Goal: Information Seeking & Learning: Check status

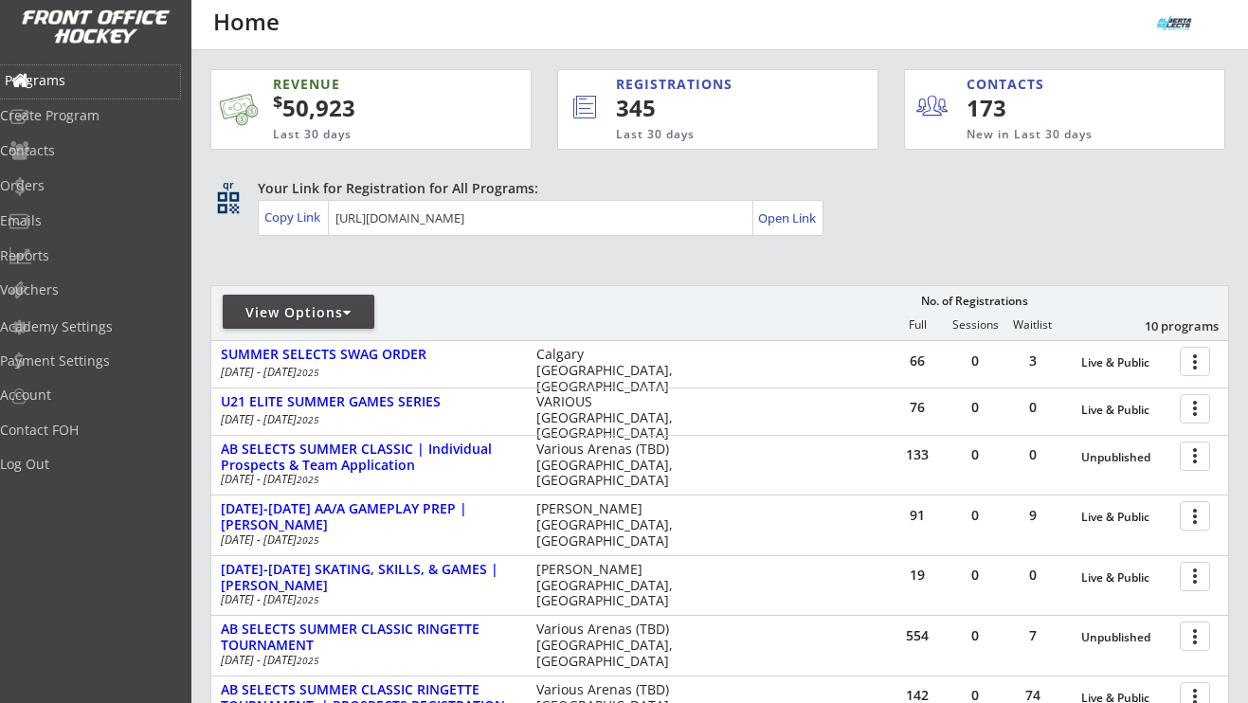
click at [89, 79] on div "Programs" at bounding box center [90, 80] width 171 height 13
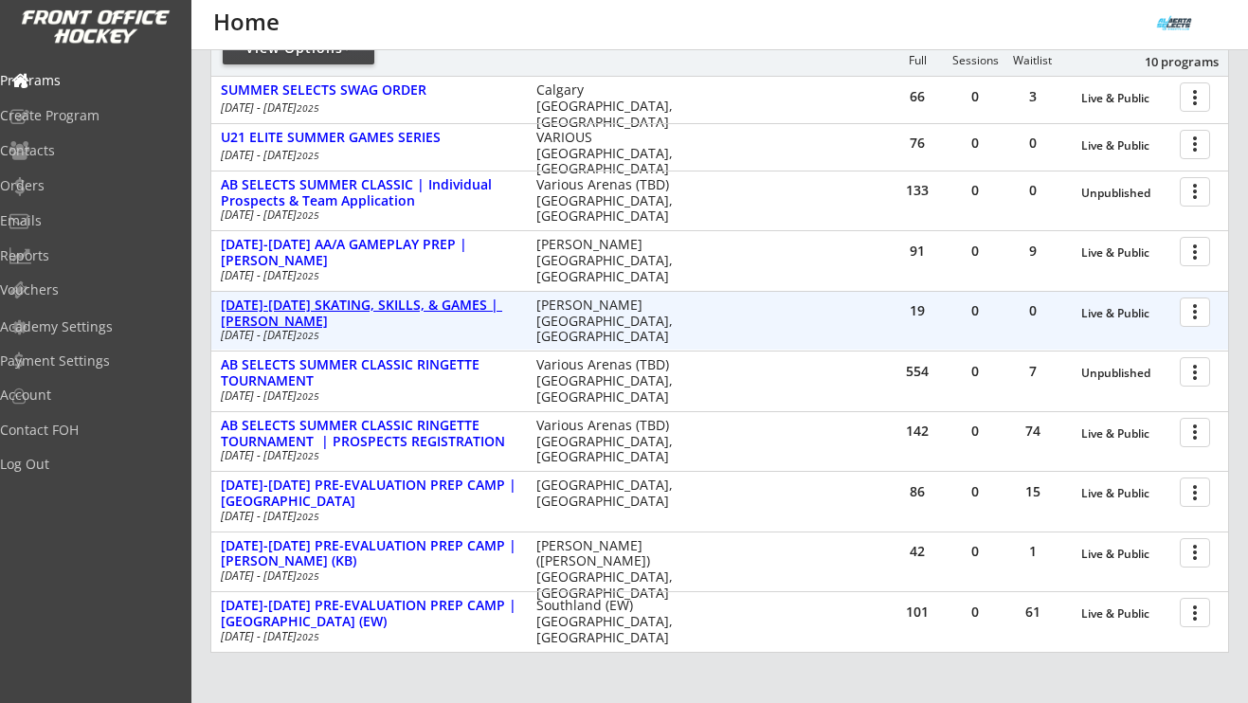
scroll to position [265, 0]
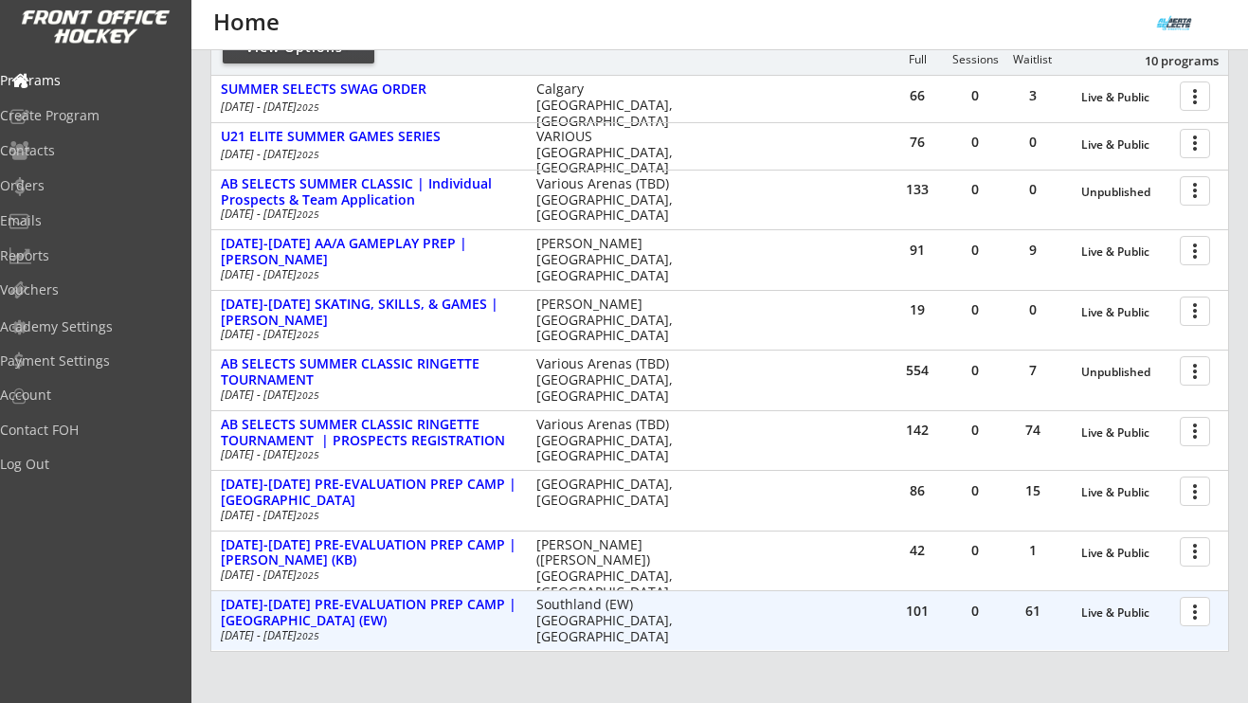
click at [1198, 615] on div at bounding box center [1198, 610] width 33 height 33
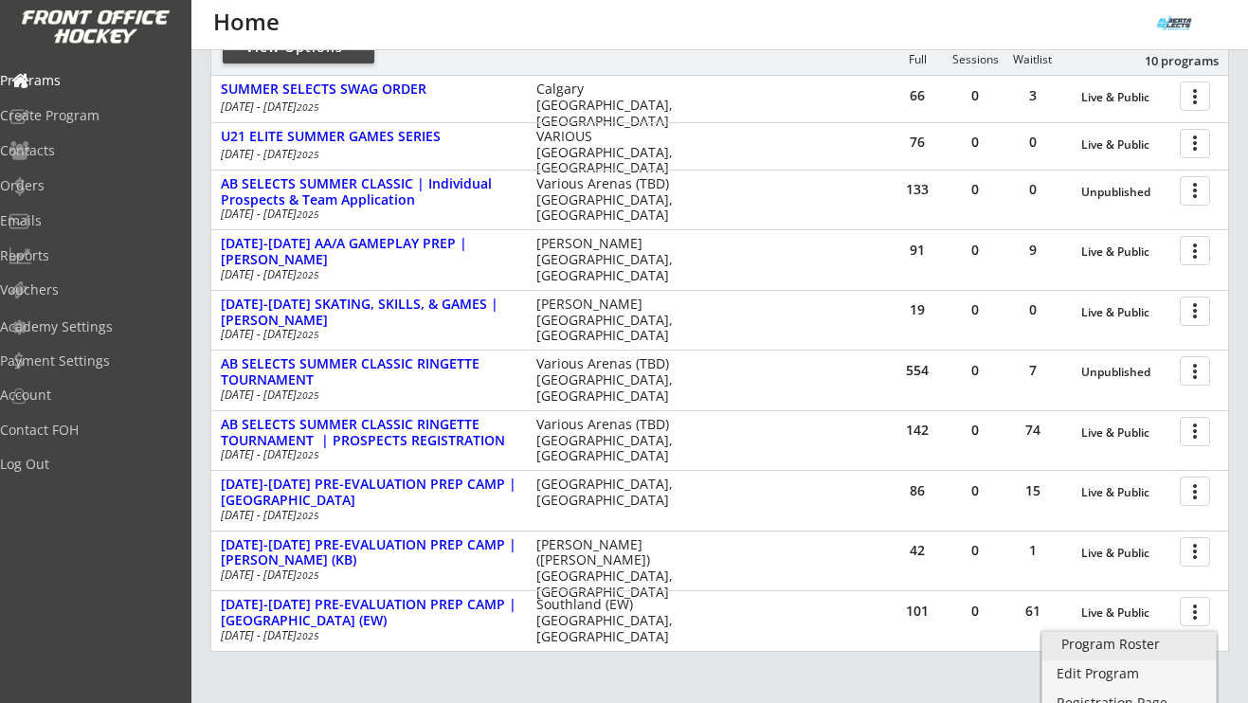
click at [1150, 646] on div "Program Roster" at bounding box center [1128, 644] width 135 height 13
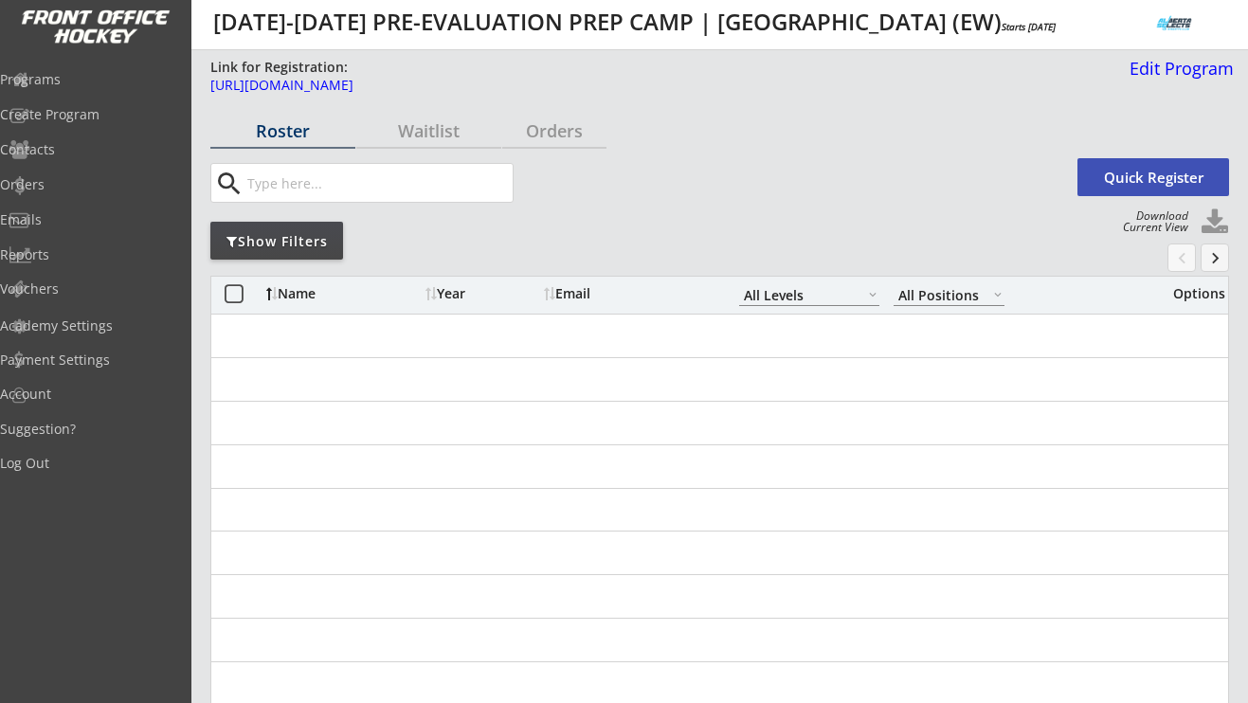
select select ""All Levels""
select select ""All Positions""
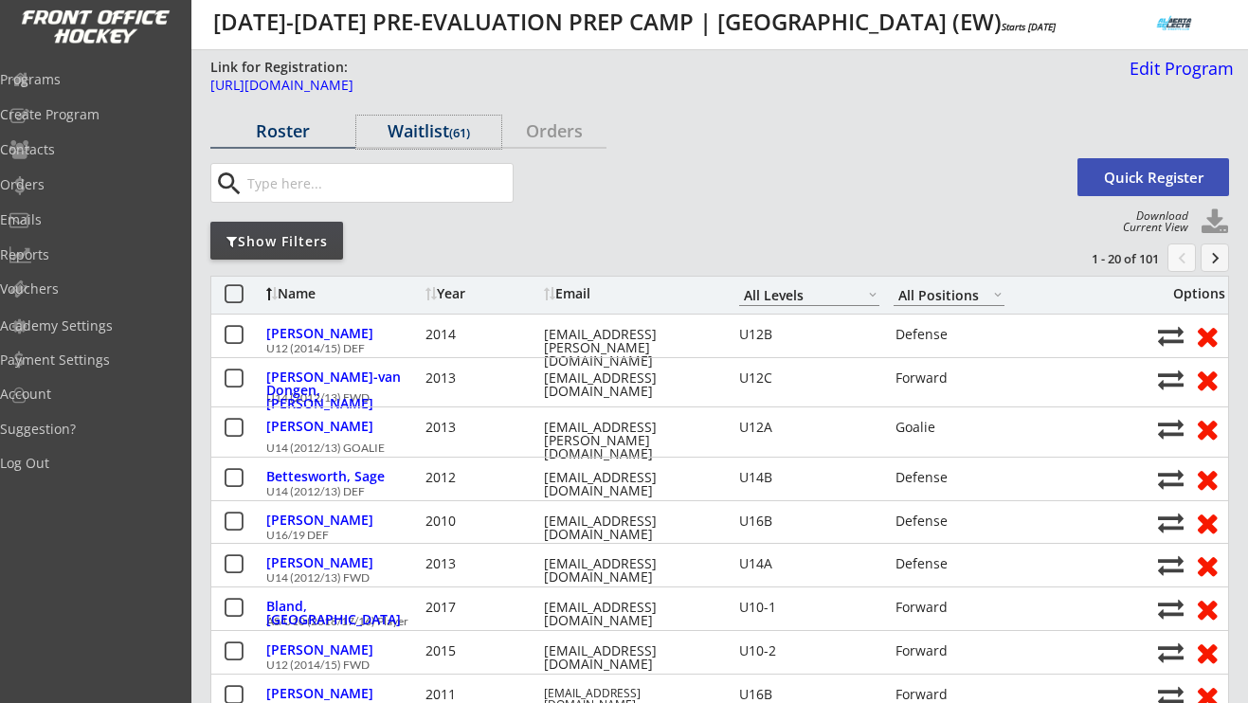
click at [411, 130] on div "Waitlist (61)" at bounding box center [428, 130] width 145 height 17
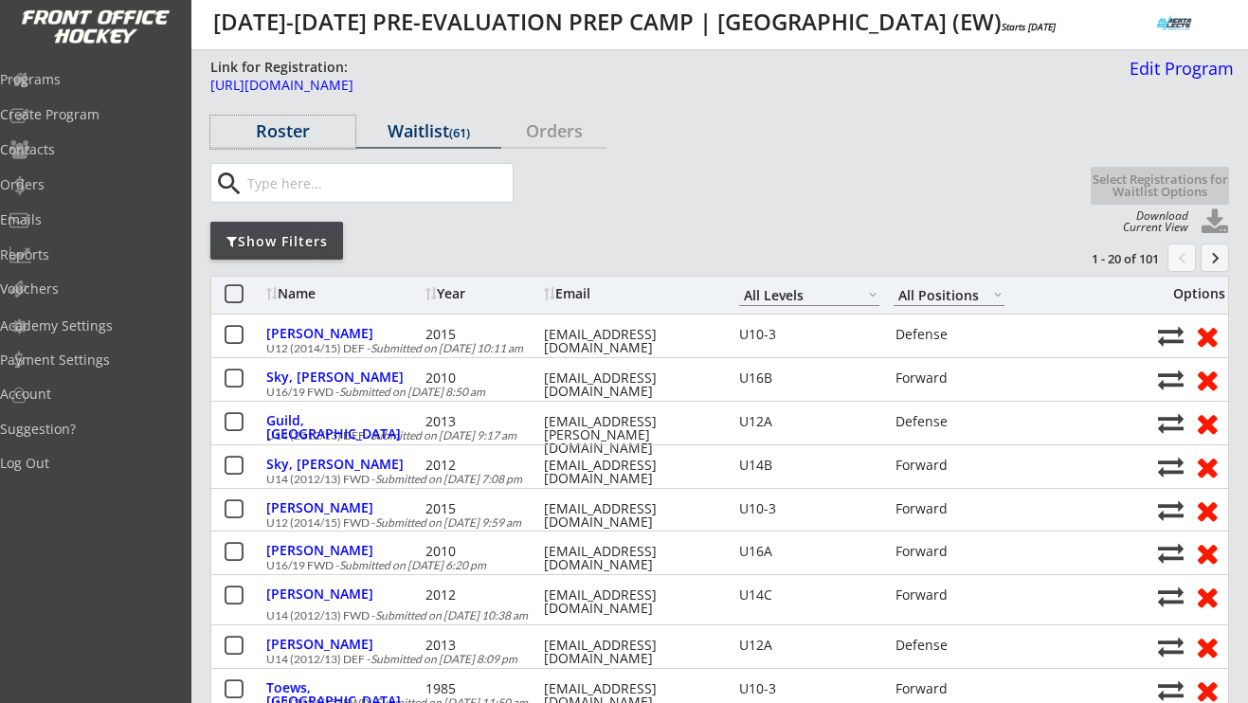
click at [301, 129] on div "Roster" at bounding box center [282, 130] width 145 height 17
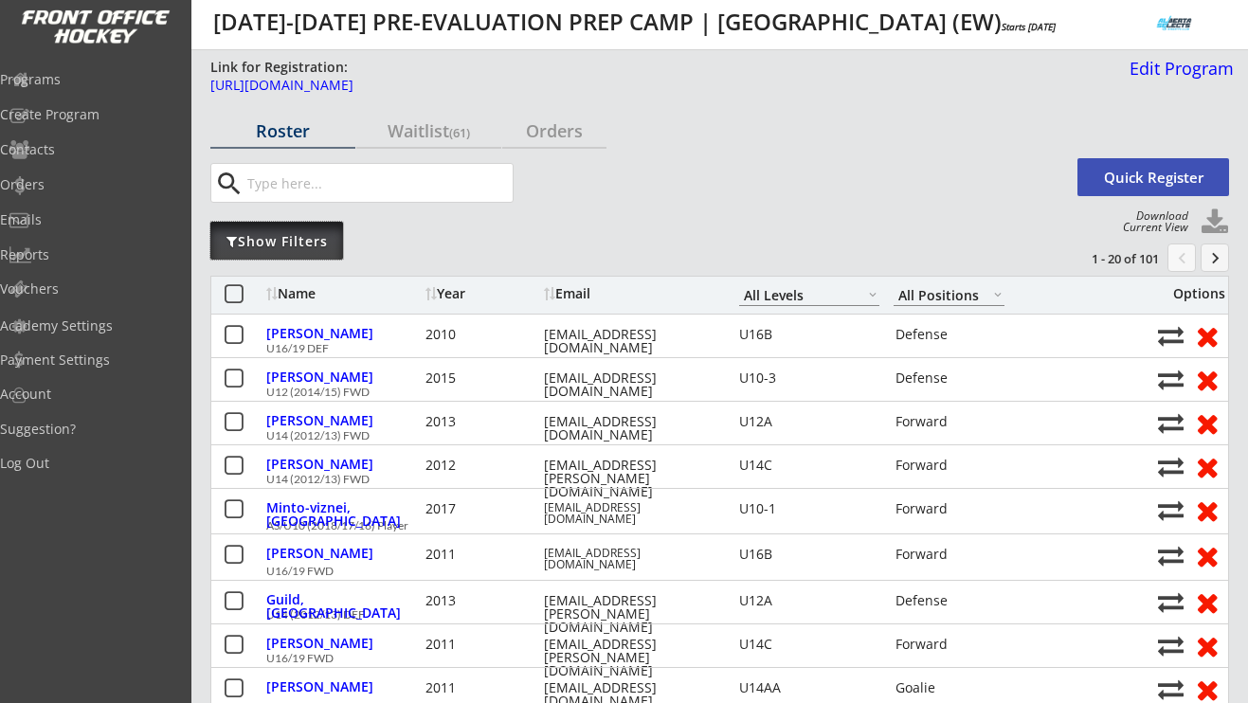
click at [327, 227] on div "Show Filters" at bounding box center [276, 241] width 133 height 38
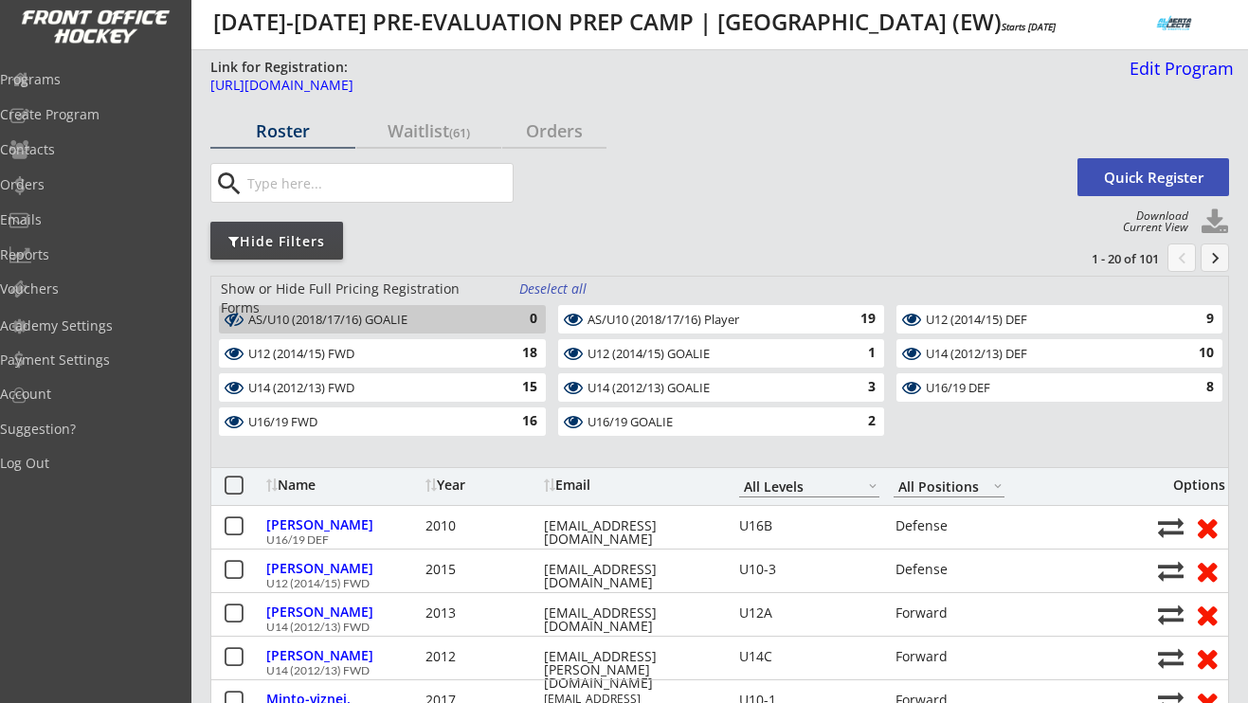
click at [555, 293] on div "Deselect all" at bounding box center [554, 289] width 70 height 19
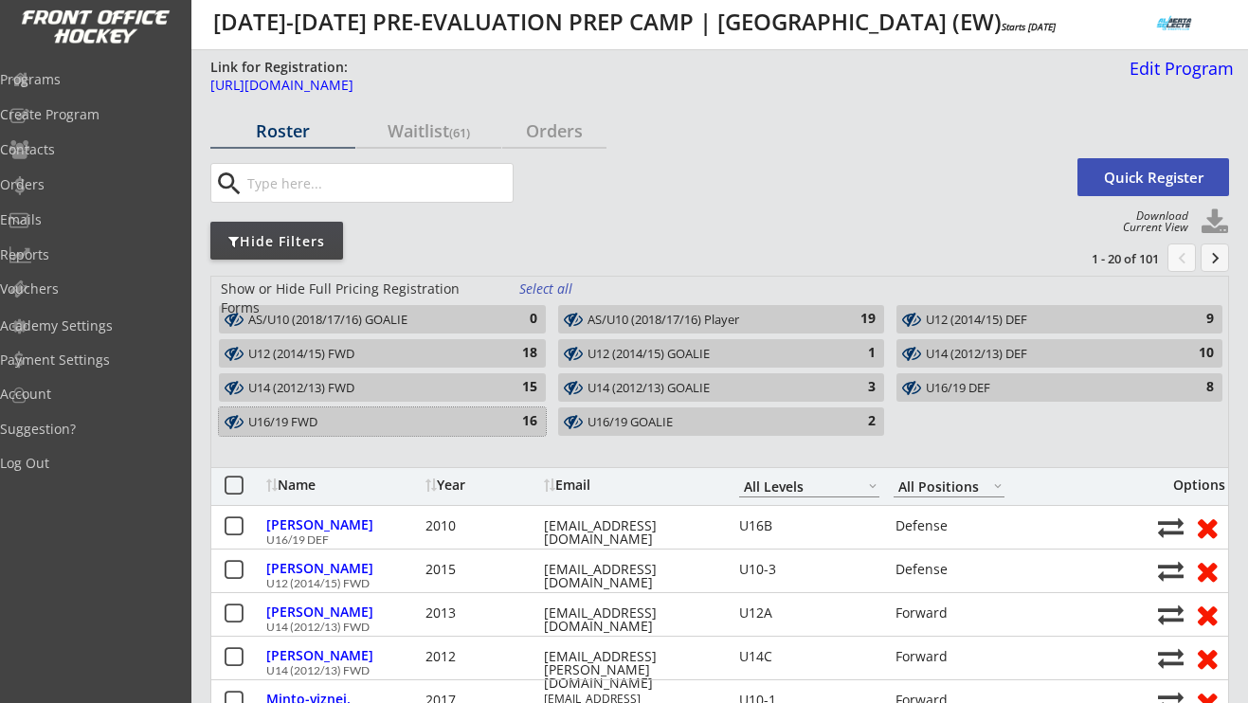
click at [529, 424] on div "16" at bounding box center [518, 421] width 38 height 19
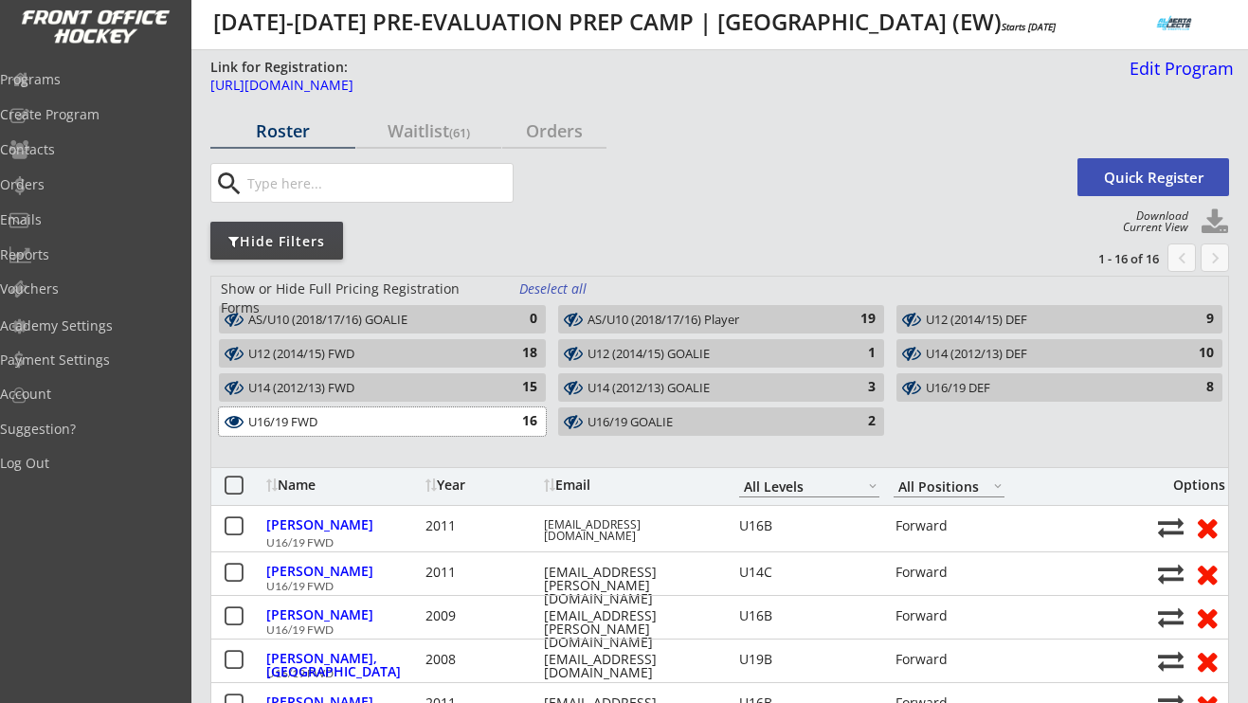
click at [281, 168] on input "input" at bounding box center [378, 183] width 269 height 38
paste input "bakerkt@hotmail.com"
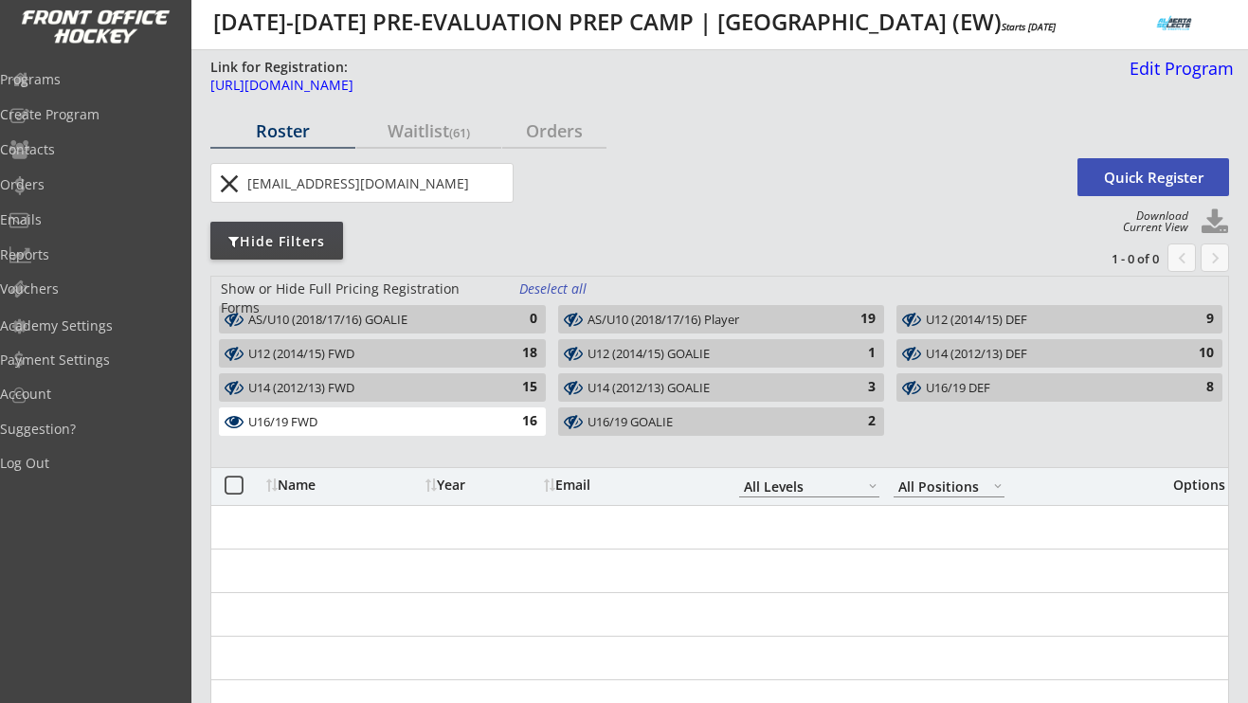
click at [546, 291] on div "Deselect all" at bounding box center [554, 289] width 70 height 19
click at [546, 291] on div "Select all" at bounding box center [554, 289] width 70 height 19
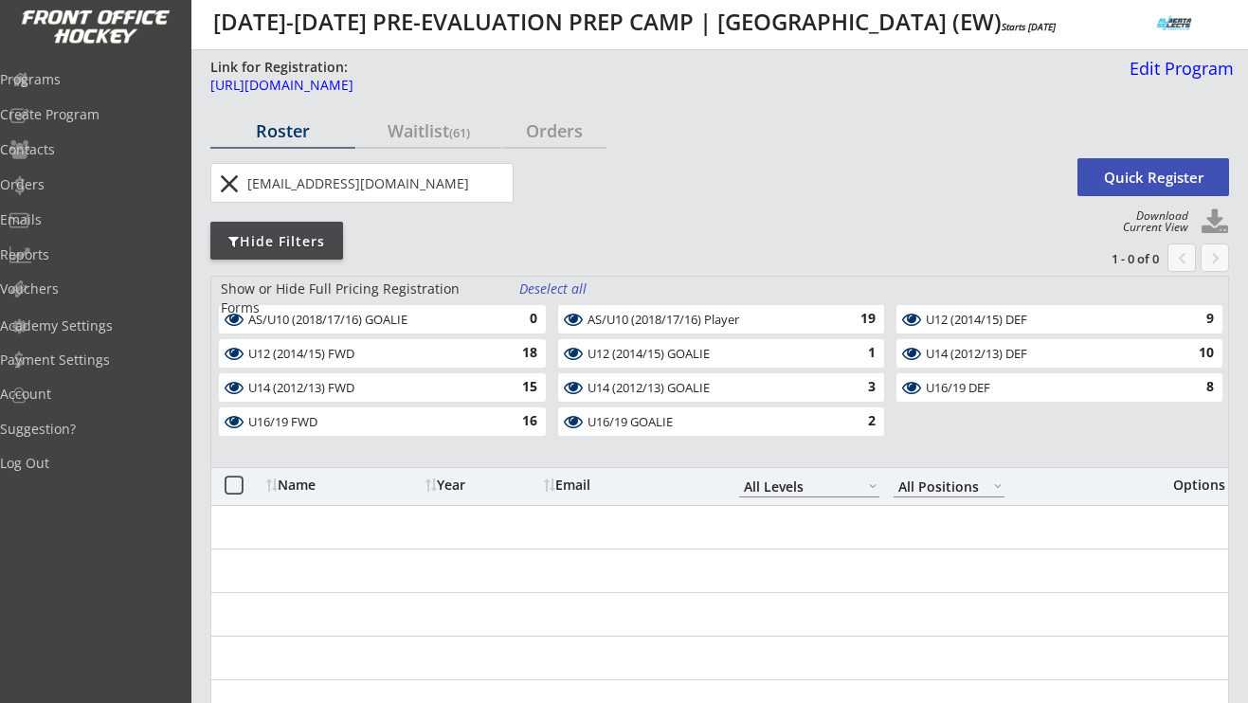
click at [467, 182] on input "input" at bounding box center [378, 183] width 269 height 38
type input "bakerkt@hotmail.com"
click at [86, 86] on div "Programs" at bounding box center [90, 79] width 171 height 13
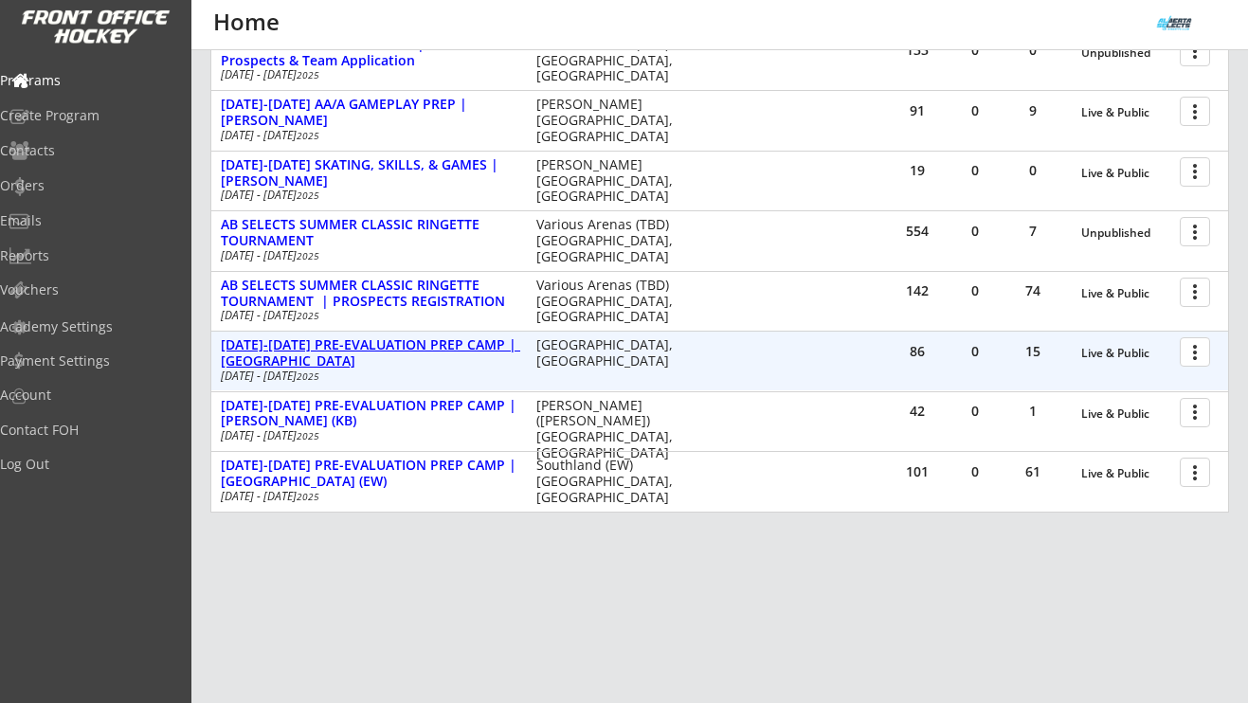
scroll to position [432, 0]
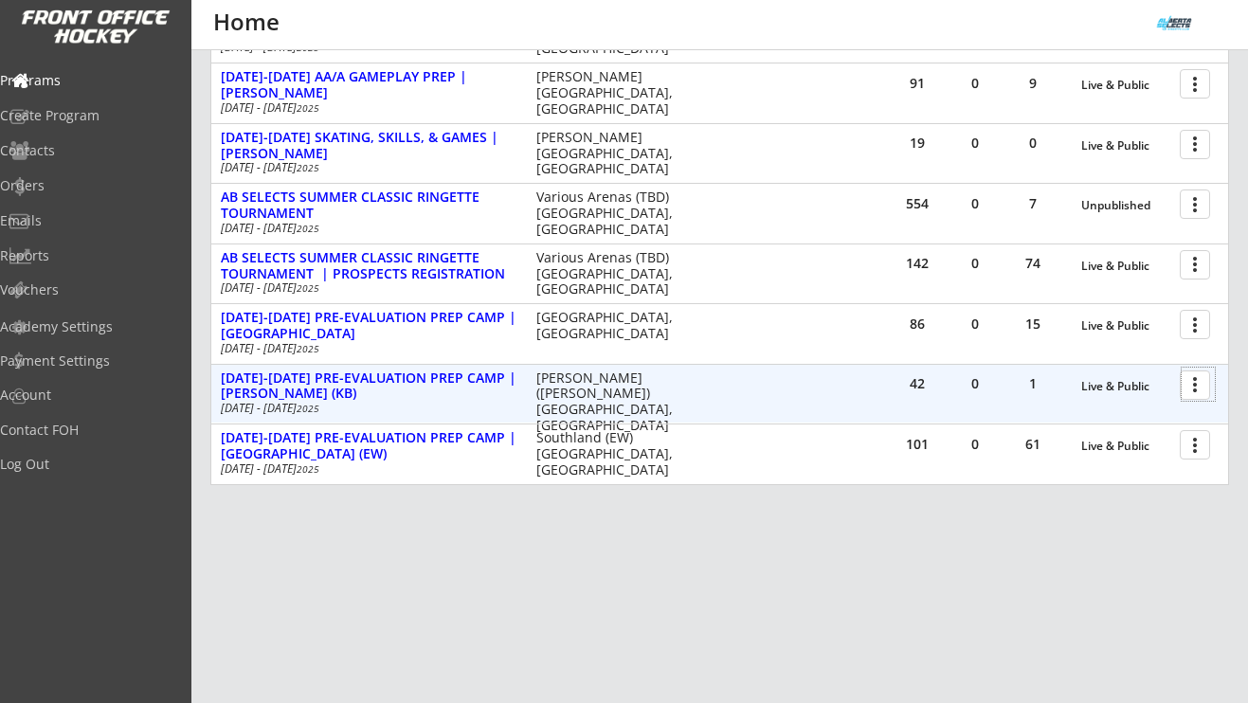
click at [1200, 392] on div at bounding box center [1198, 384] width 33 height 33
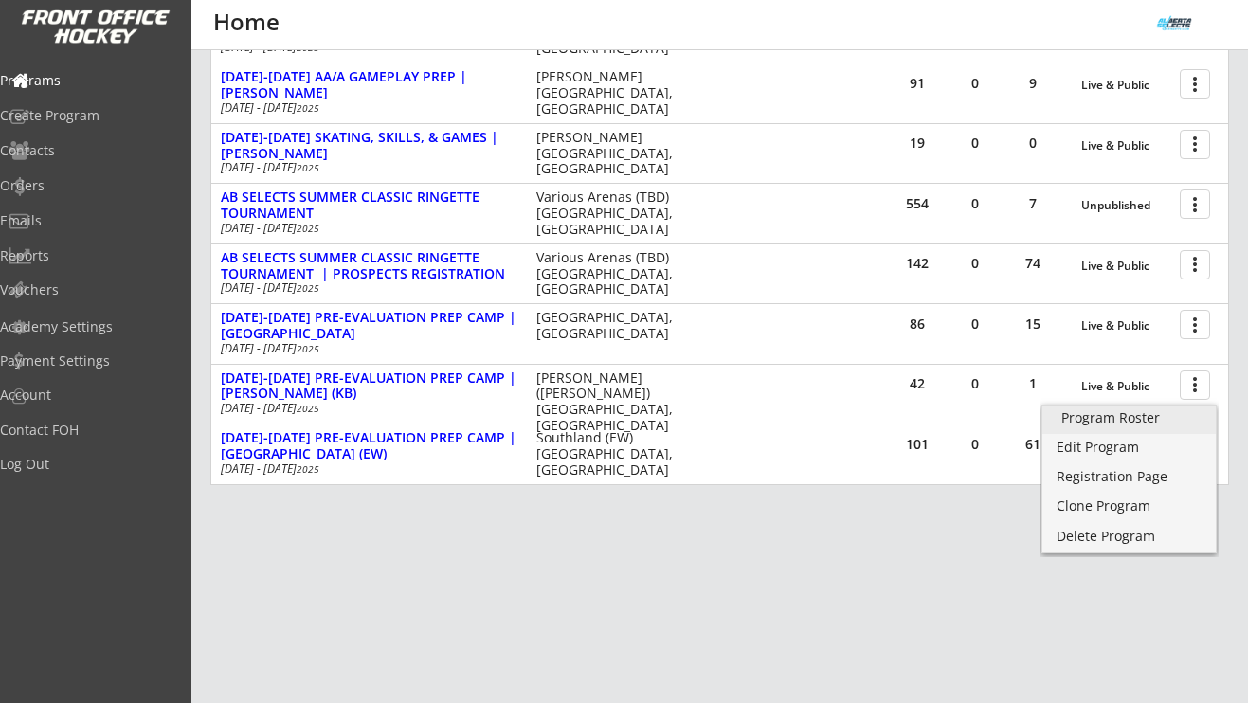
click at [1133, 418] on div "Program Roster" at bounding box center [1128, 417] width 135 height 13
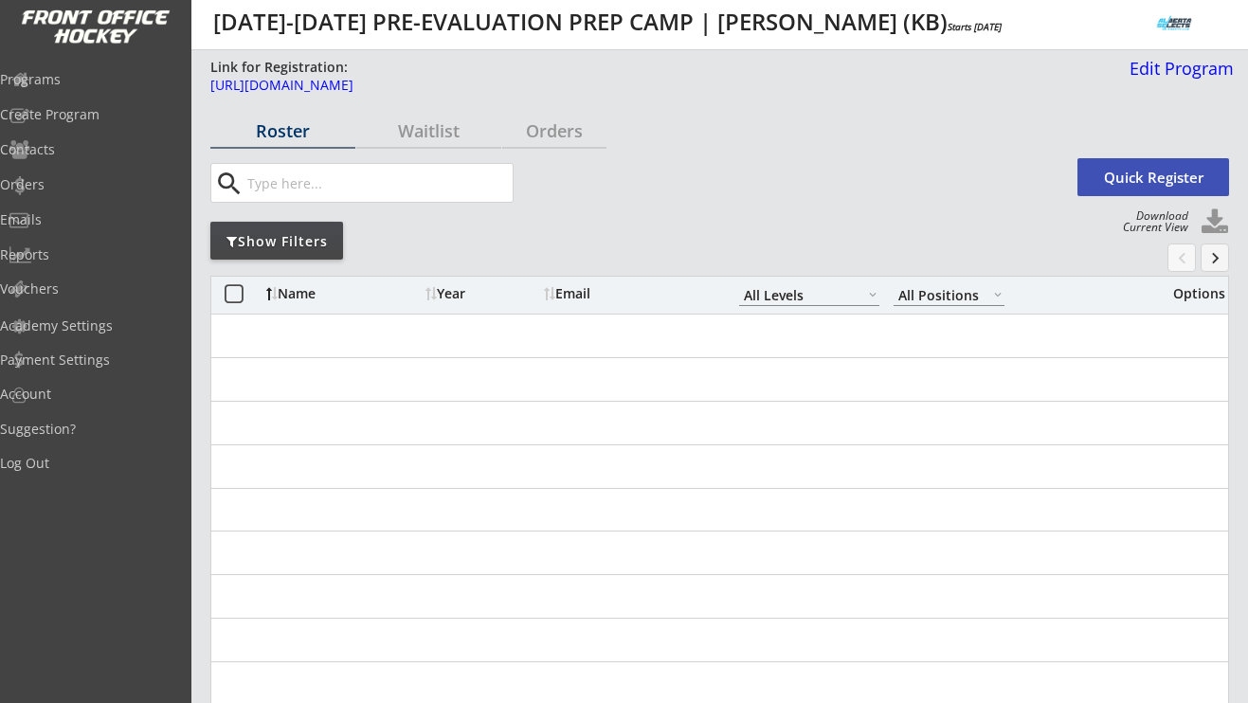
select select ""All Levels""
select select ""All Positions""
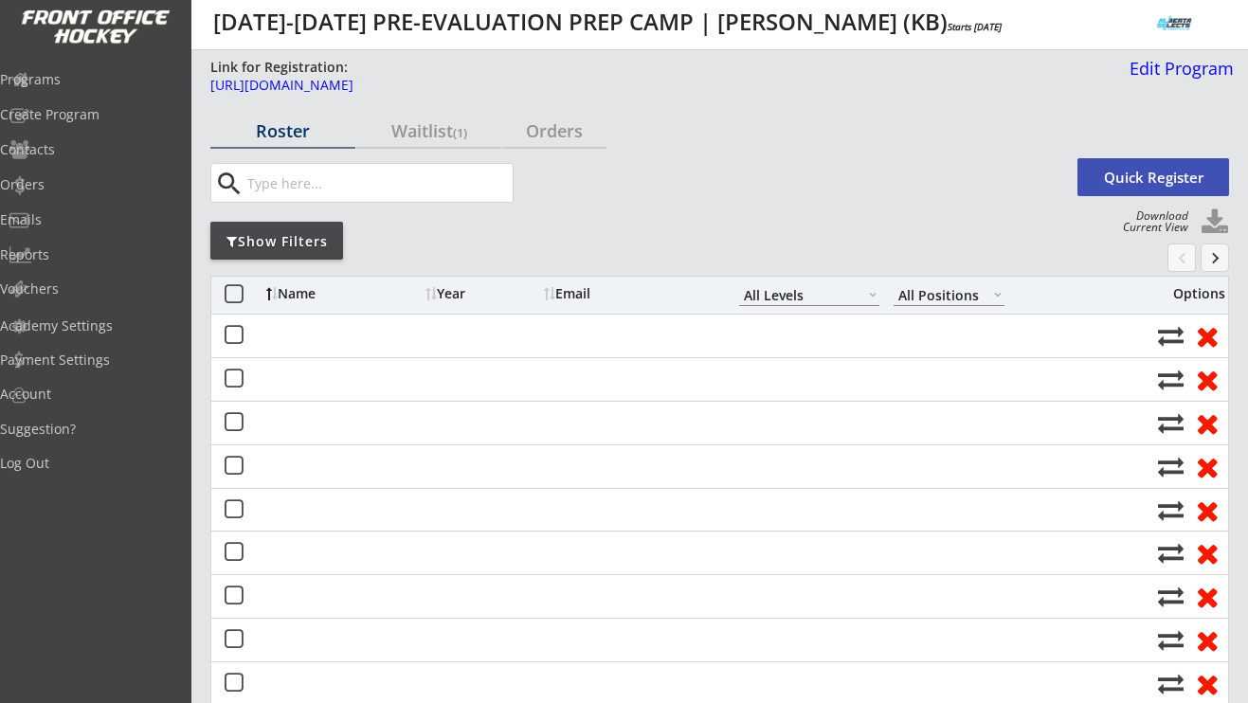
click at [413, 189] on input "input" at bounding box center [378, 183] width 269 height 38
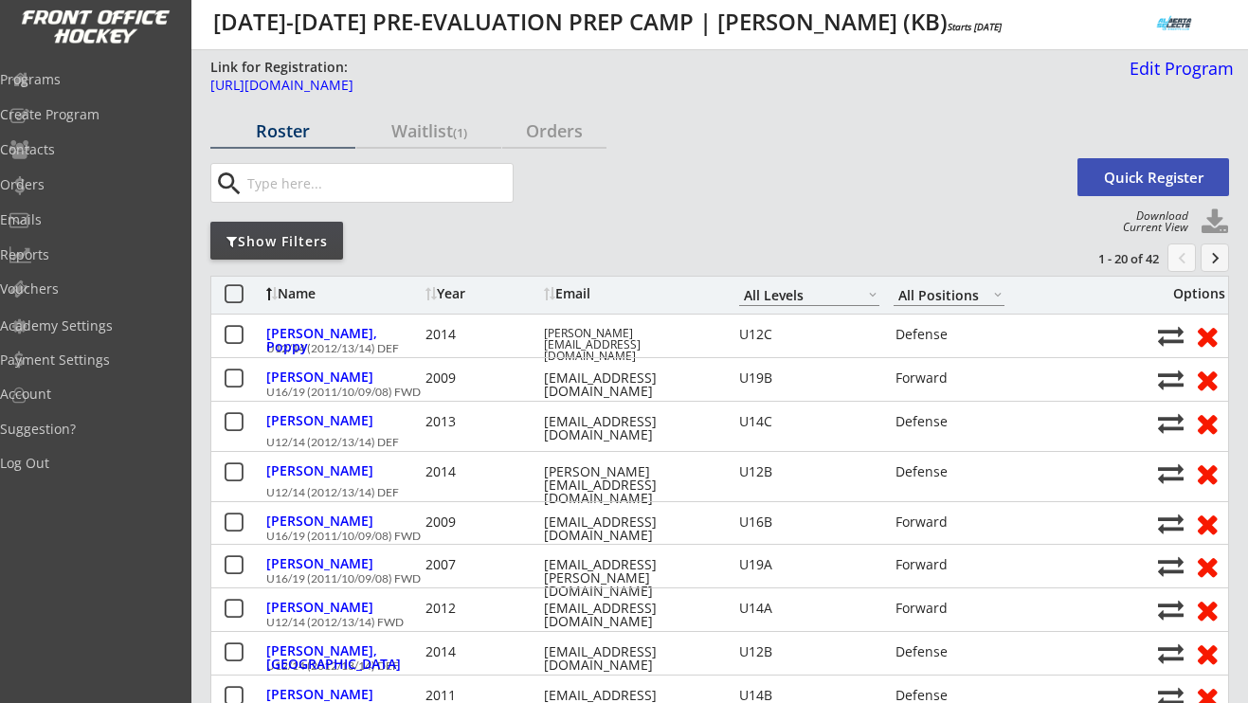
paste input "[EMAIL_ADDRESS][DOMAIN_NAME]"
type input "[EMAIL_ADDRESS][DOMAIN_NAME]"
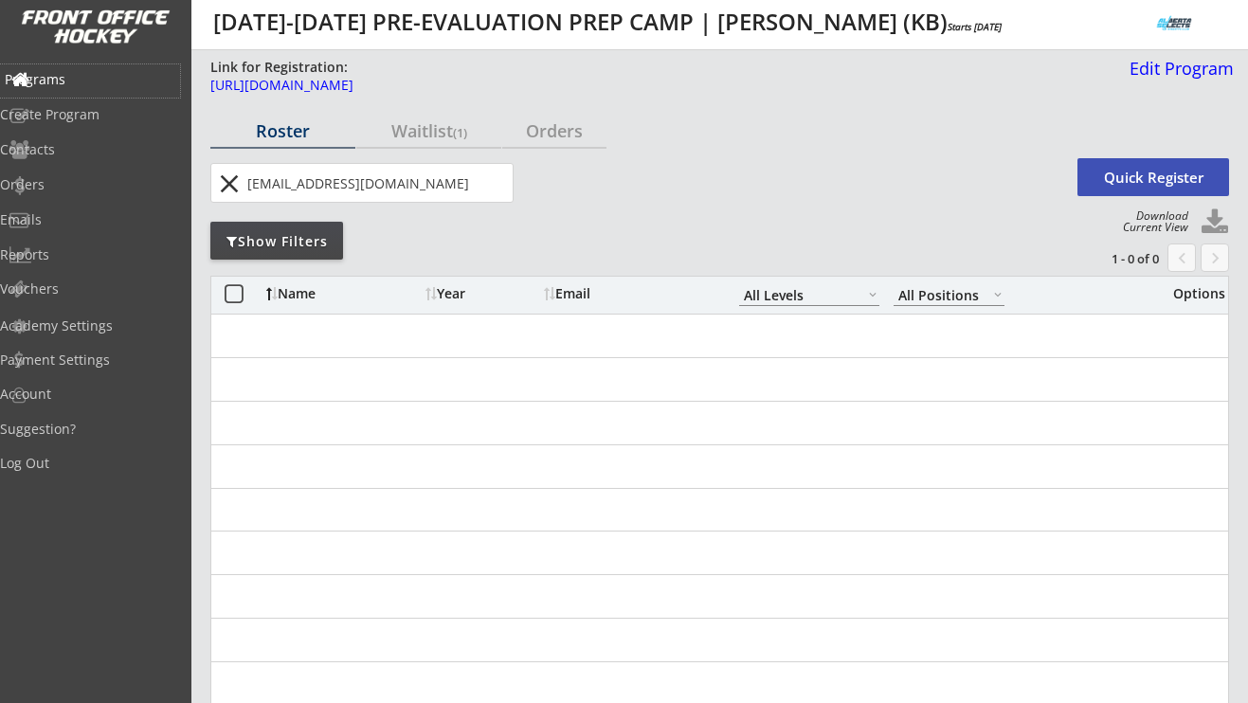
click at [104, 78] on div "Programs" at bounding box center [90, 79] width 171 height 13
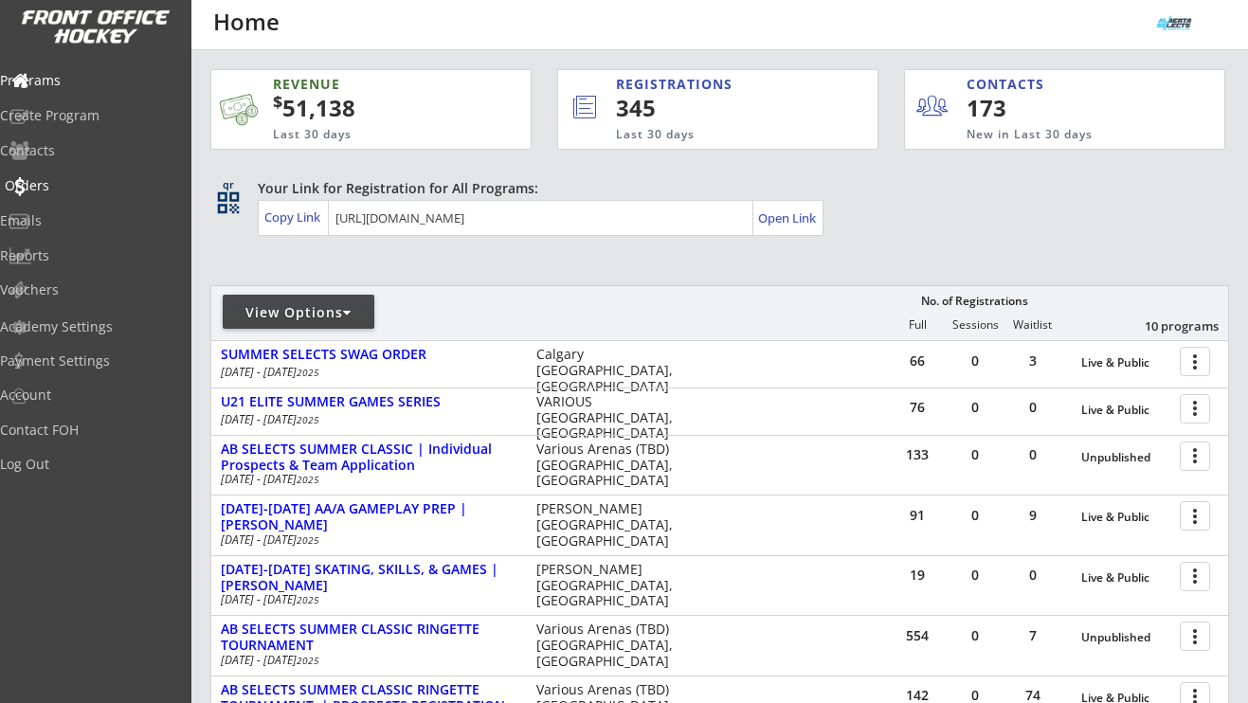
click at [76, 188] on div "Orders" at bounding box center [90, 185] width 171 height 13
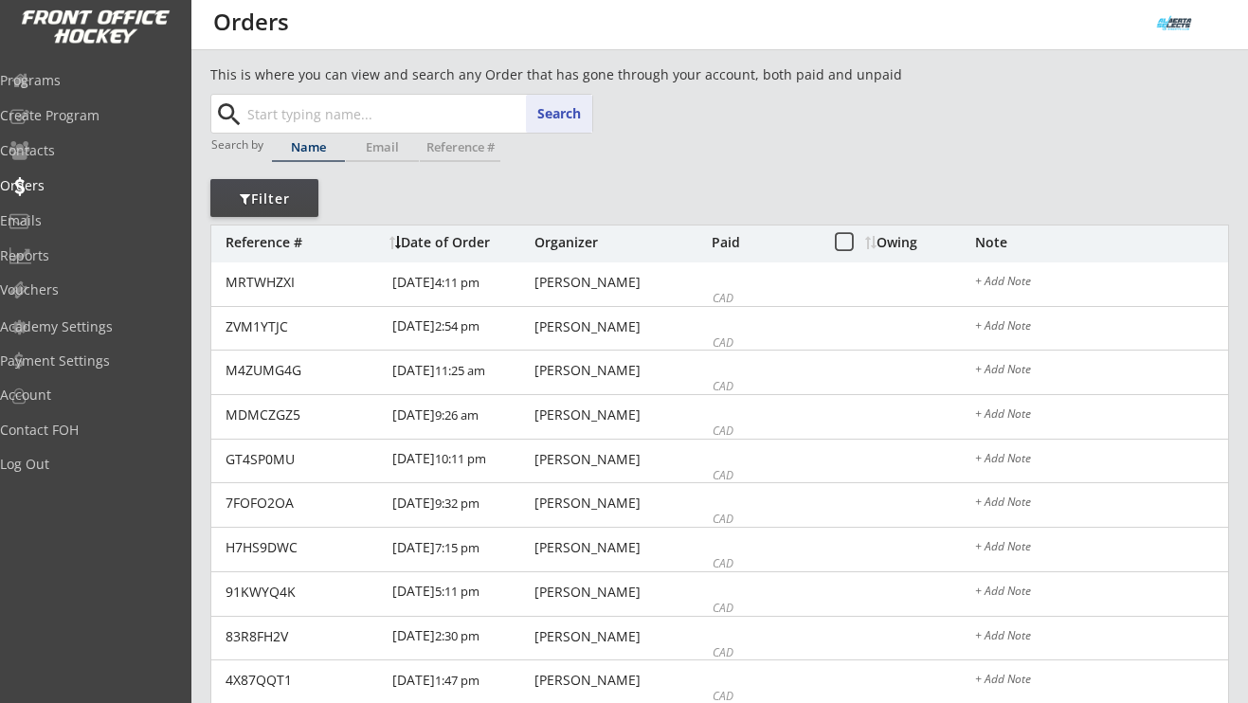
click at [272, 105] on input "text" at bounding box center [418, 114] width 349 height 38
paste input "bakerkt@hotmail.com"
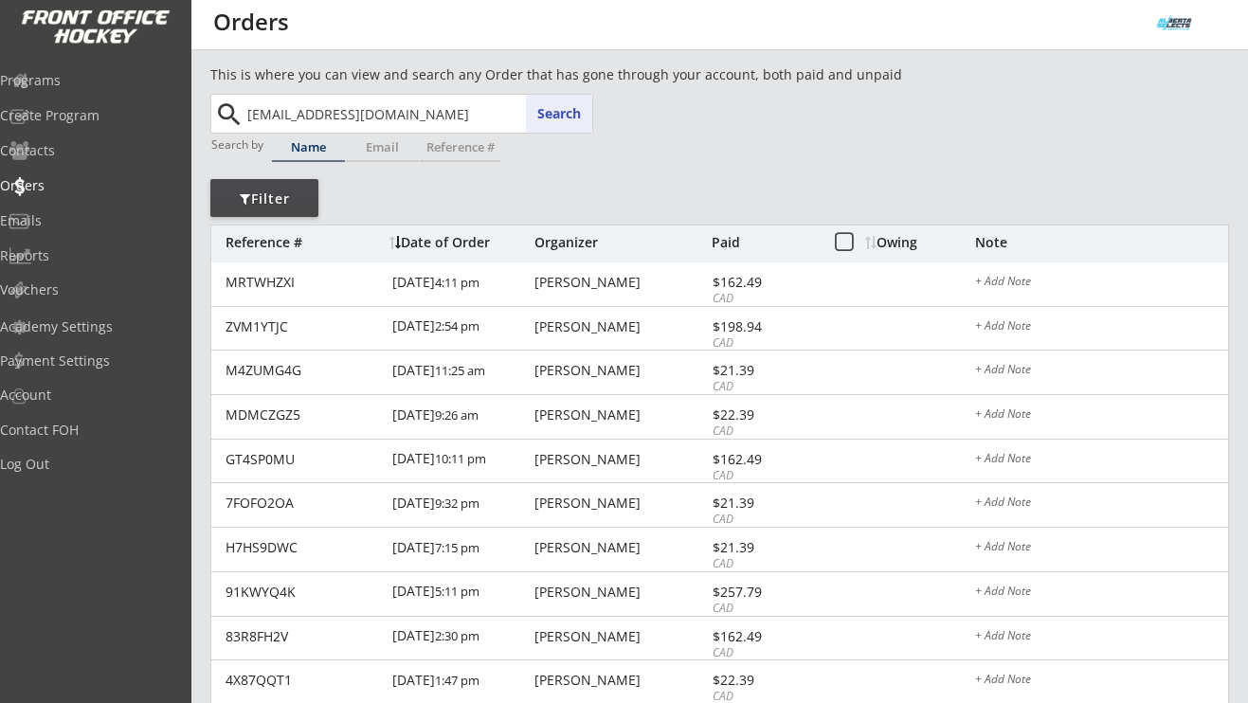
type input "bakerkt@hotmail.com"
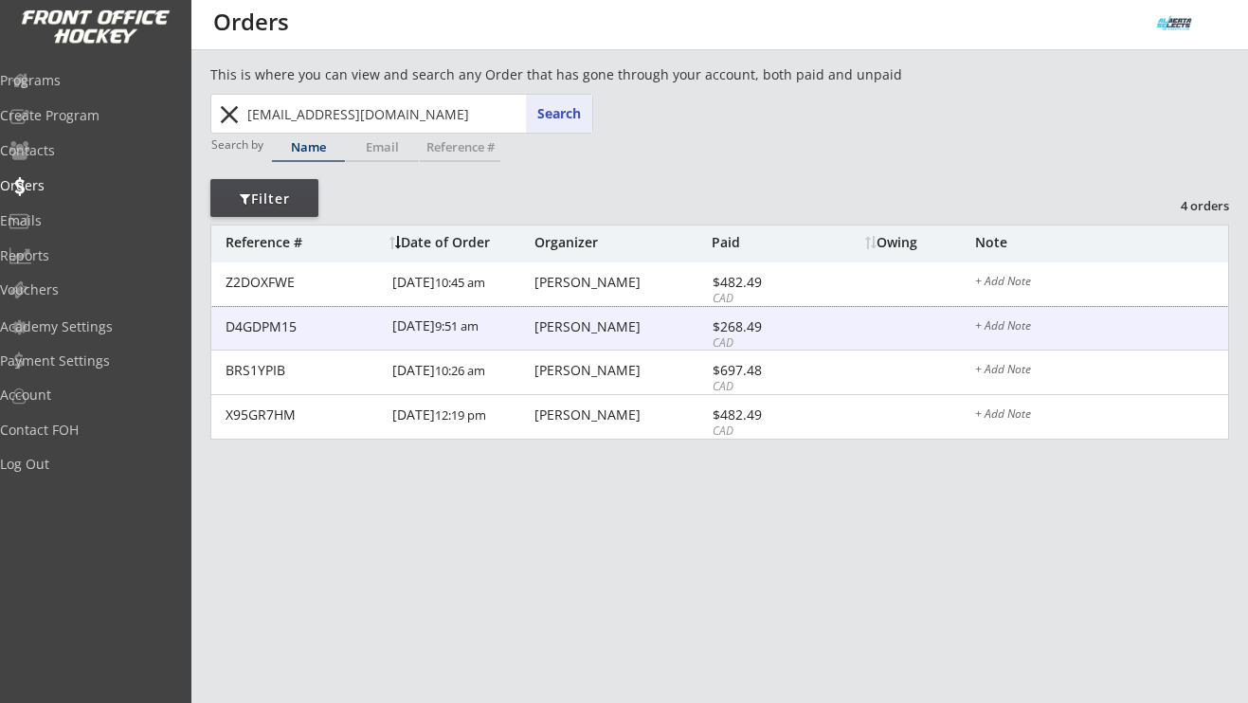
click at [577, 320] on div "Katie Teague" at bounding box center [620, 326] width 172 height 13
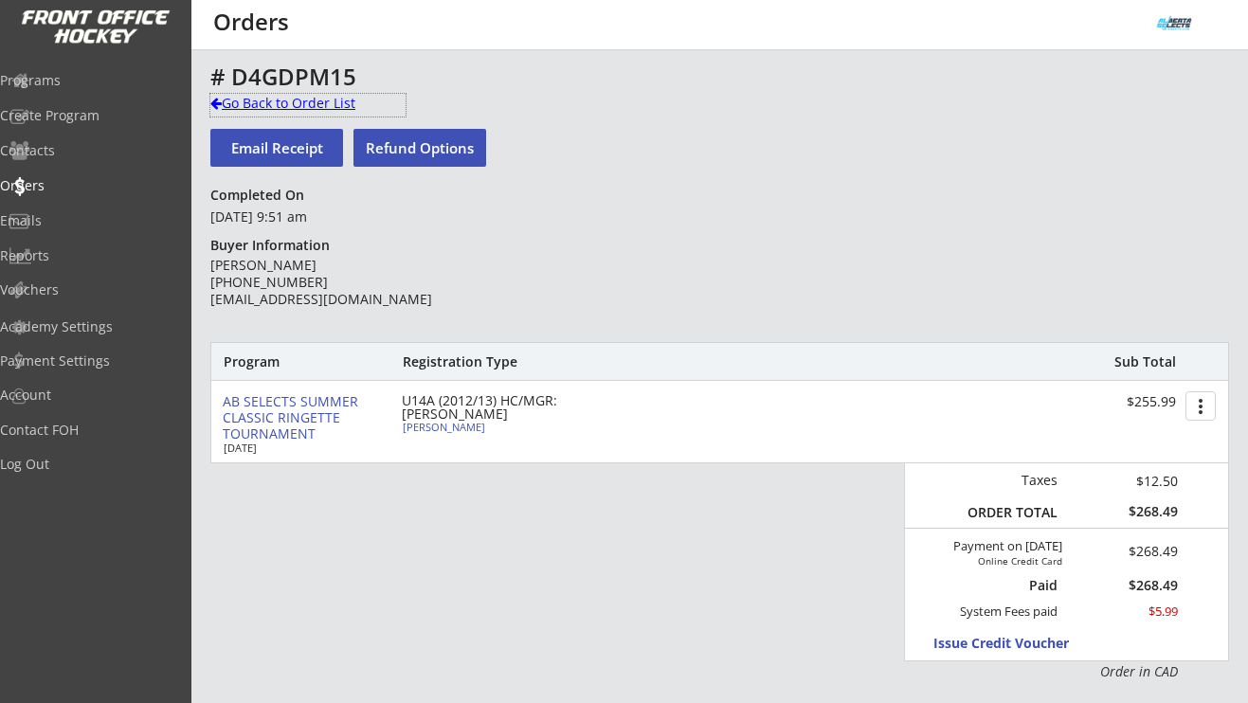
click at [335, 108] on div "Go Back to Order List" at bounding box center [307, 103] width 195 height 19
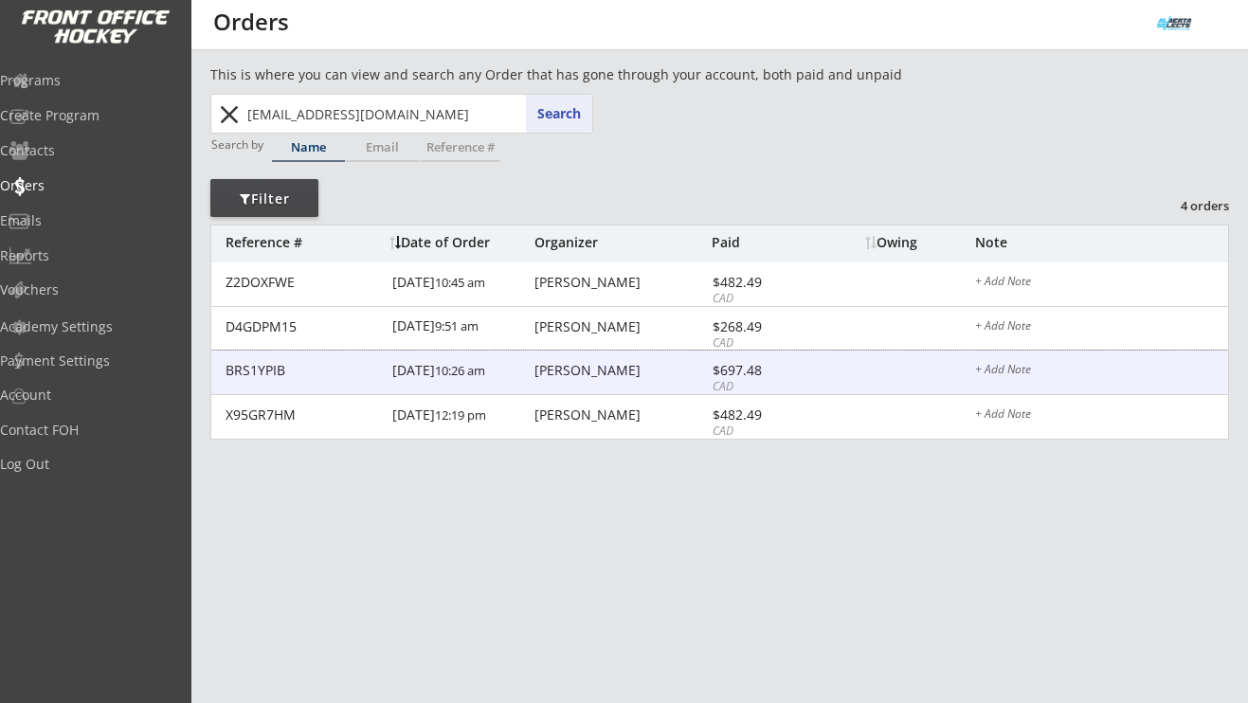
click at [599, 377] on div "Katie Teague" at bounding box center [620, 370] width 172 height 13
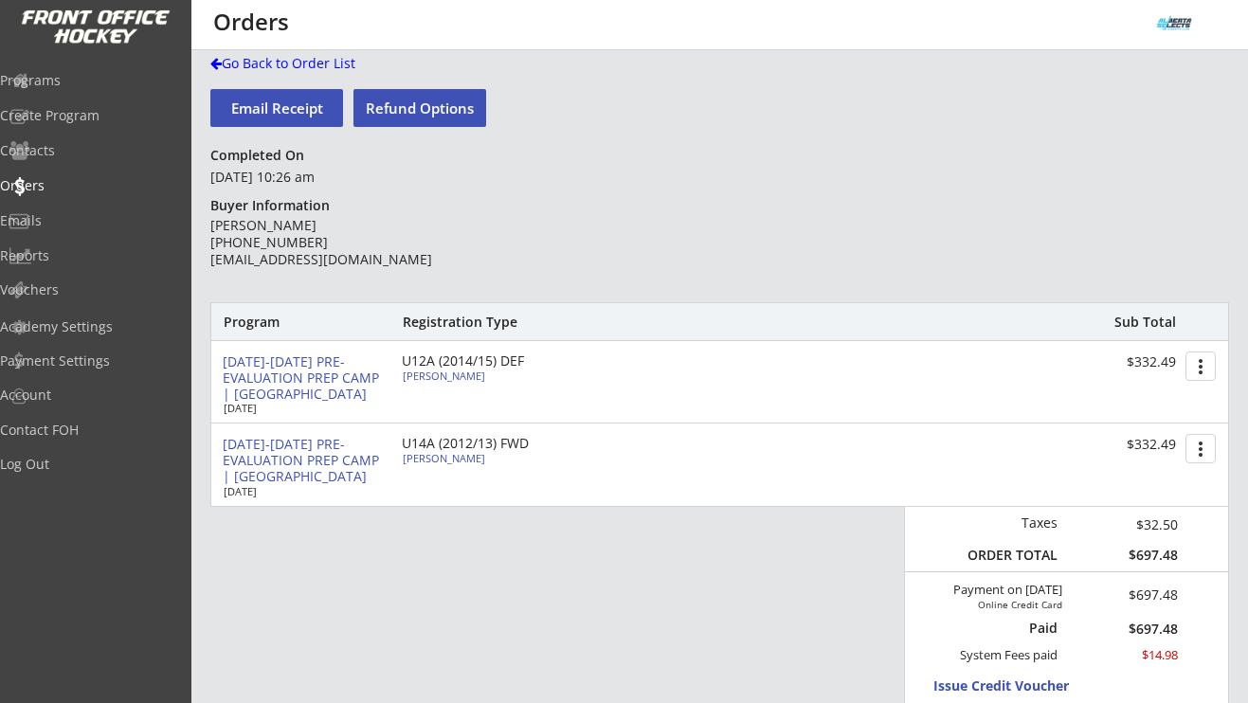
scroll to position [45, 0]
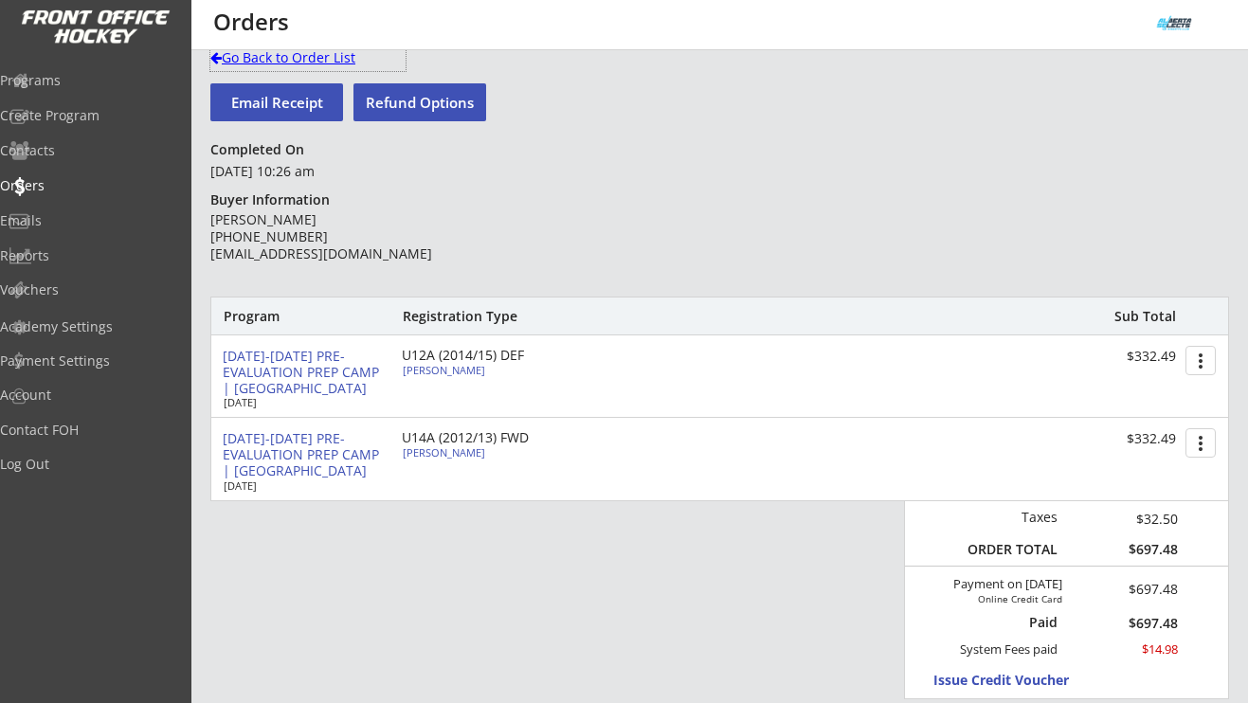
click at [276, 62] on div "Go Back to Order List" at bounding box center [307, 57] width 195 height 19
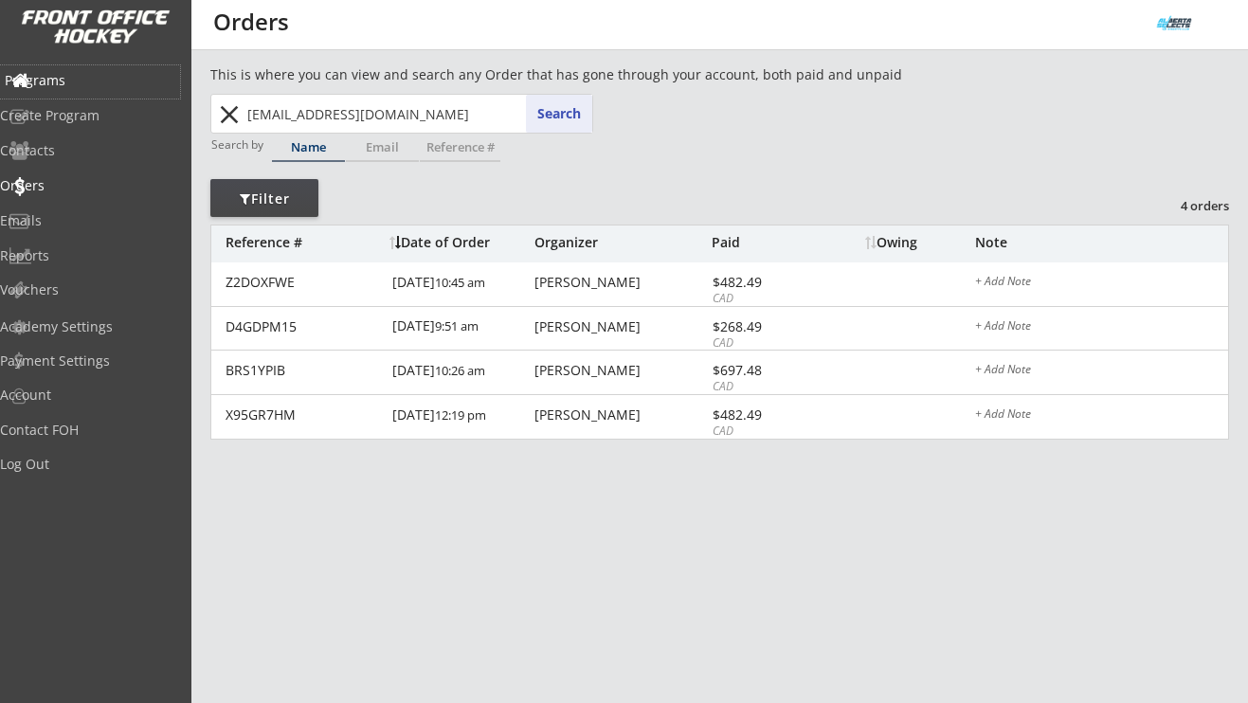
click at [100, 74] on div "Programs" at bounding box center [90, 80] width 171 height 13
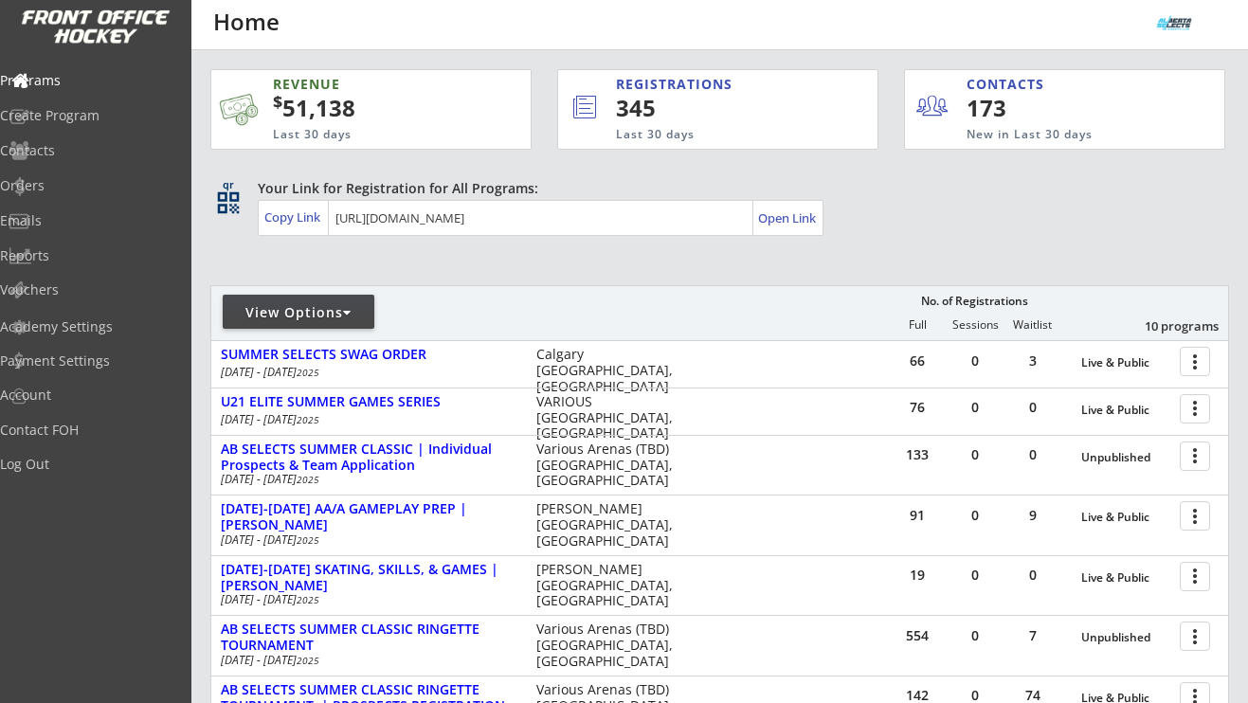
scroll to position [432, 0]
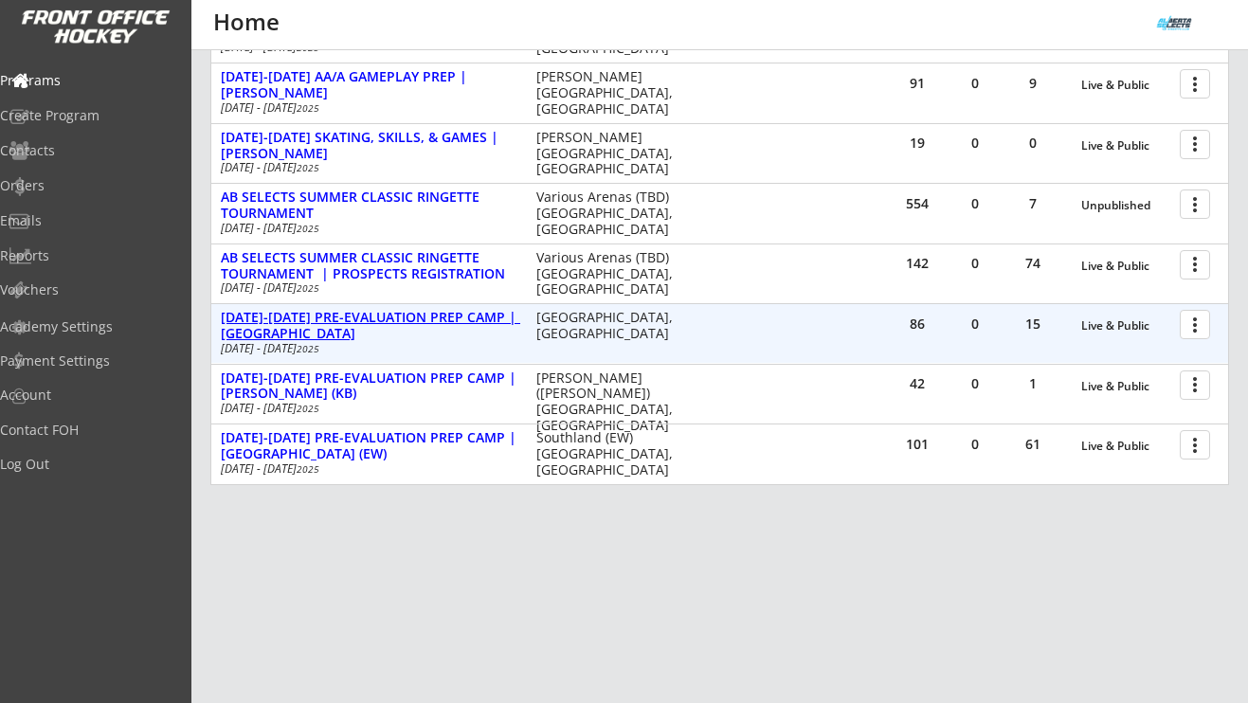
click at [357, 318] on div "AUG 25-28 PRE-EVALUATION PREP CAMP | Great Plains" at bounding box center [369, 326] width 296 height 32
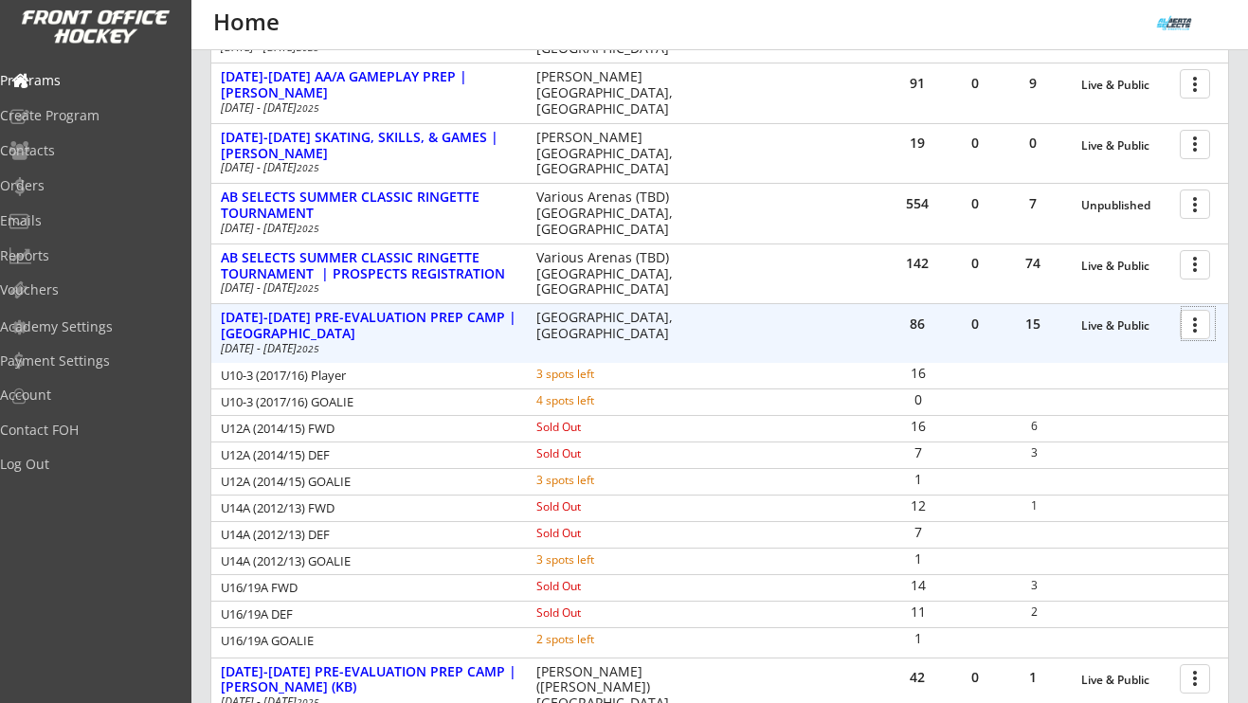
click at [1195, 324] on div at bounding box center [1198, 323] width 33 height 33
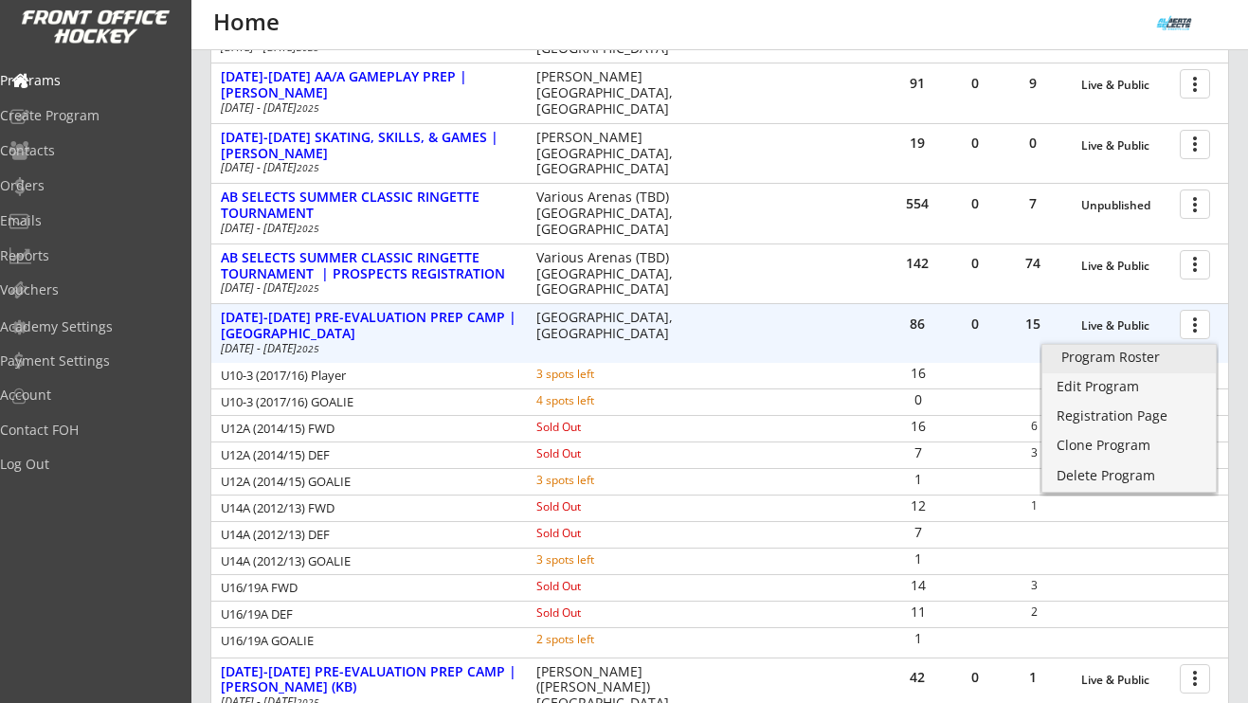
click at [1132, 351] on div "Program Roster" at bounding box center [1128, 357] width 135 height 13
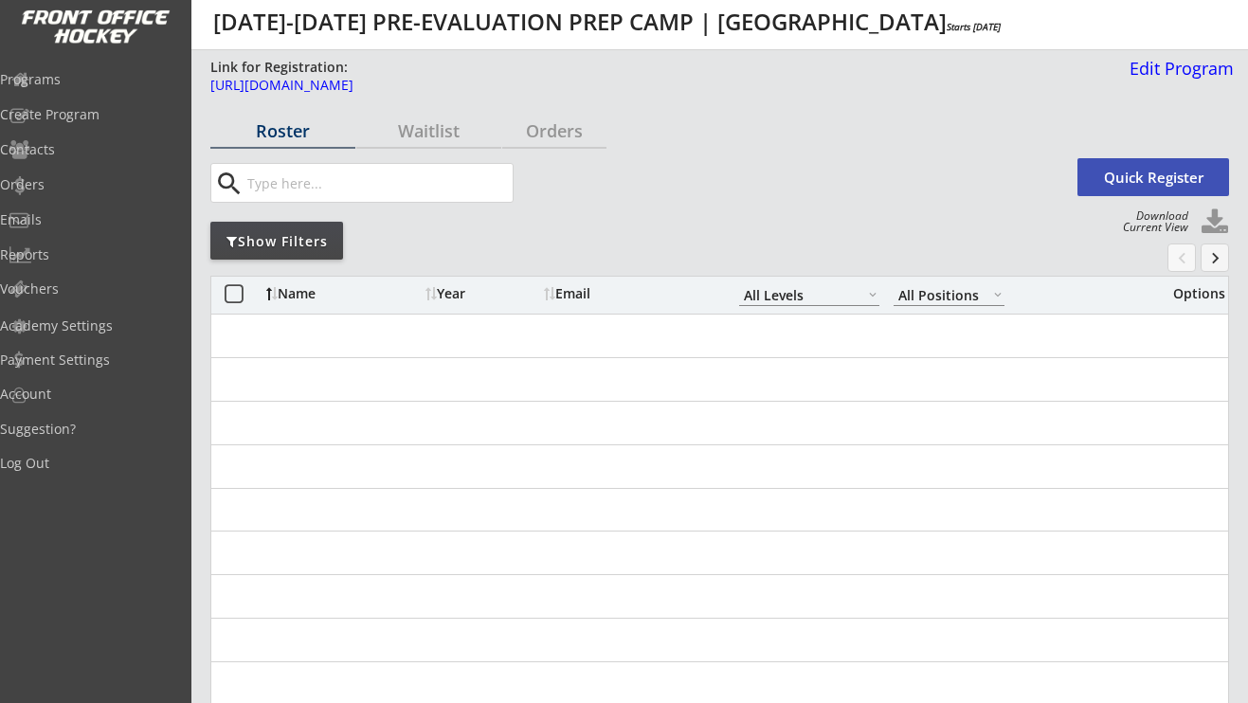
select select ""All Levels""
select select ""All Positions""
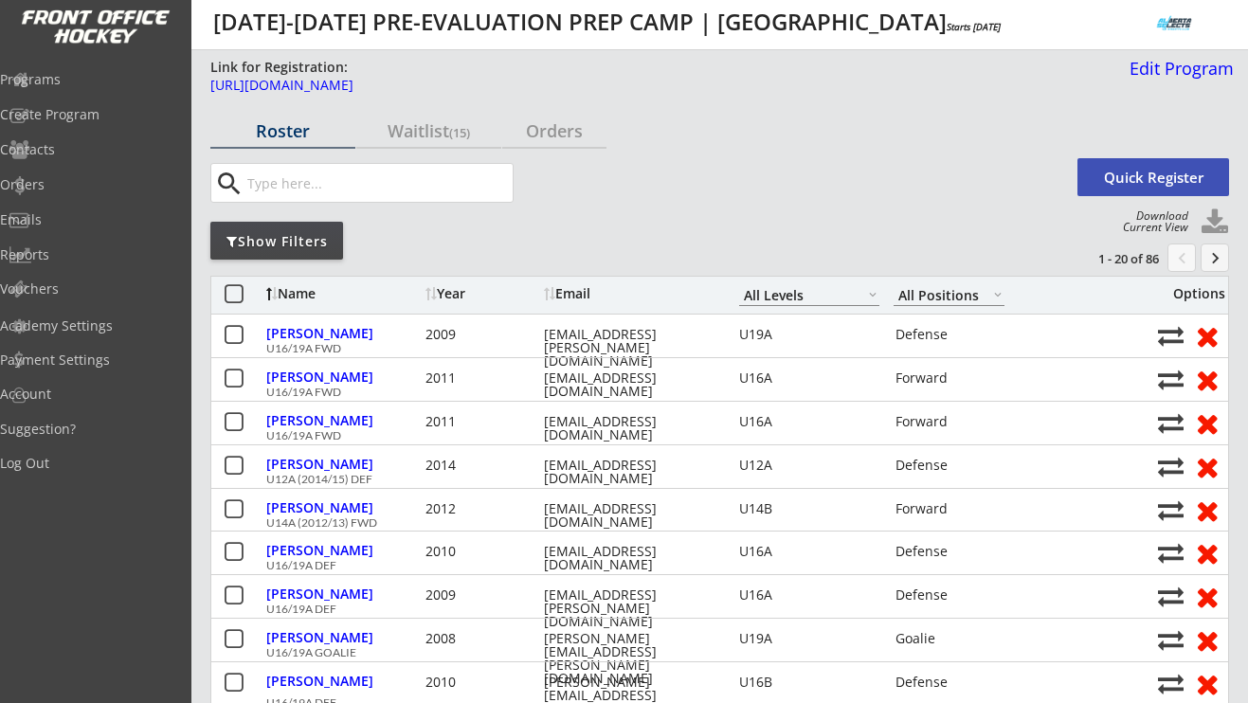
click at [377, 182] on input "input" at bounding box center [378, 183] width 269 height 38
paste input "bakerkt@hotmail.com"
type input "bakerkt@hotmail.com"
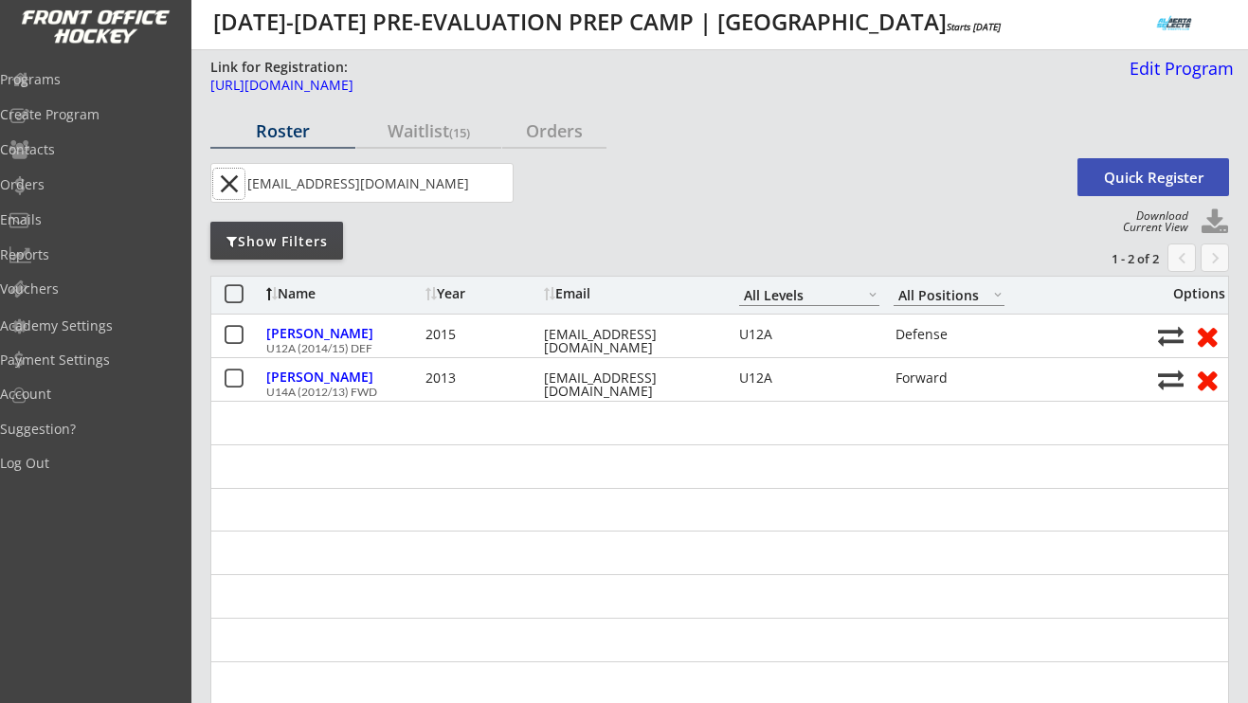
click at [234, 179] on button "close" at bounding box center [228, 184] width 31 height 30
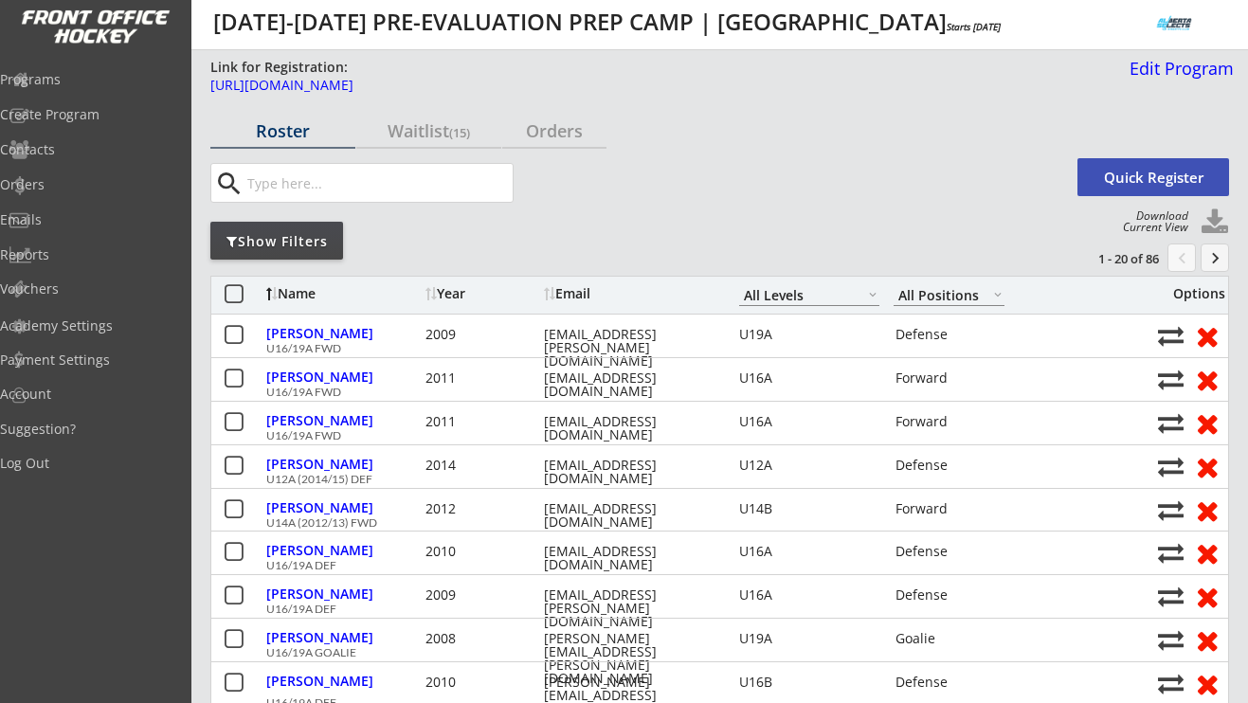
click at [304, 244] on div "Show Filters" at bounding box center [276, 241] width 133 height 19
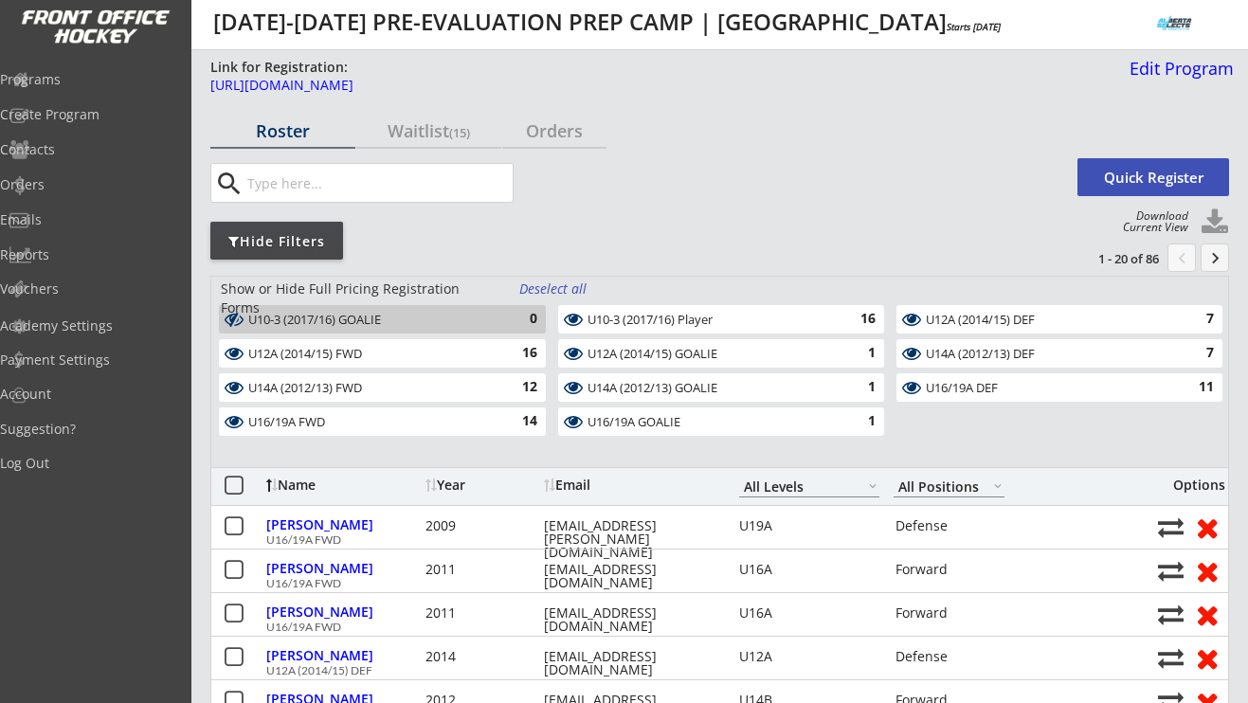
click at [554, 289] on div "Deselect all" at bounding box center [554, 289] width 70 height 19
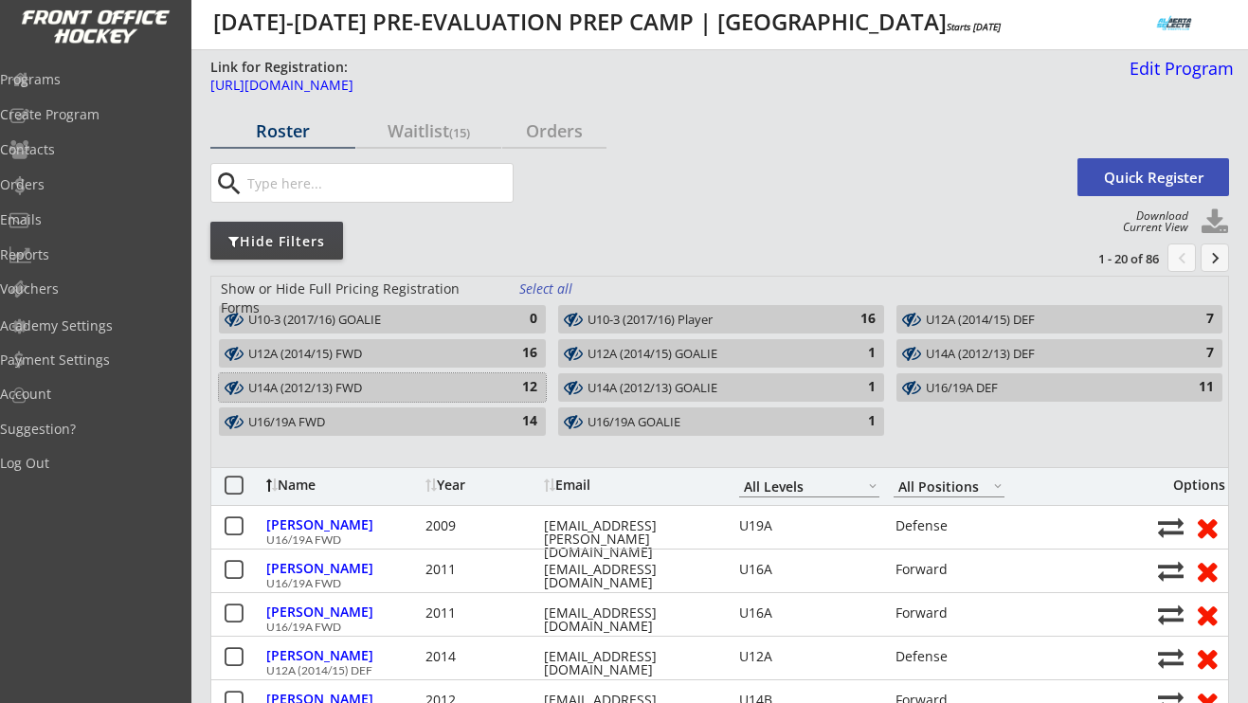
click at [514, 386] on div "12" at bounding box center [518, 387] width 38 height 19
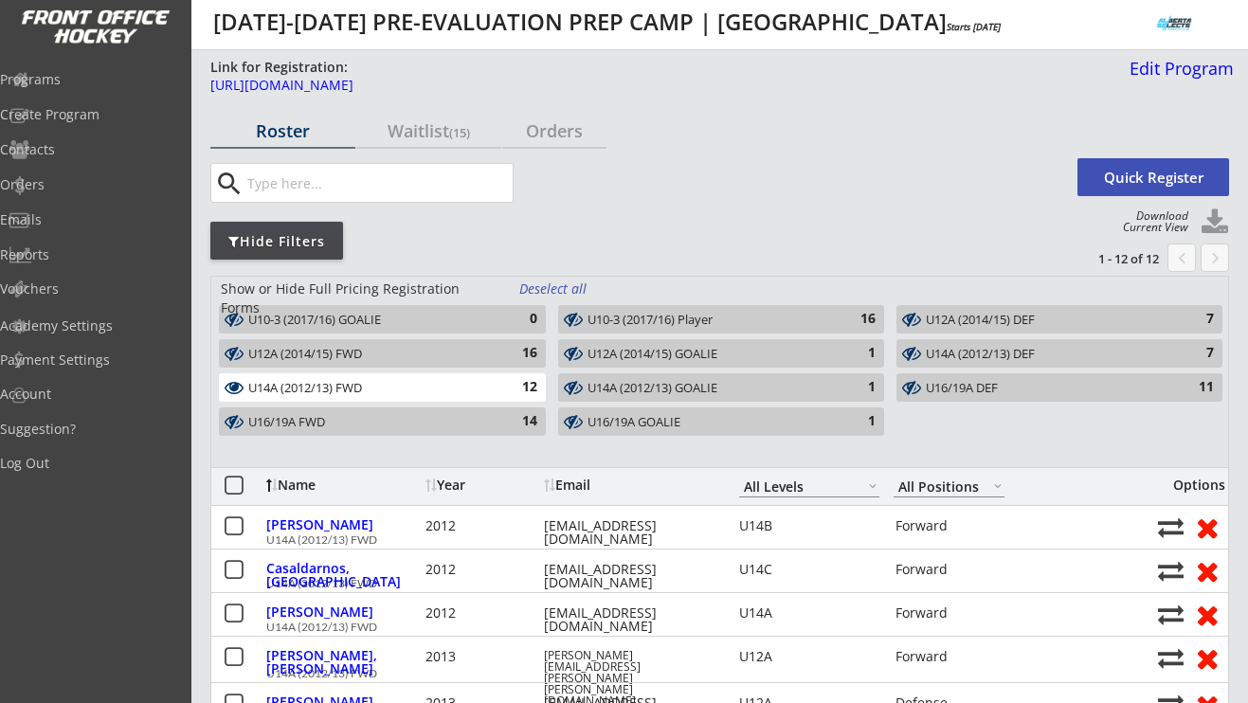
click at [941, 352] on div "U14A (2012/13) DEF" at bounding box center [1048, 354] width 245 height 15
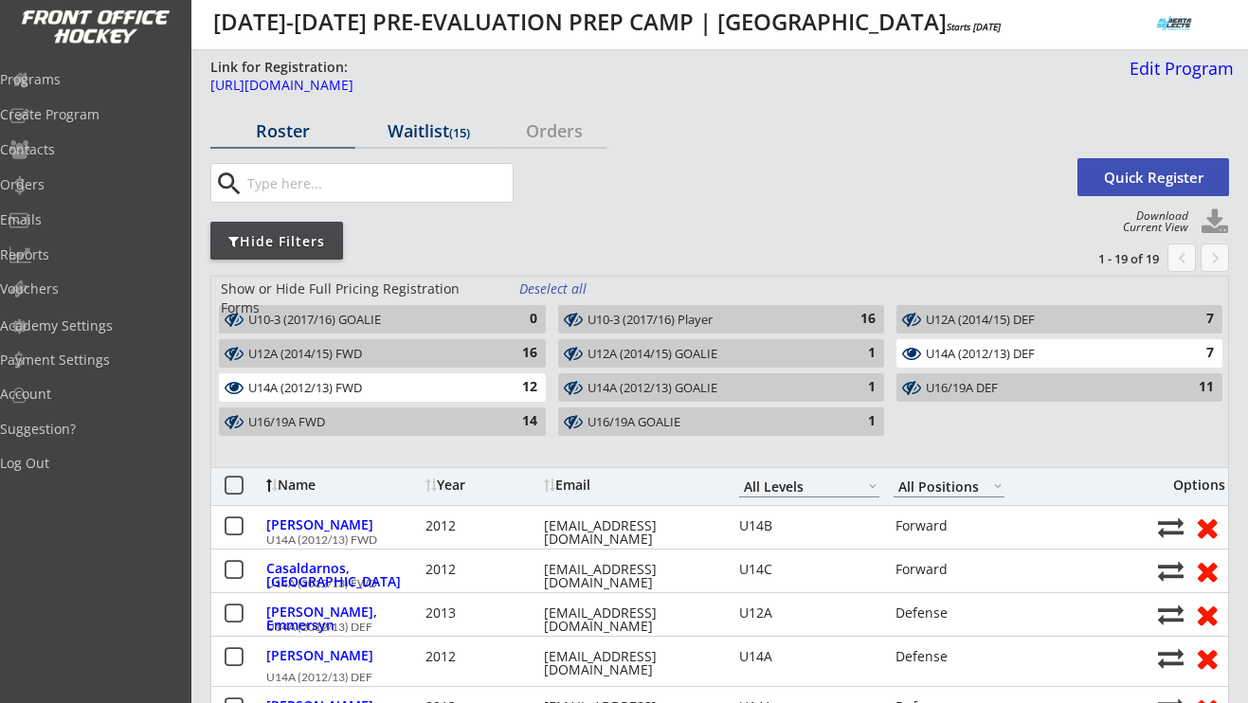
click at [408, 132] on div "Waitlist (15)" at bounding box center [428, 130] width 145 height 17
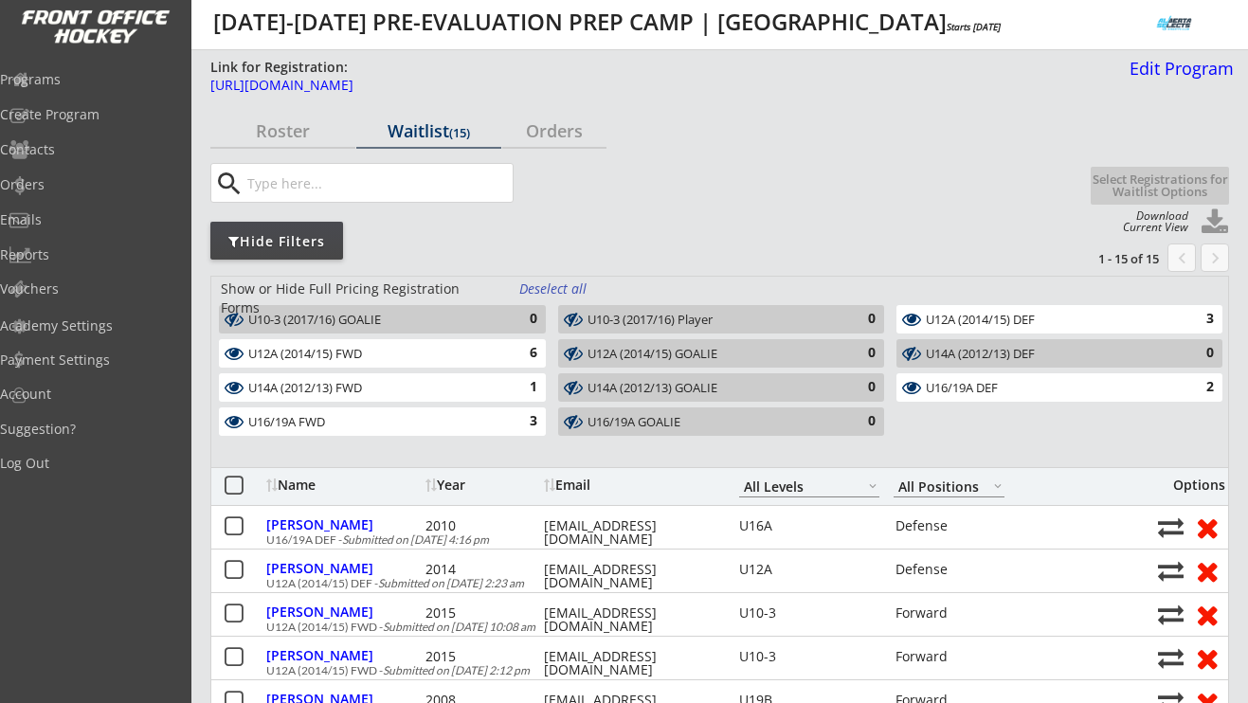
click at [575, 290] on div "Deselect all" at bounding box center [554, 289] width 70 height 19
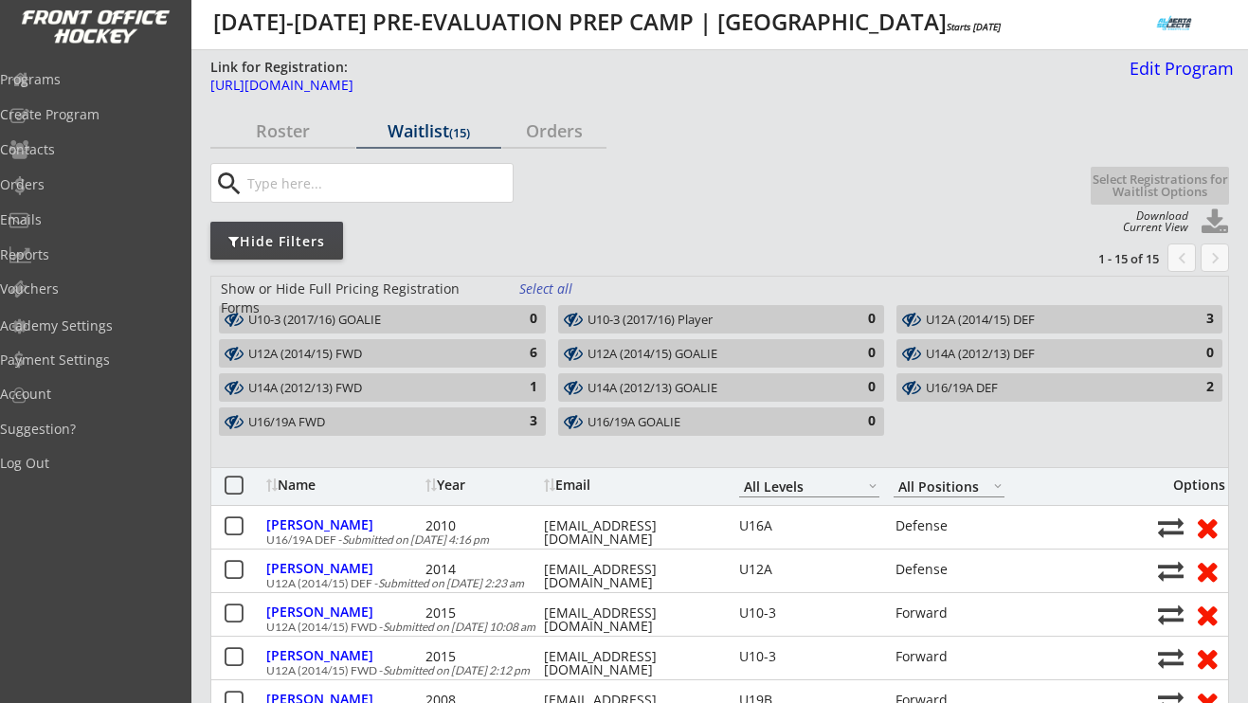
click at [507, 373] on div "U14A (2012/13) FWD 1" at bounding box center [382, 387] width 327 height 28
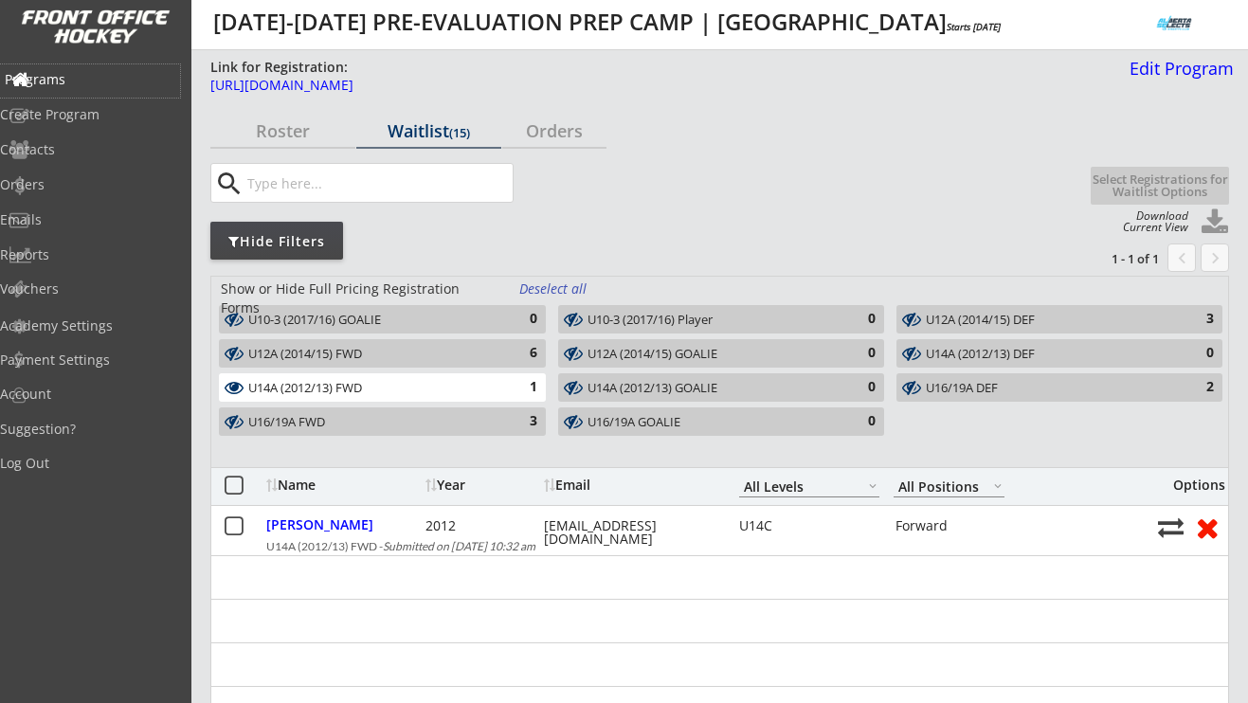
click at [76, 68] on div "Programs" at bounding box center [90, 80] width 180 height 33
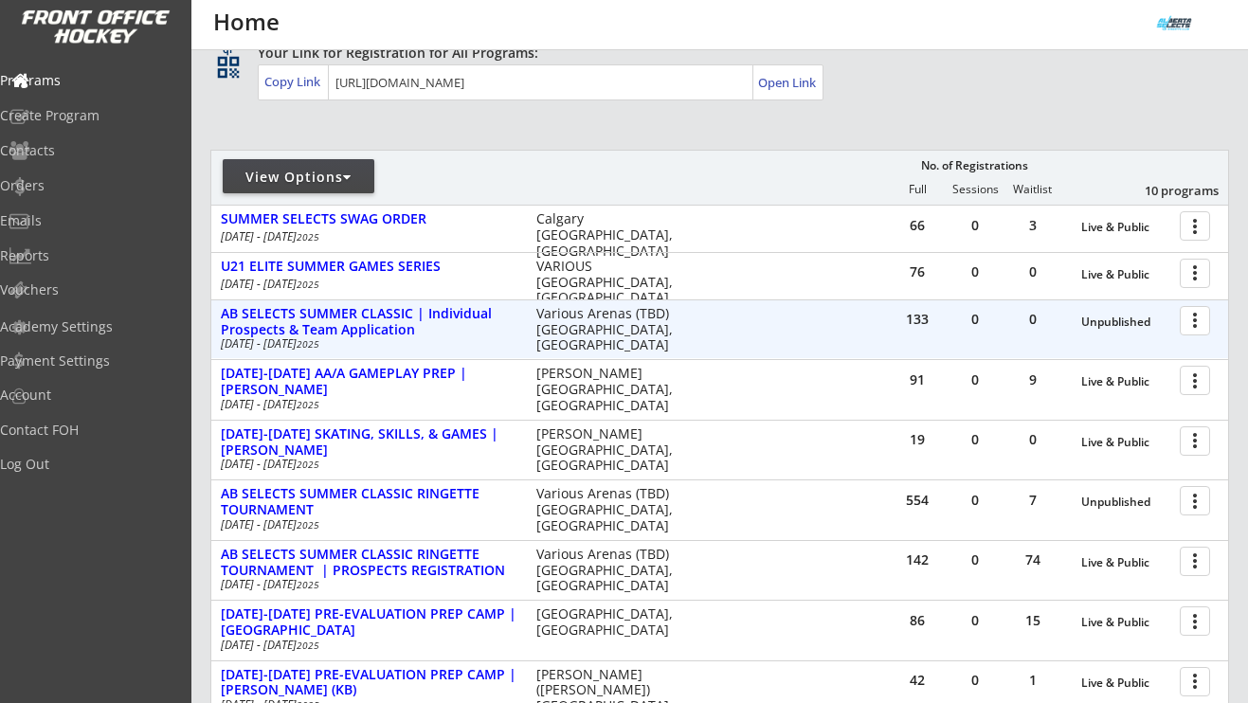
scroll to position [432, 0]
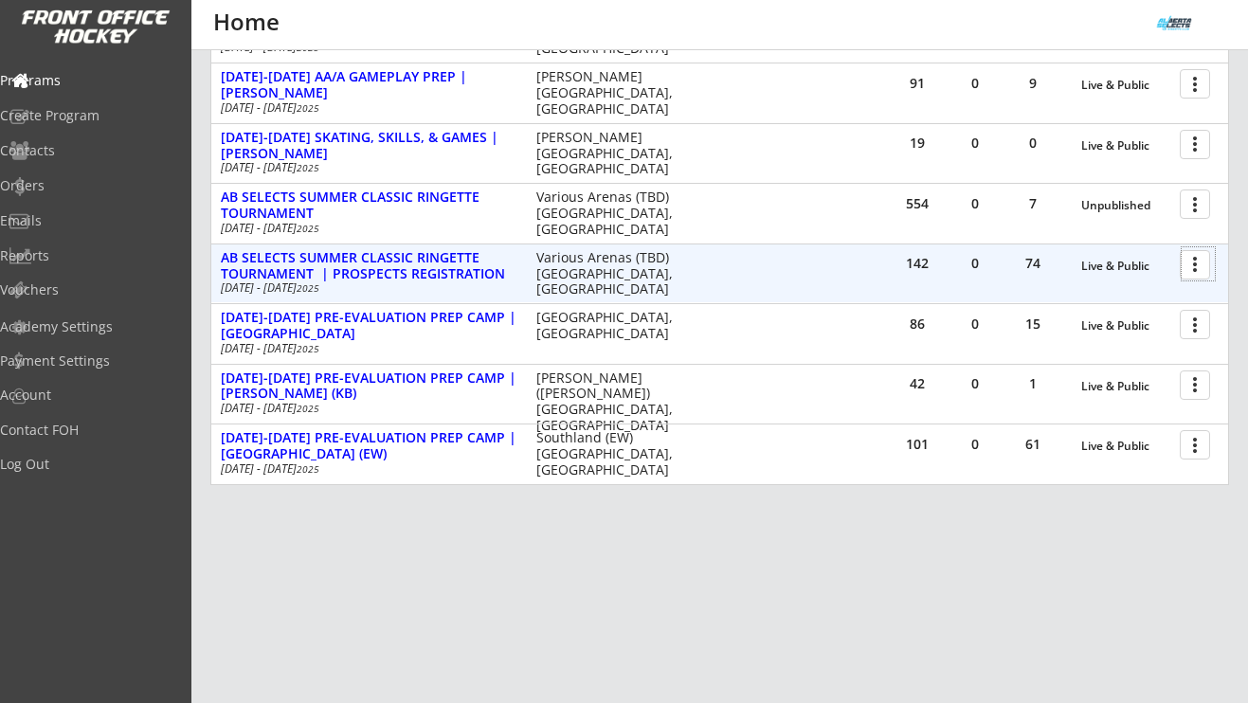
click at [1186, 267] on div at bounding box center [1198, 263] width 33 height 33
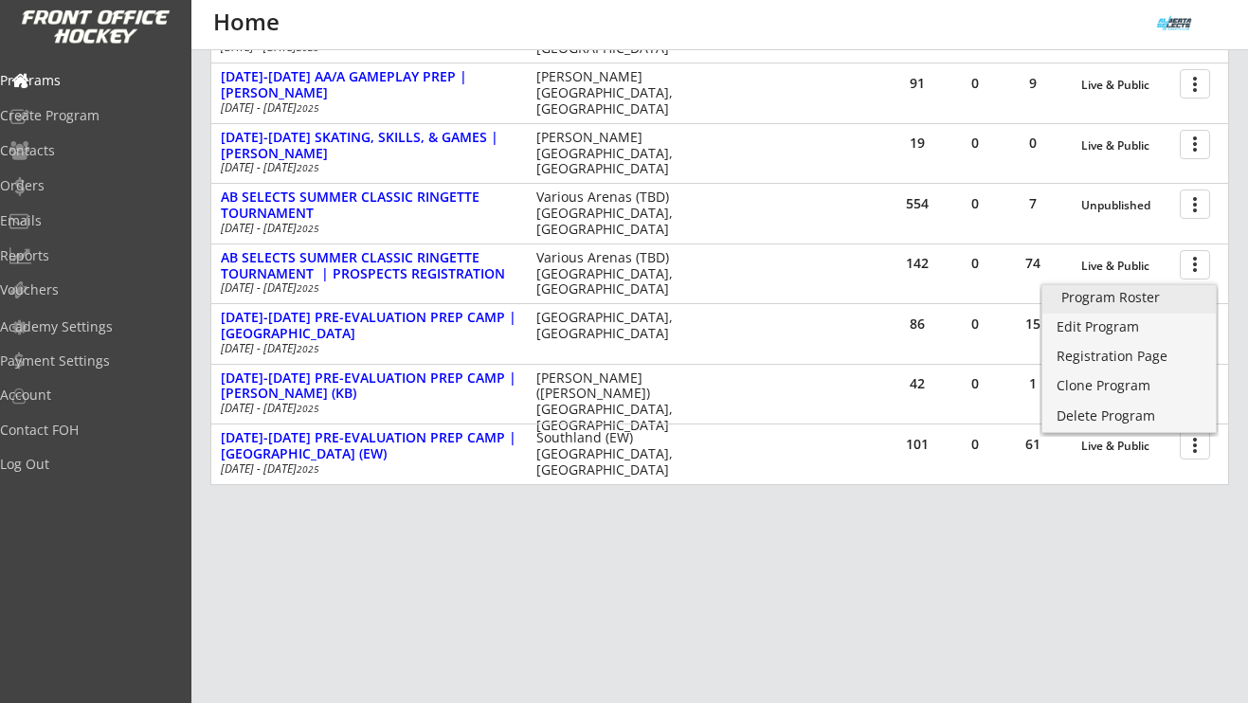
click at [1171, 298] on div "Program Roster" at bounding box center [1128, 297] width 135 height 13
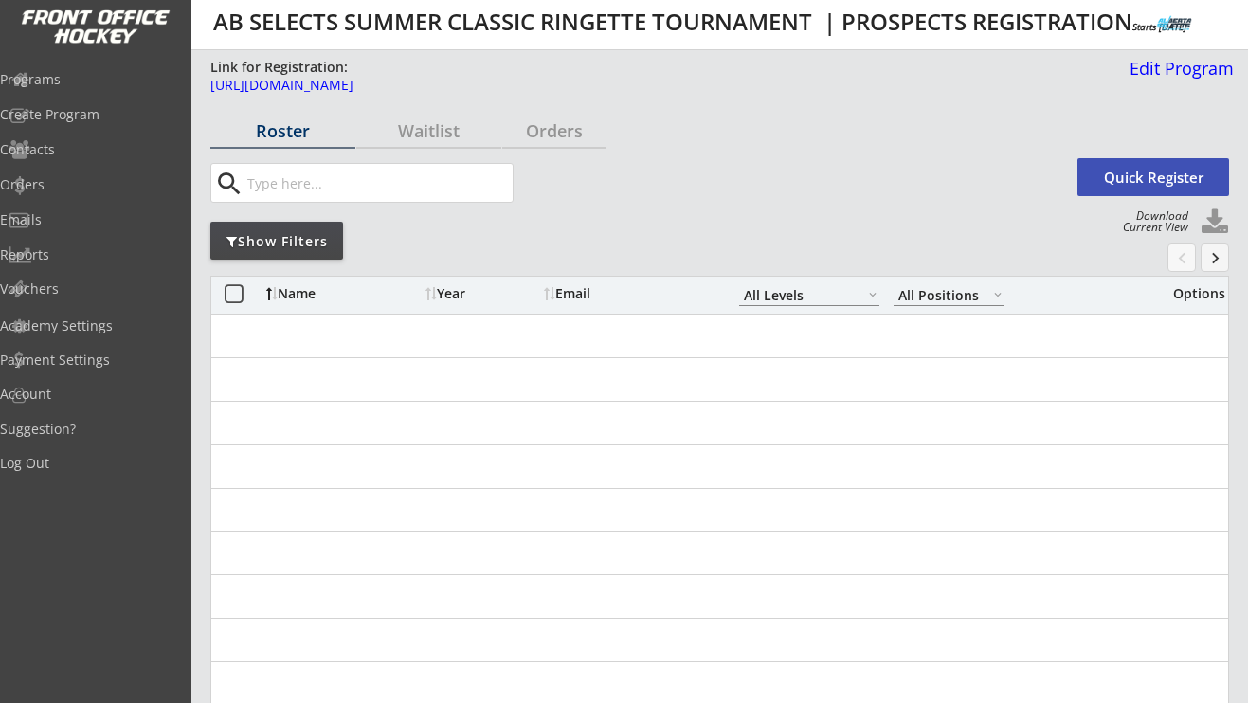
select select ""All Levels""
select select ""All Positions""
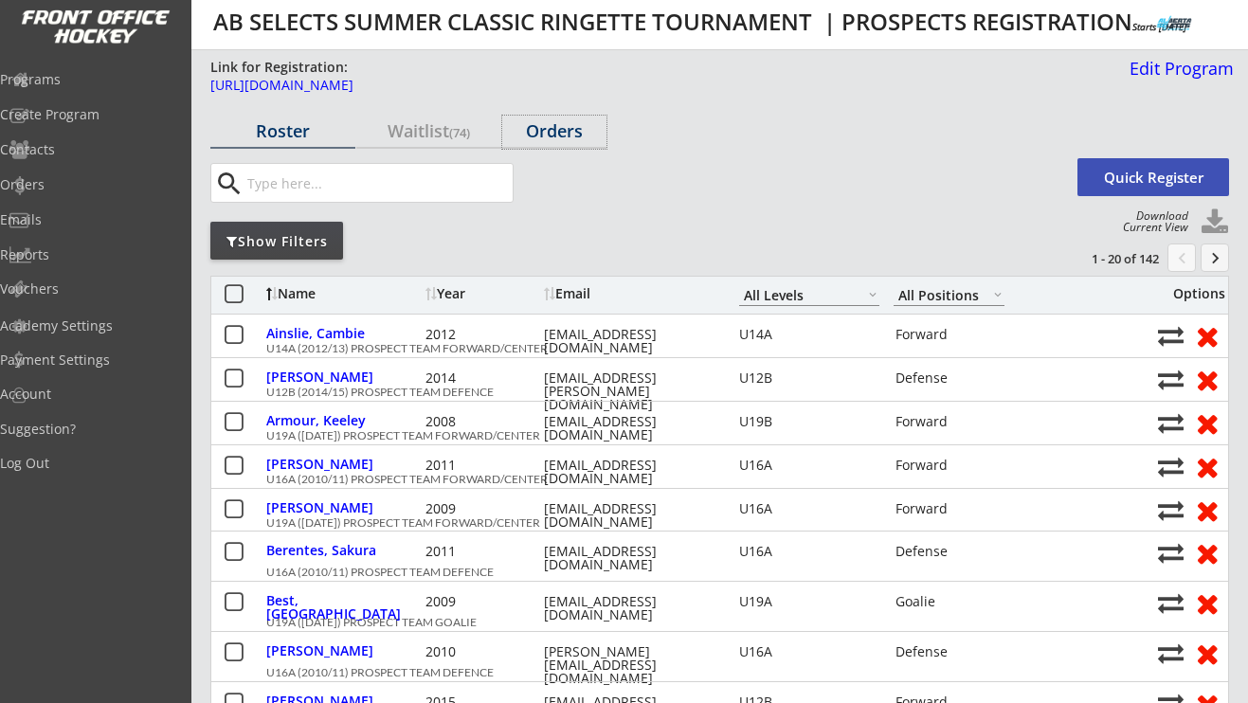
click at [574, 129] on div "Orders" at bounding box center [554, 130] width 104 height 17
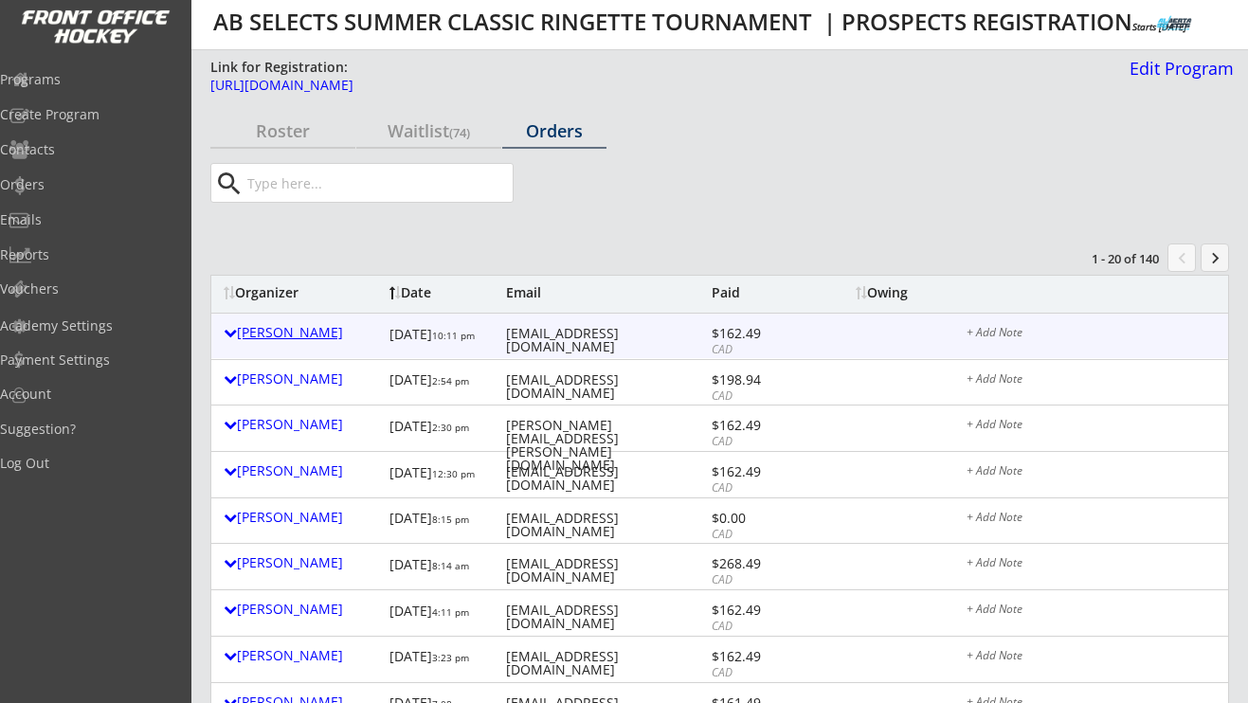
click at [307, 334] on div "[PERSON_NAME]" at bounding box center [302, 332] width 156 height 13
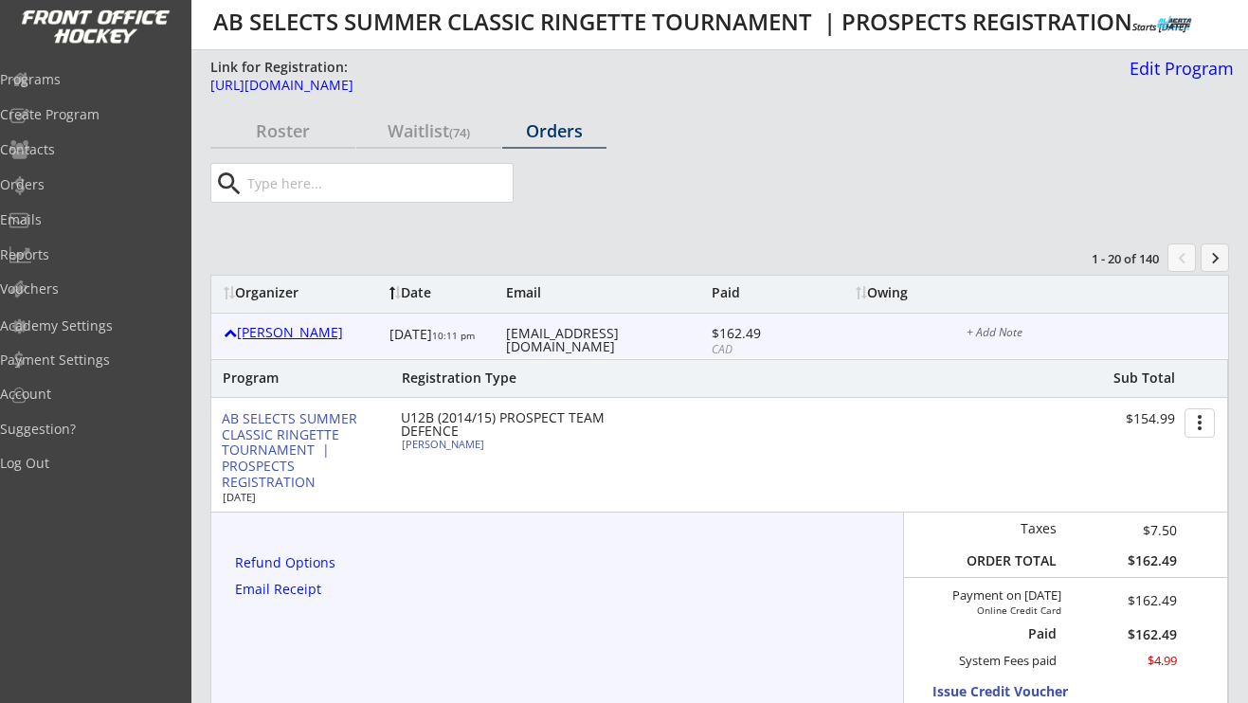
click at [307, 334] on div "[PERSON_NAME]" at bounding box center [302, 332] width 156 height 13
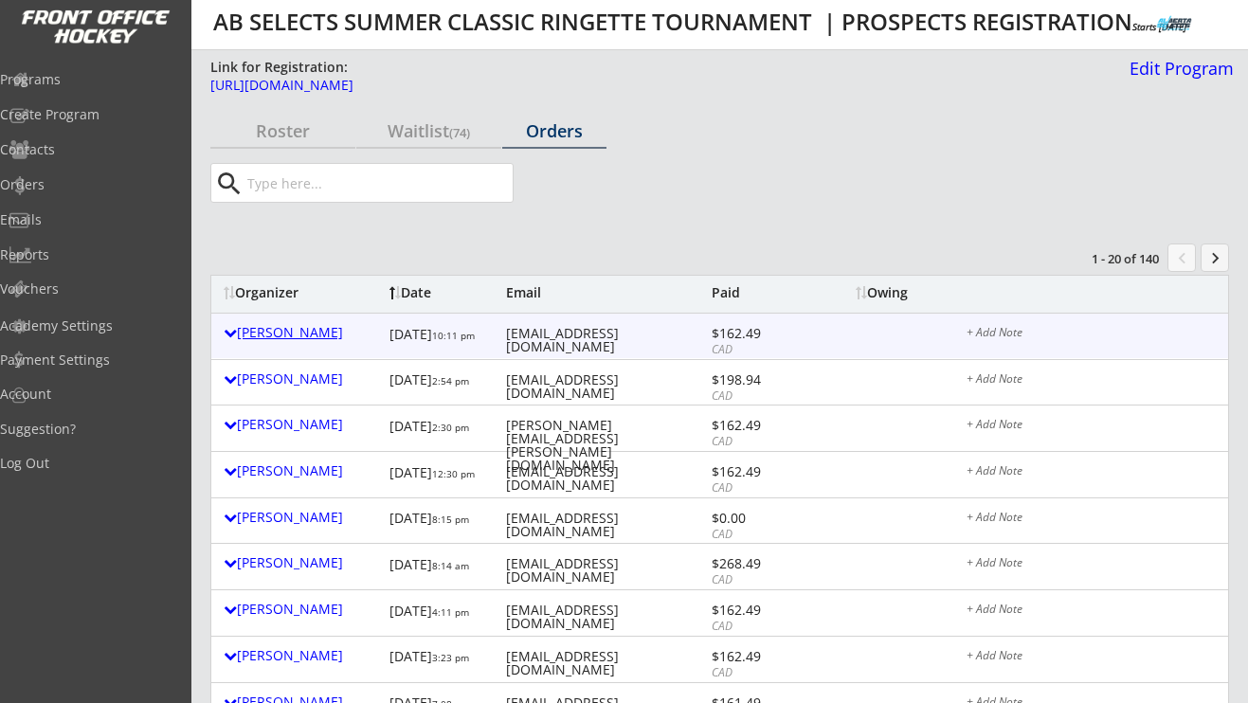
scroll to position [5, 0]
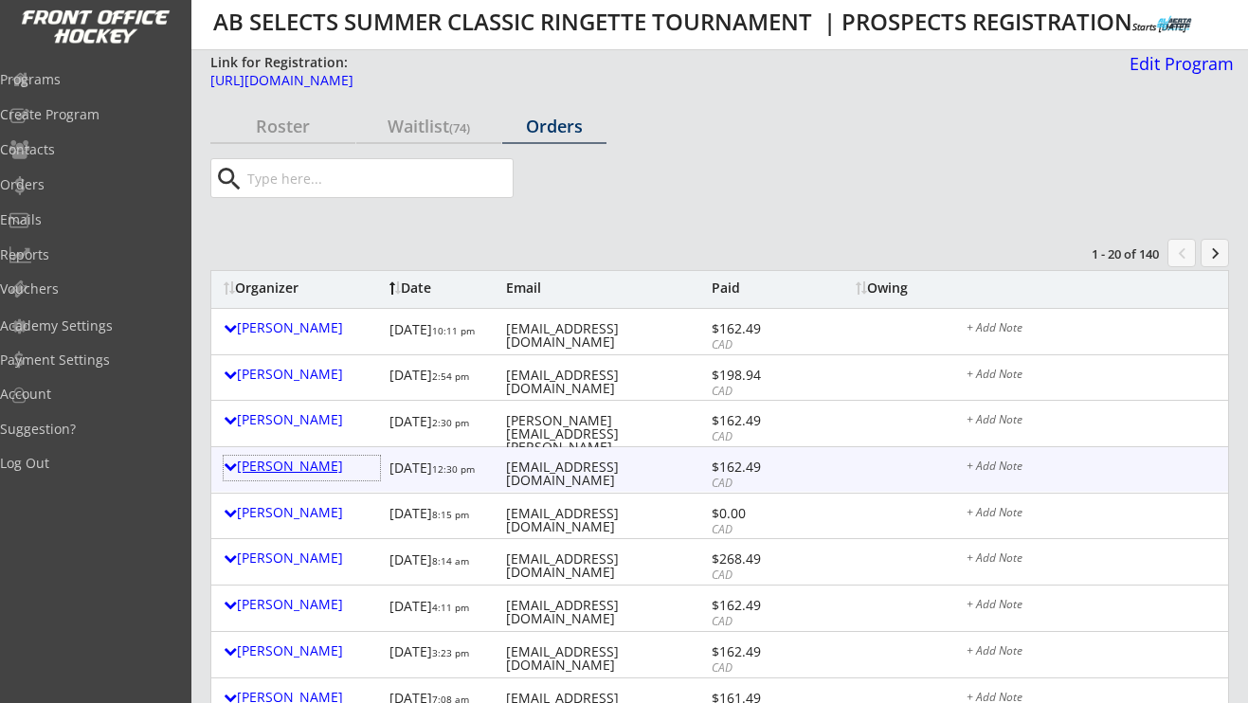
click at [292, 465] on div "[PERSON_NAME]" at bounding box center [302, 466] width 156 height 13
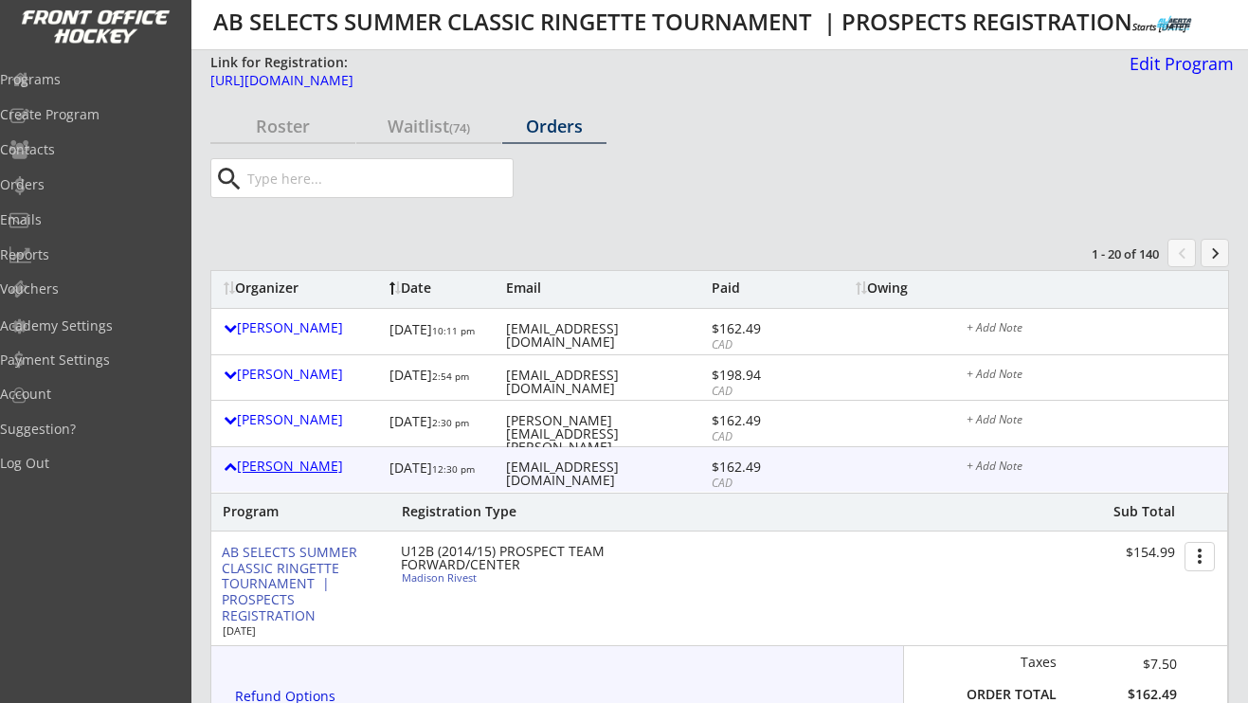
click at [292, 465] on div "[PERSON_NAME]" at bounding box center [302, 466] width 156 height 13
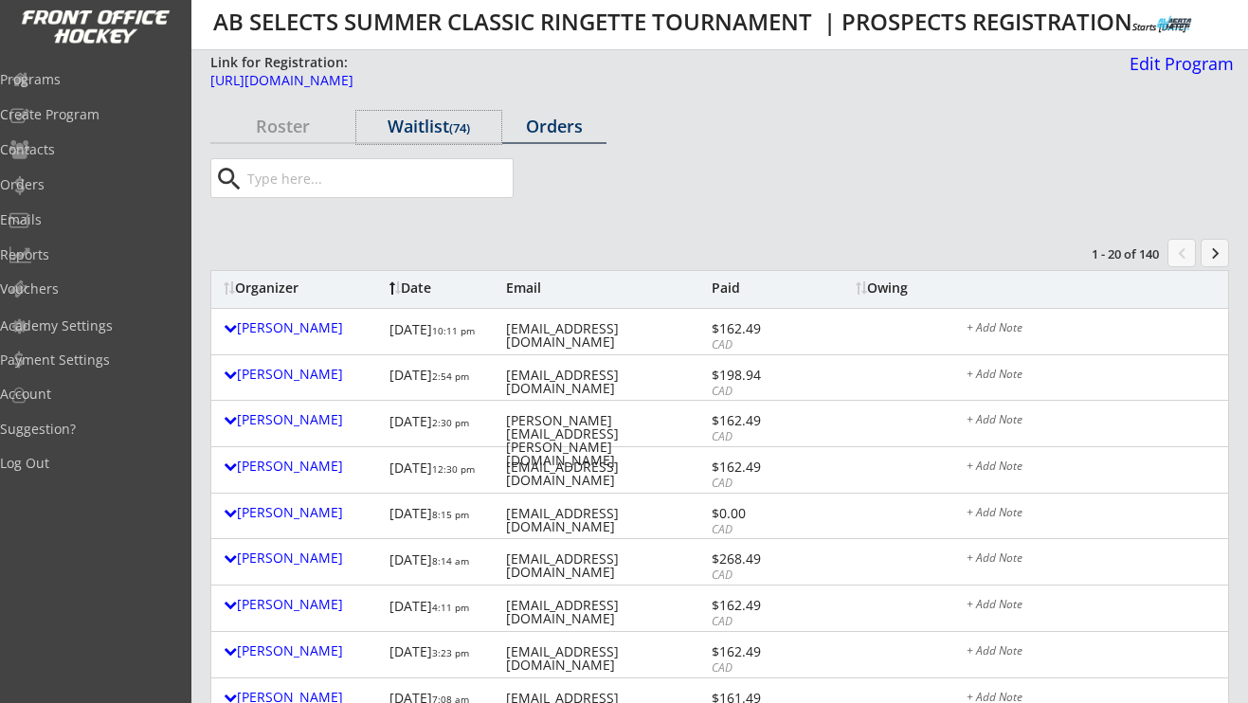
click at [420, 134] on div "Waitlist (74)" at bounding box center [428, 125] width 145 height 17
select select ""All Levels""
select select ""All Positions""
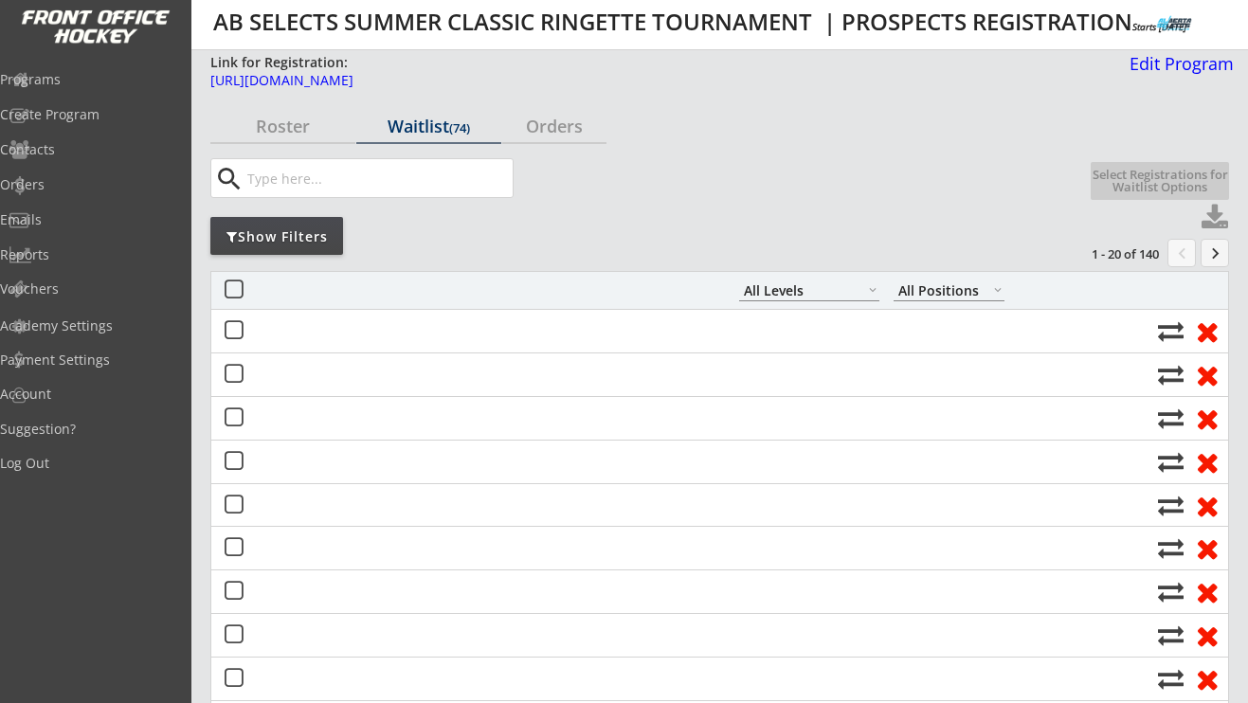
select select ""All Levels""
select select ""All Positions""
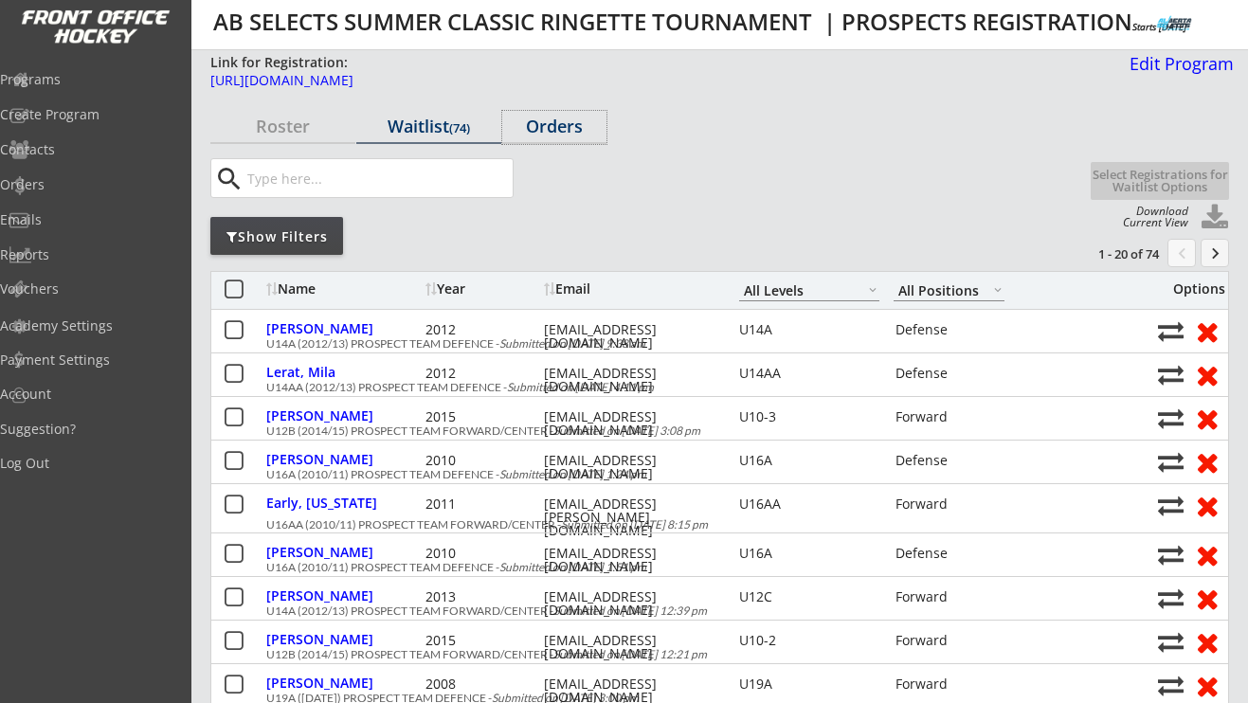
click at [551, 129] on div "Orders" at bounding box center [554, 125] width 104 height 17
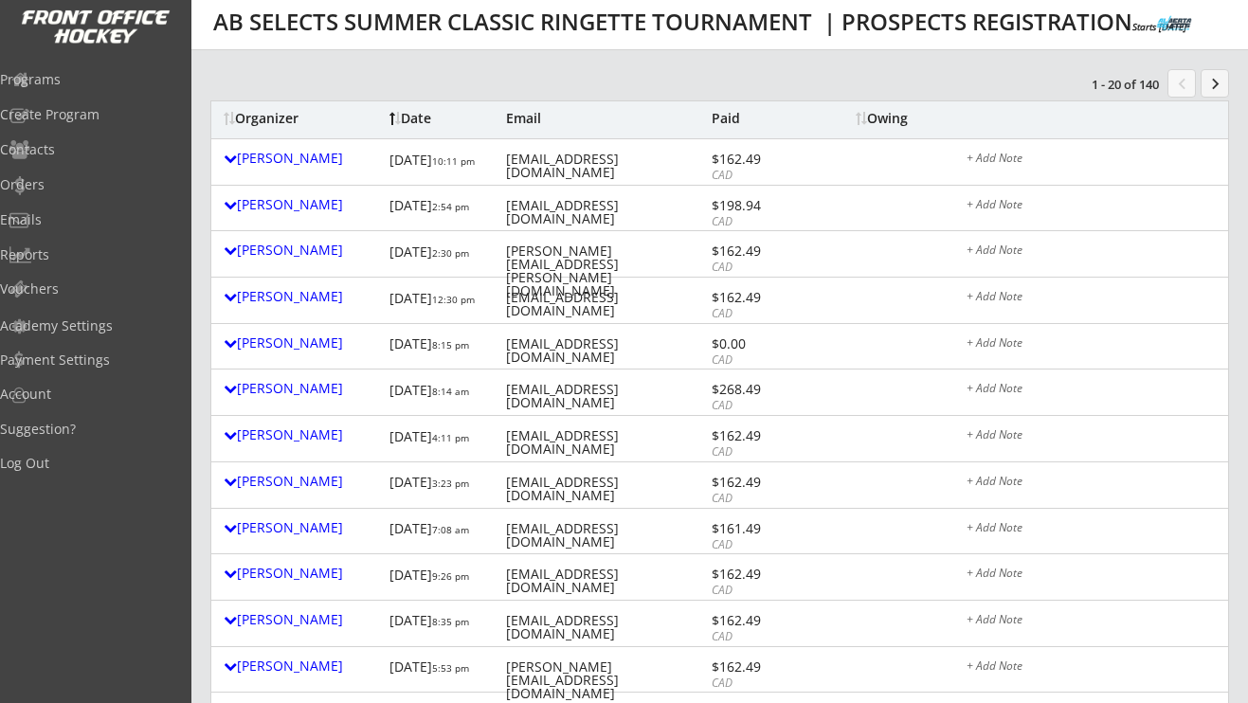
scroll to position [173, 0]
click at [412, 119] on div "Date" at bounding box center [440, 119] width 102 height 13
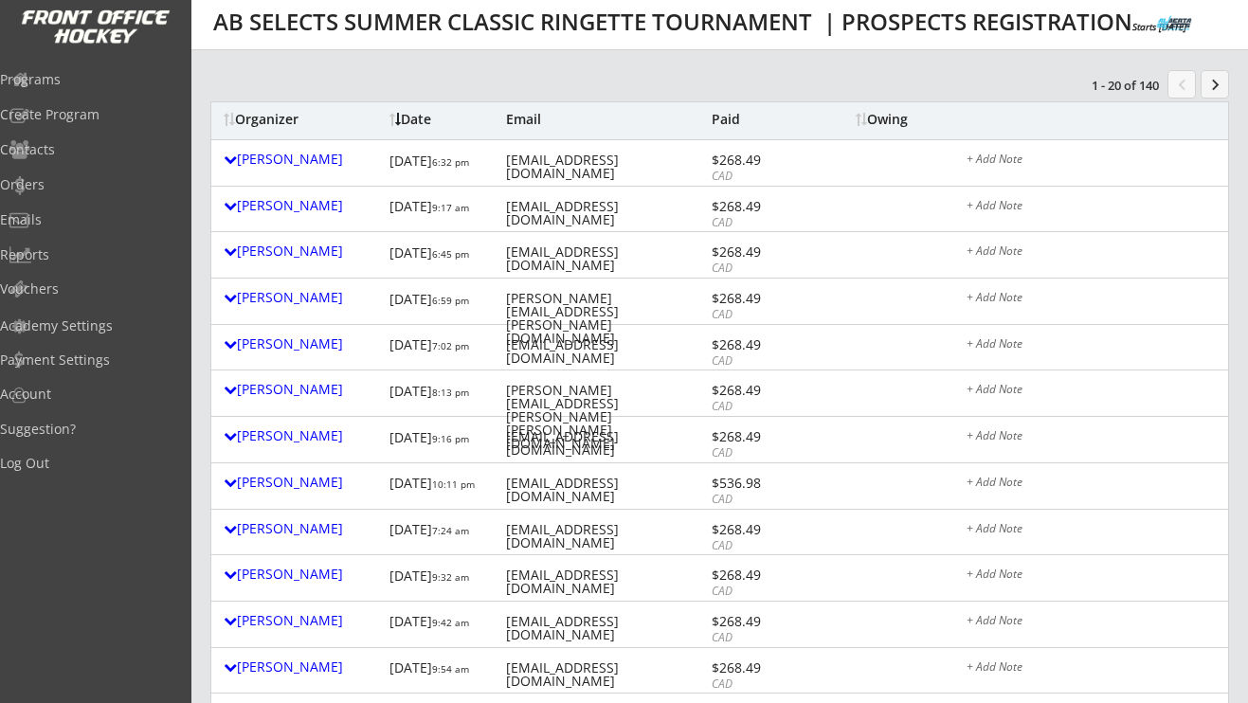
click at [412, 119] on div "Date" at bounding box center [440, 119] width 102 height 13
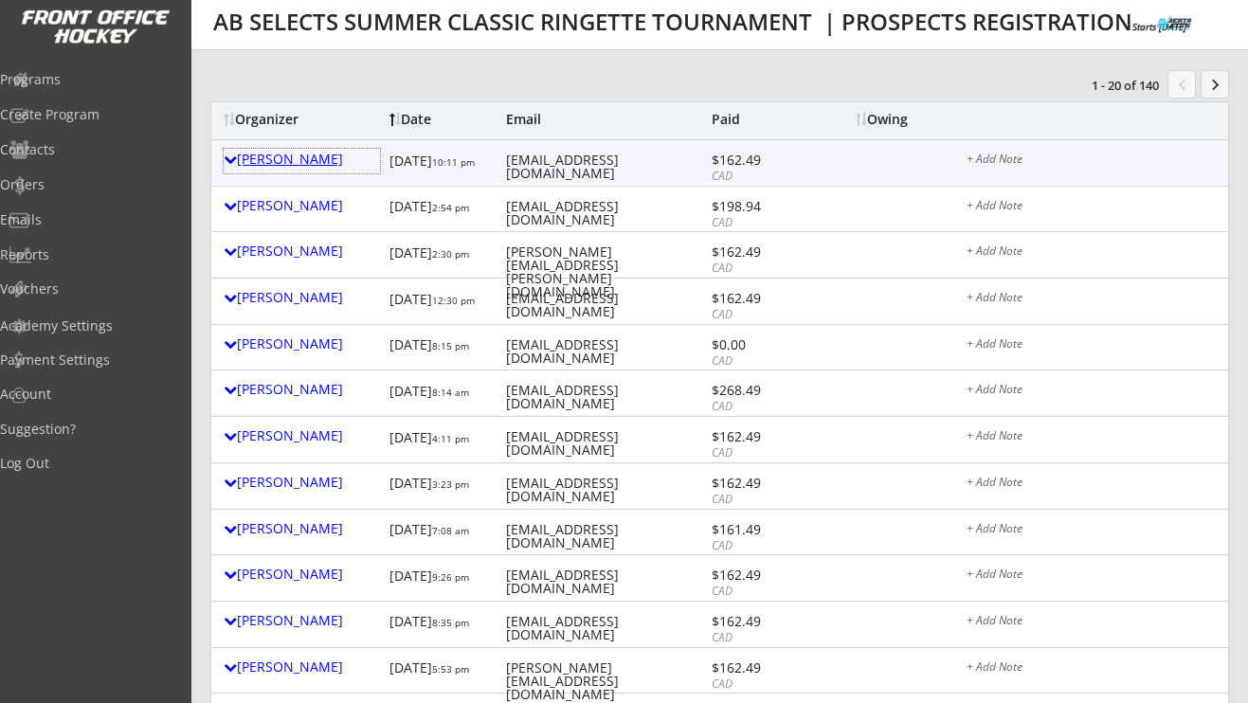
click at [287, 169] on div "[PERSON_NAME]" at bounding box center [302, 161] width 156 height 25
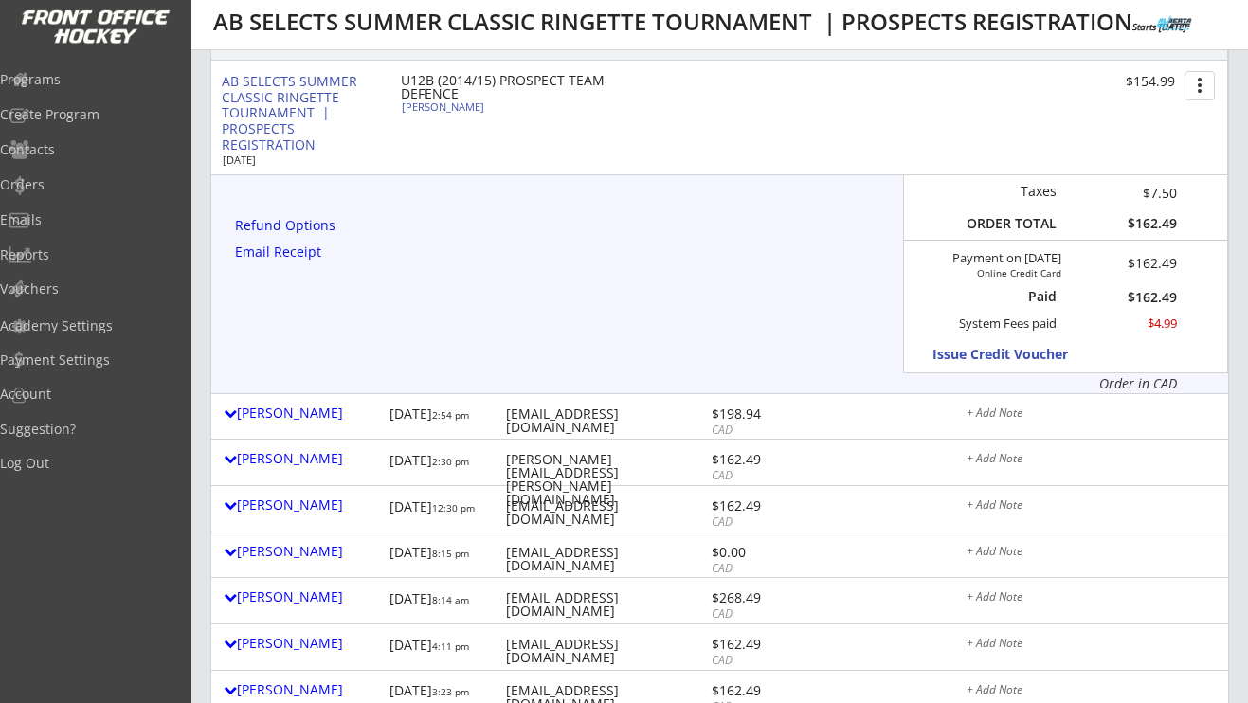
scroll to position [390, 0]
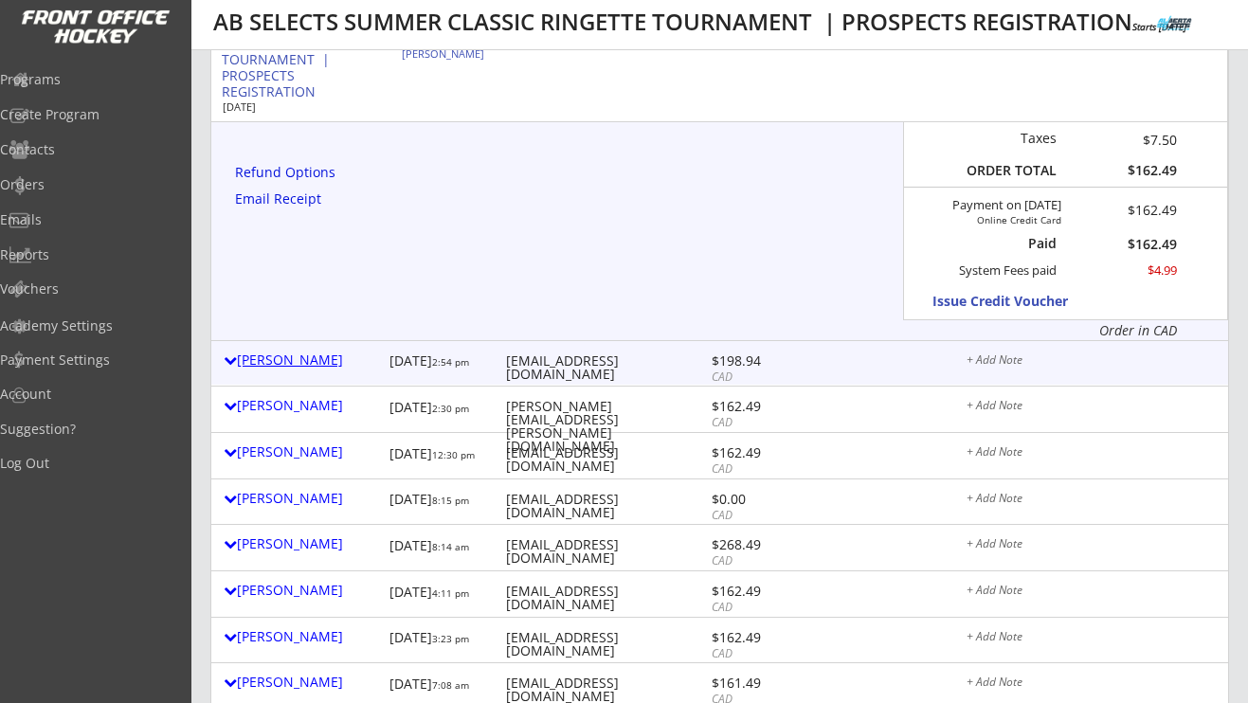
click at [321, 359] on div "[PERSON_NAME]" at bounding box center [302, 359] width 156 height 13
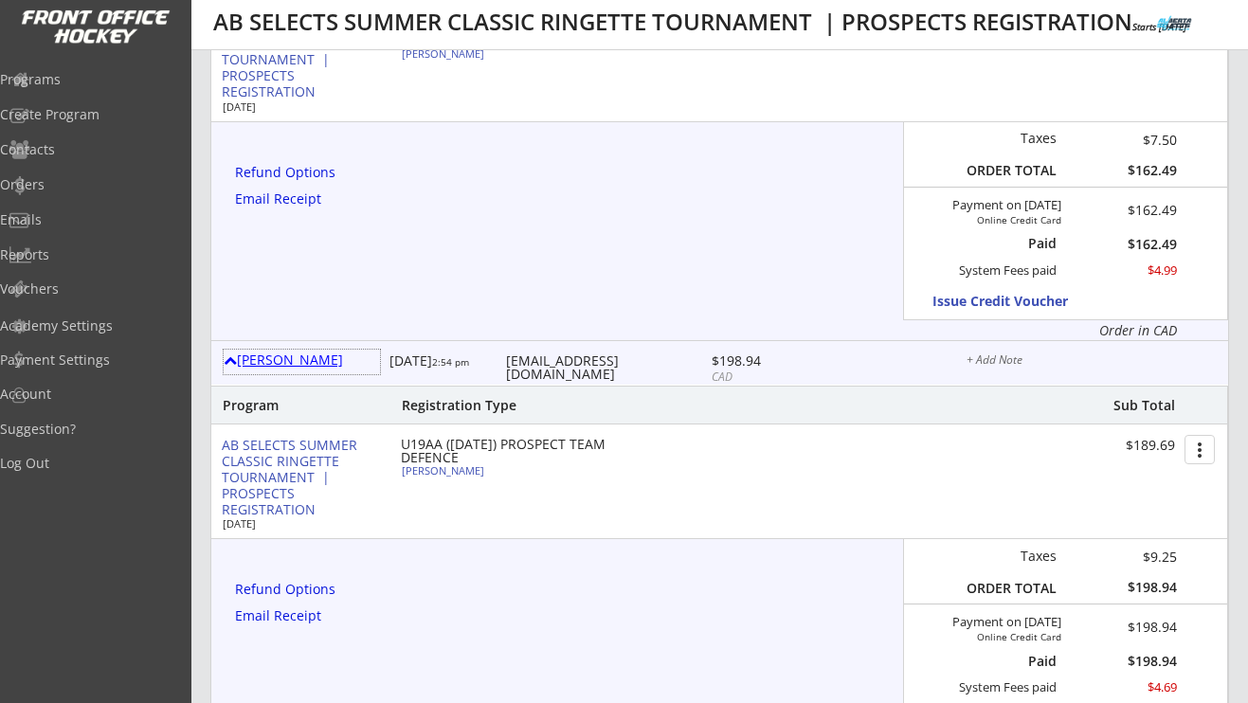
click at [276, 358] on div "[PERSON_NAME]" at bounding box center [302, 359] width 156 height 13
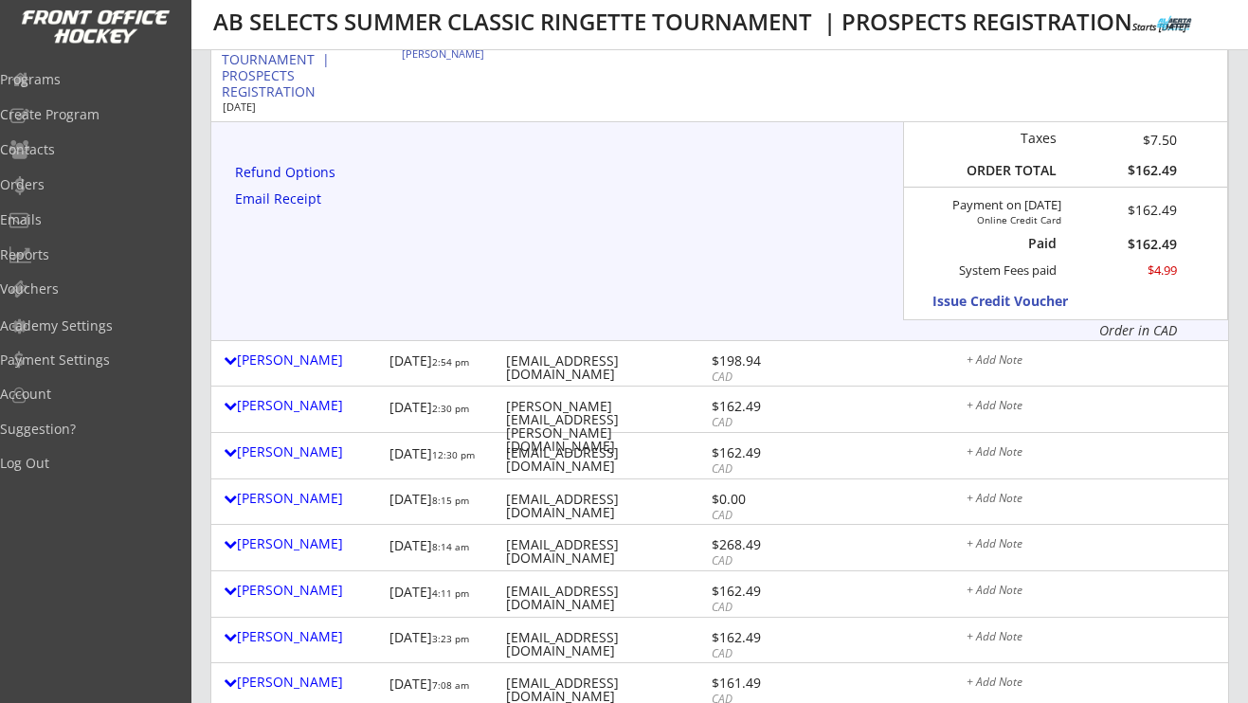
scroll to position [0, 0]
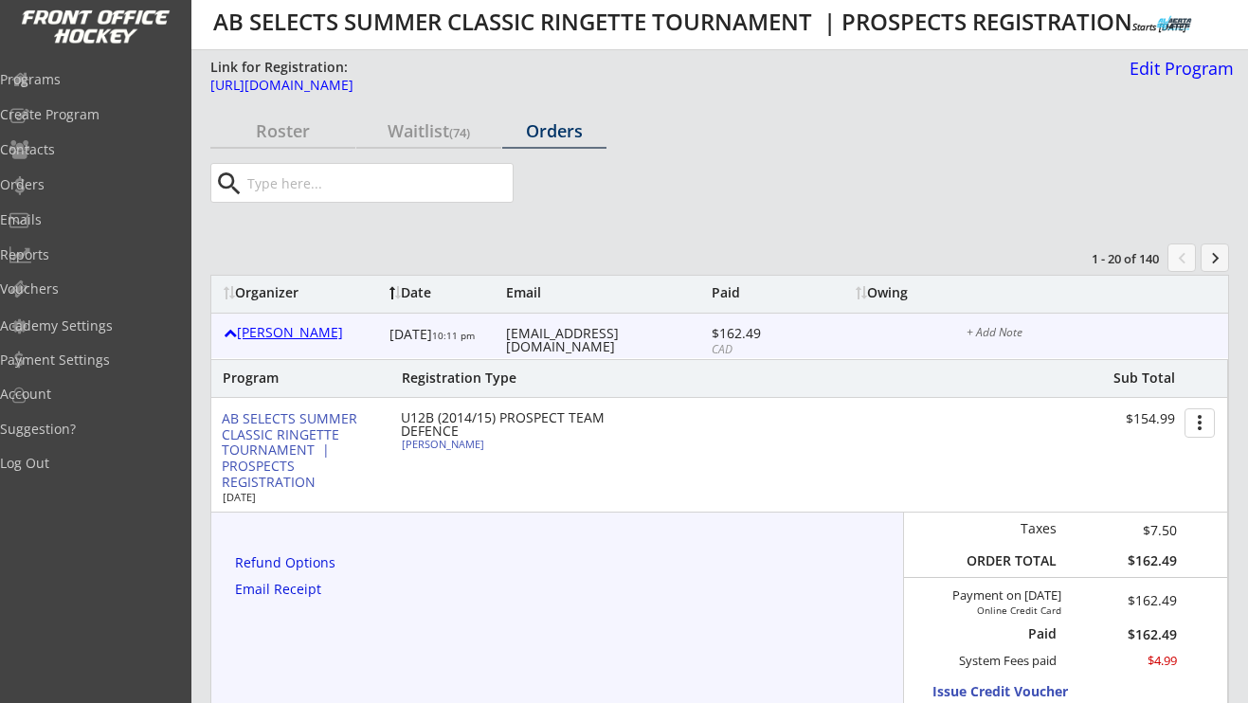
click at [280, 333] on div "[PERSON_NAME]" at bounding box center [302, 332] width 156 height 13
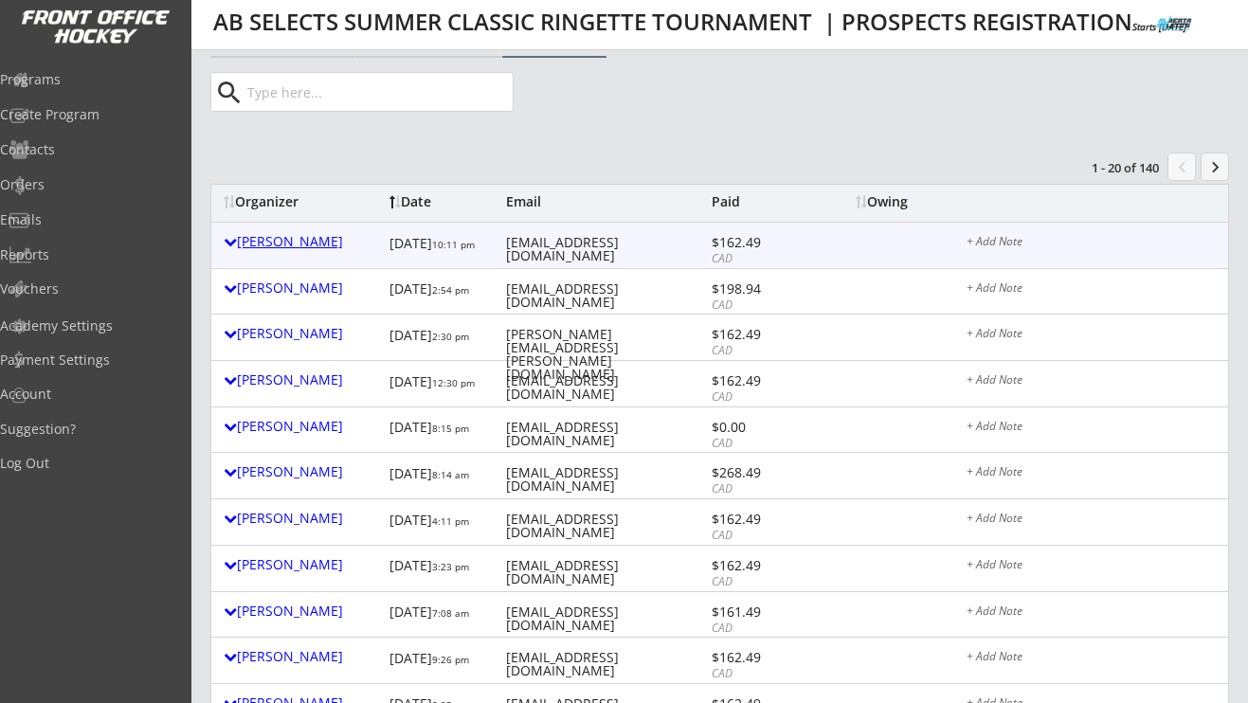
scroll to position [96, 0]
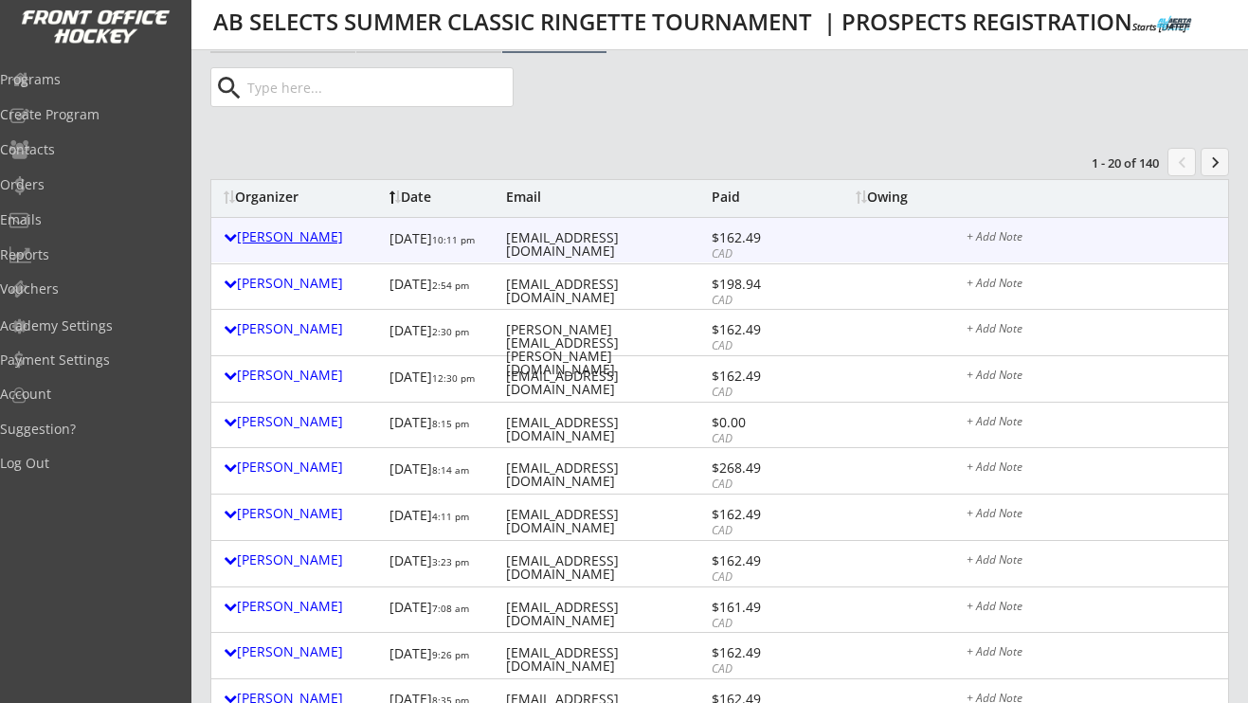
click at [280, 333] on div "[PERSON_NAME]" at bounding box center [302, 328] width 156 height 13
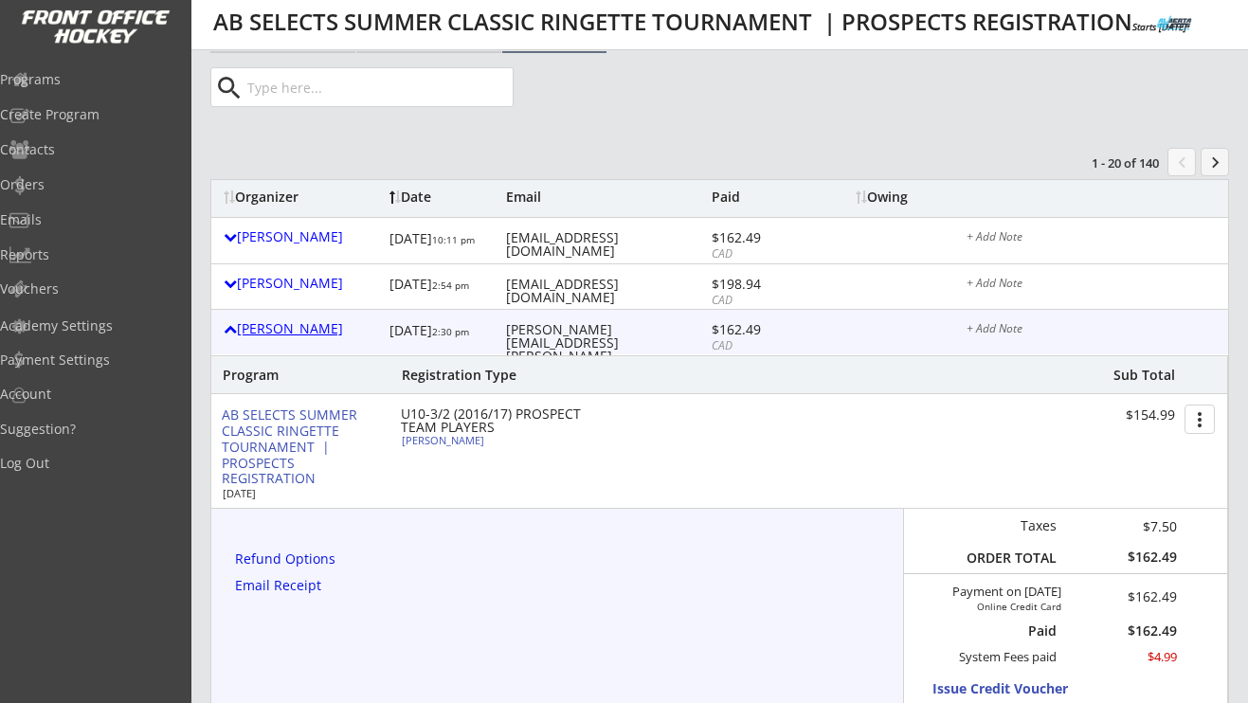
click at [280, 333] on div "[PERSON_NAME]" at bounding box center [302, 328] width 156 height 13
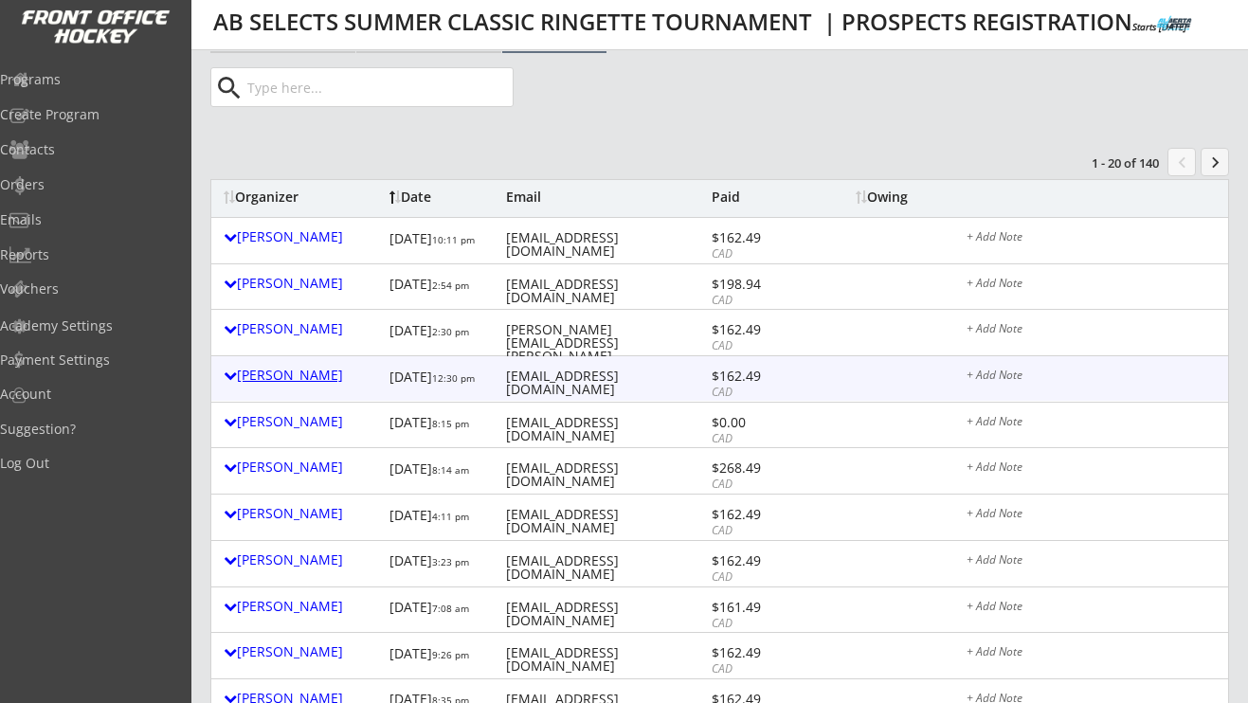
click at [277, 380] on div "[PERSON_NAME]" at bounding box center [302, 375] width 156 height 13
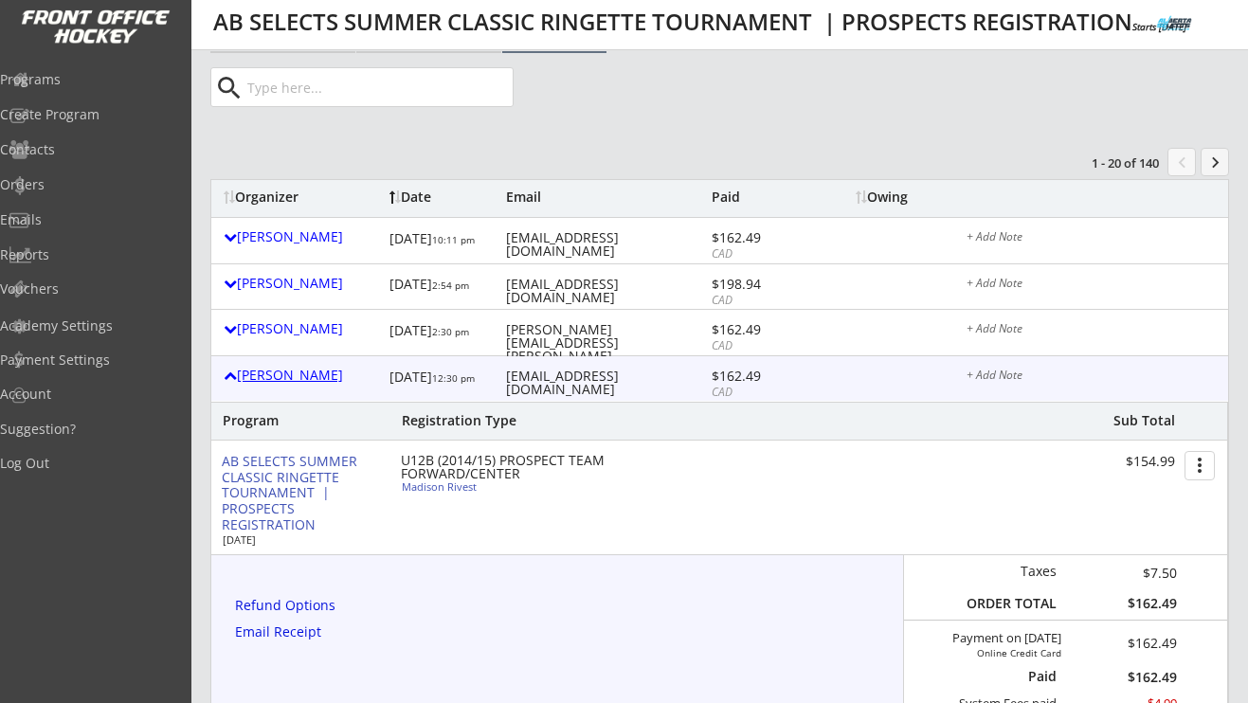
click at [277, 380] on div "[PERSON_NAME]" at bounding box center [302, 375] width 156 height 13
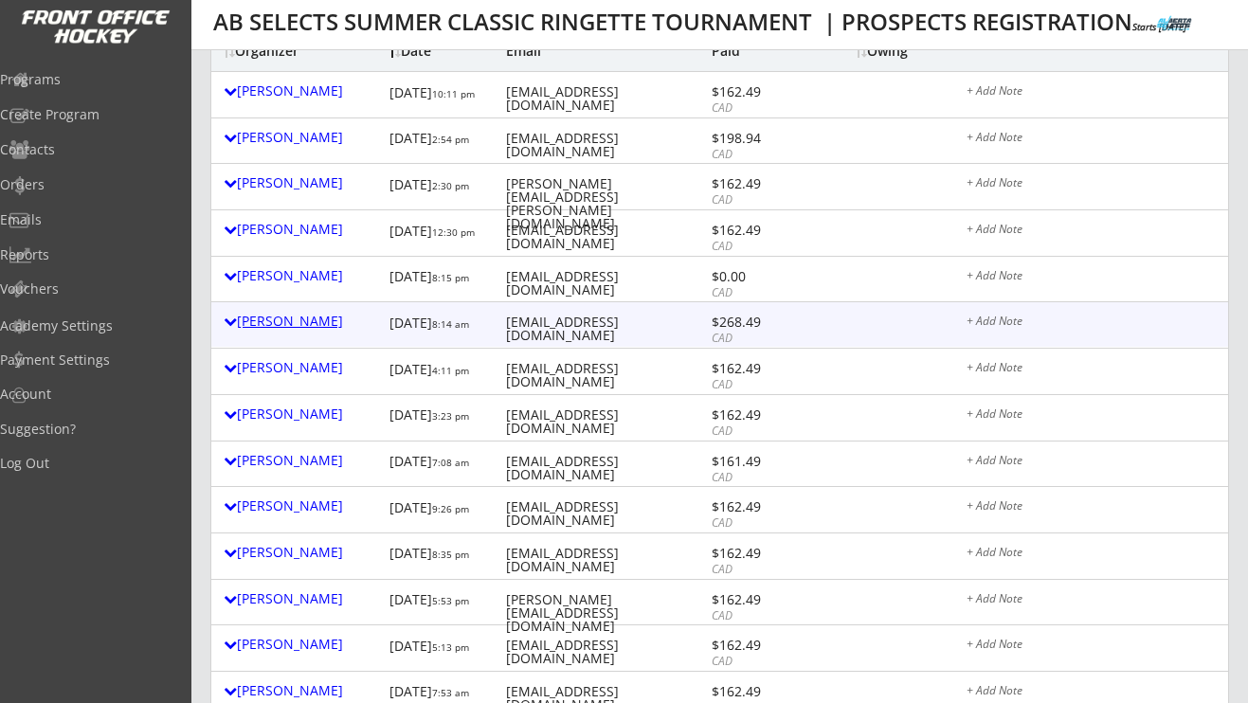
scroll to position [0, 0]
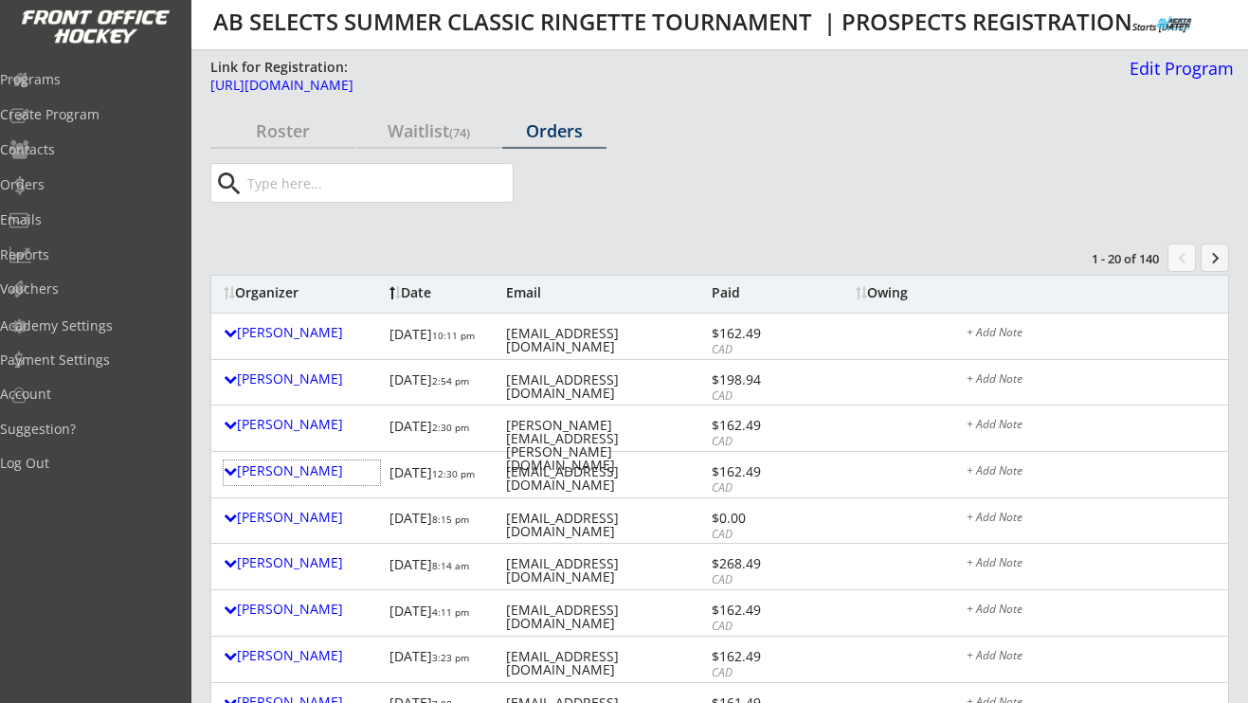
click at [253, 176] on input "input" at bounding box center [378, 183] width 269 height 38
paste input "[EMAIL_ADDRESS][DOMAIN_NAME]"
type input "[EMAIL_ADDRESS][DOMAIN_NAME]"
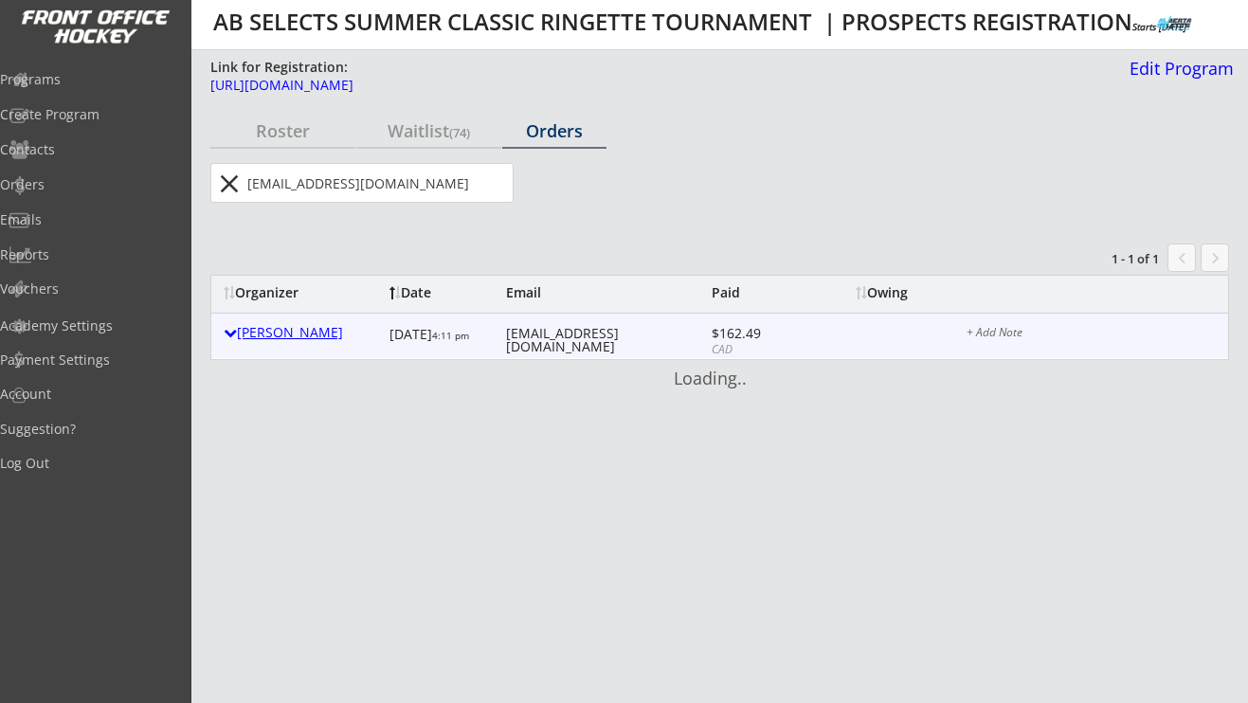
click at [230, 336] on div at bounding box center [230, 332] width 13 height 13
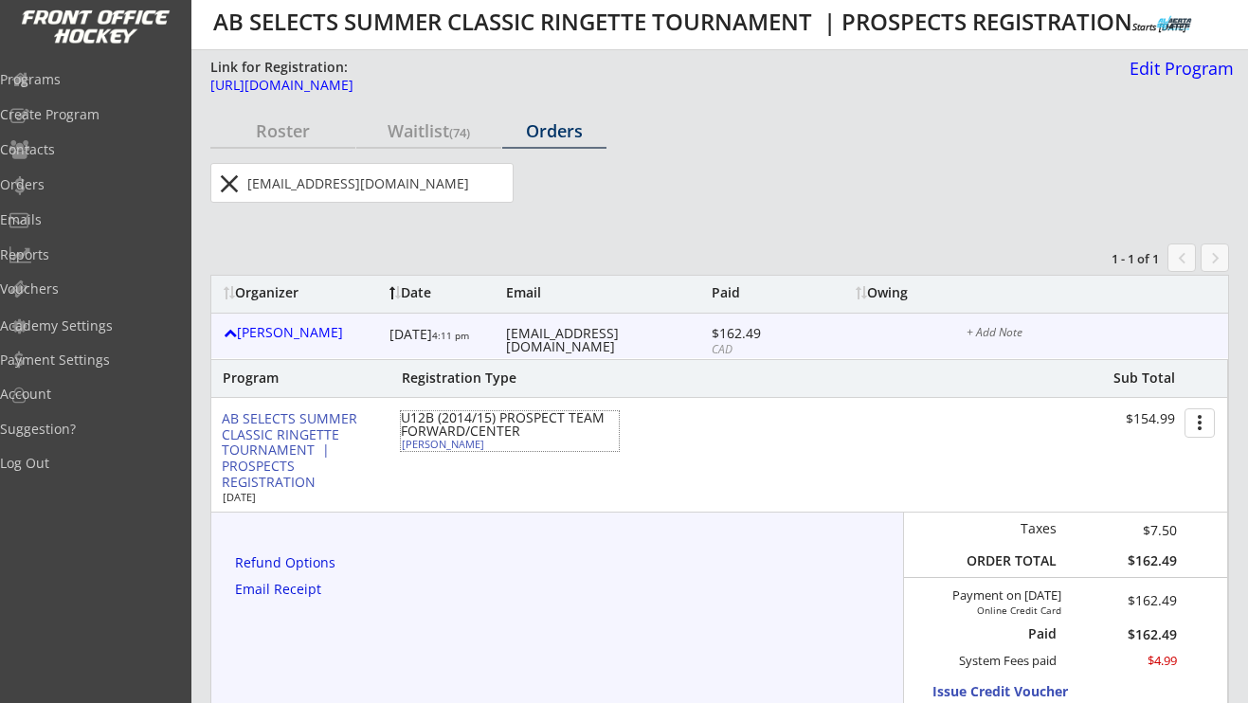
drag, startPoint x: 482, startPoint y: 445, endPoint x: 401, endPoint y: 444, distance: 81.5
click at [402, 444] on div "[PERSON_NAME]" at bounding box center [507, 444] width 211 height 10
select select ""Forward""
select select ""U10-2""
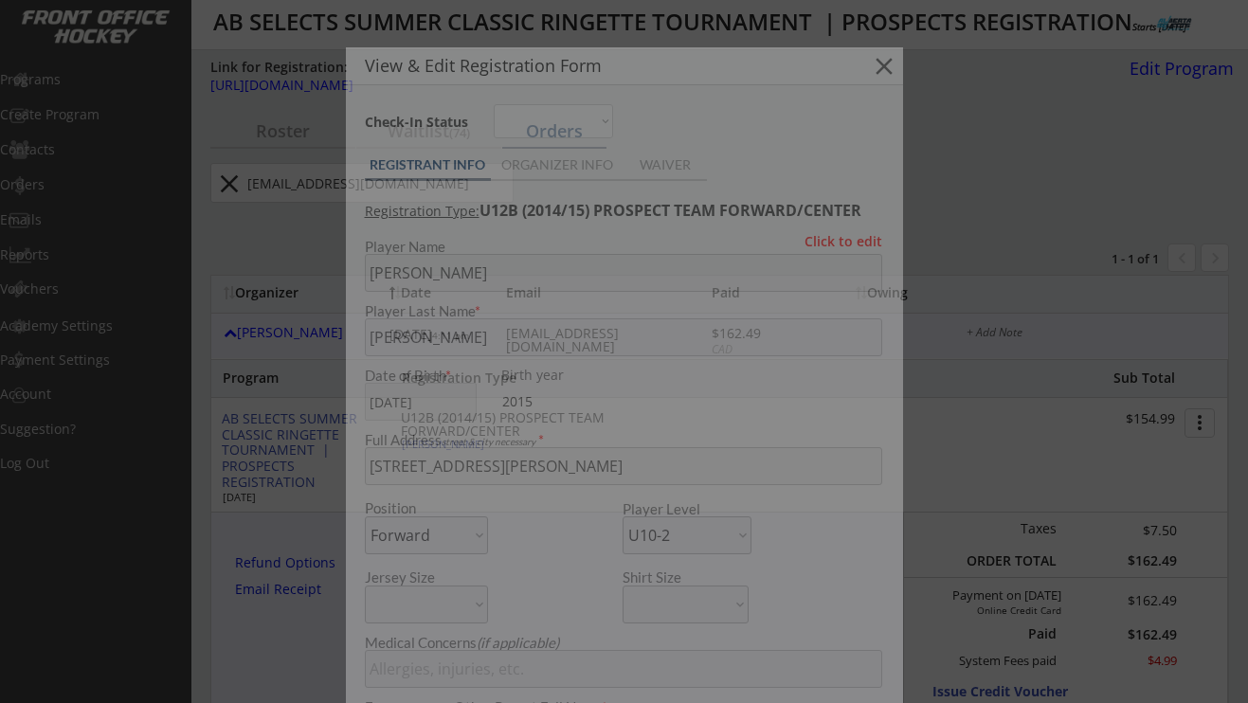
type input "[DEMOGRAPHIC_DATA]"
type input "Bowview U10-2"
type input "No"
type input "[PERSON_NAME], [PERSON_NAME], [PERSON_NAME]"
select select ""No""
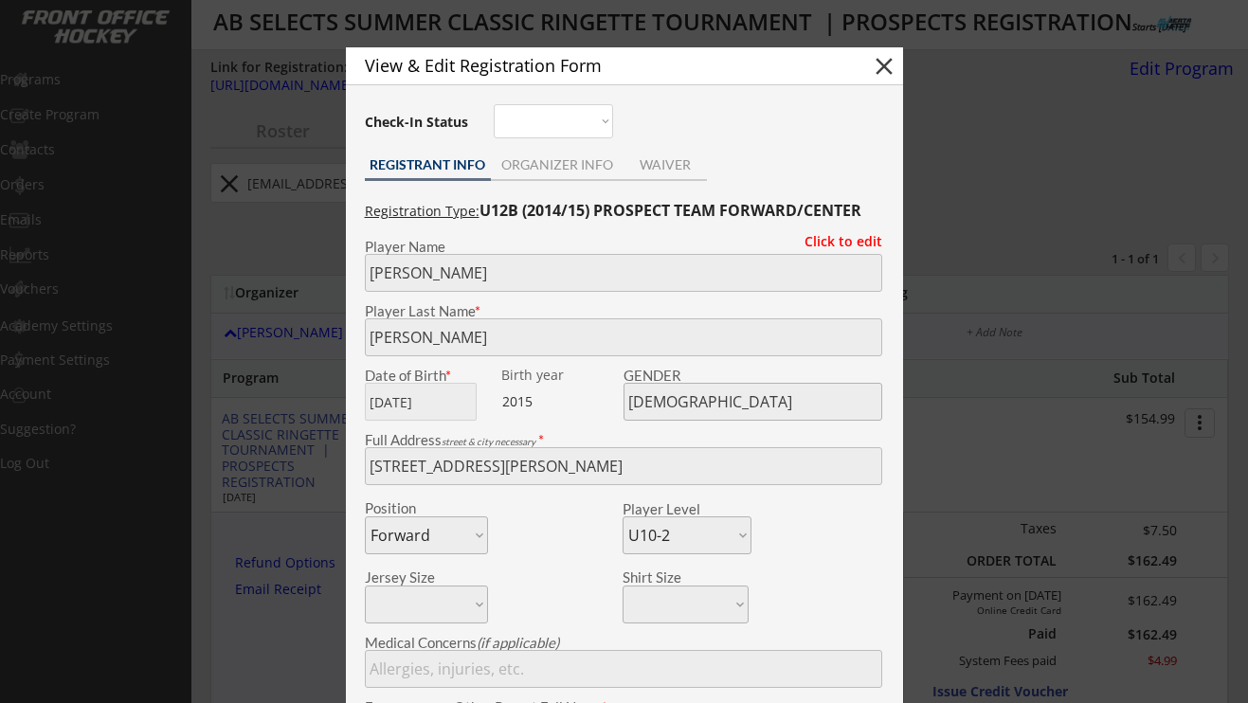
copy div "[PERSON_NAME]"
click at [881, 66] on button "close" at bounding box center [884, 66] width 28 height 28
select select ""PLACEHOLDER_1427118222253""
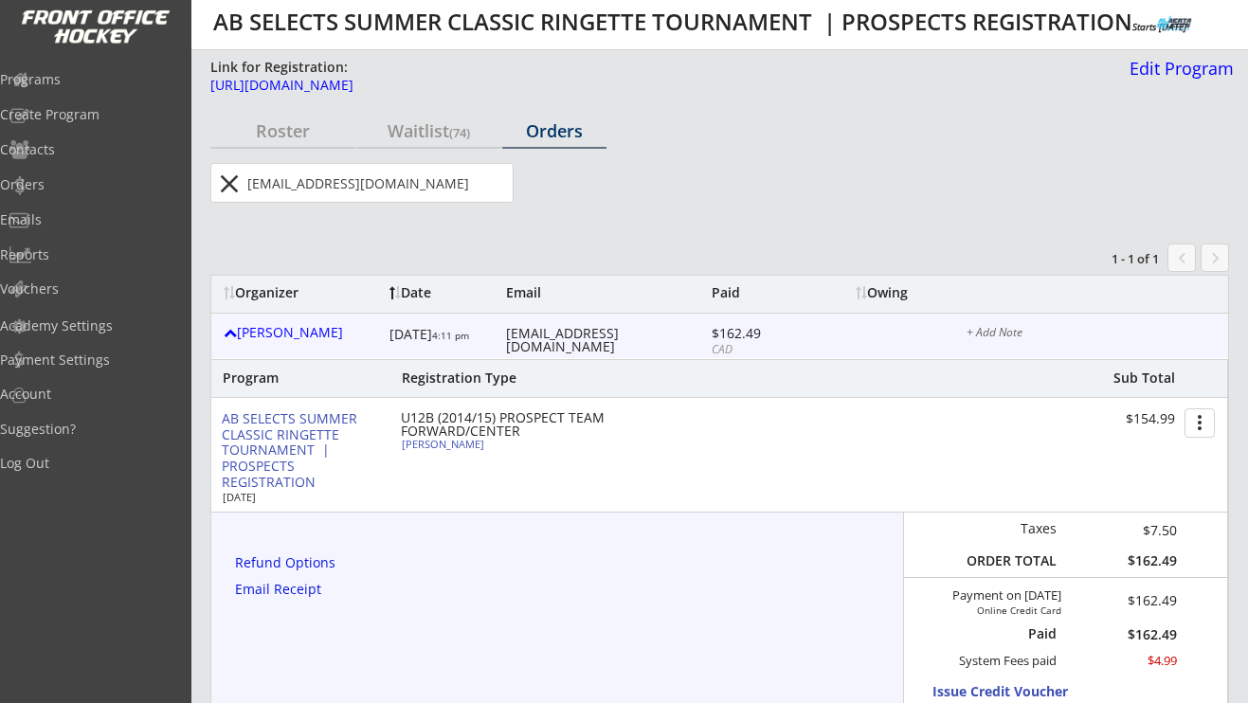
click at [580, 327] on div "[EMAIL_ADDRESS][DOMAIN_NAME]" at bounding box center [606, 340] width 201 height 27
copy div "[EMAIL_ADDRESS][DOMAIN_NAME]"
